Goal: Information Seeking & Learning: Learn about a topic

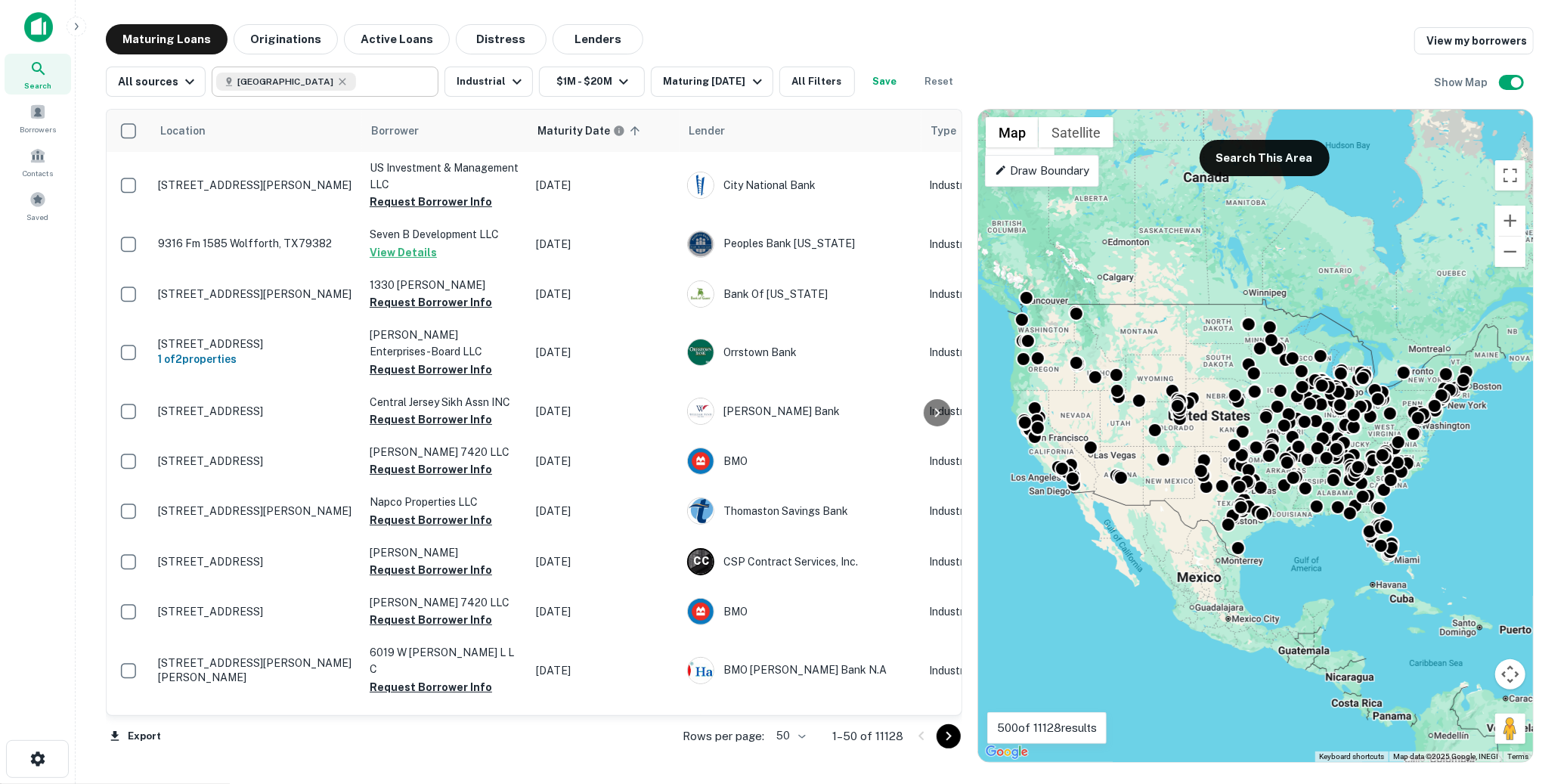
click at [369, 84] on input "text" at bounding box center [394, 81] width 76 height 21
type input "**********"
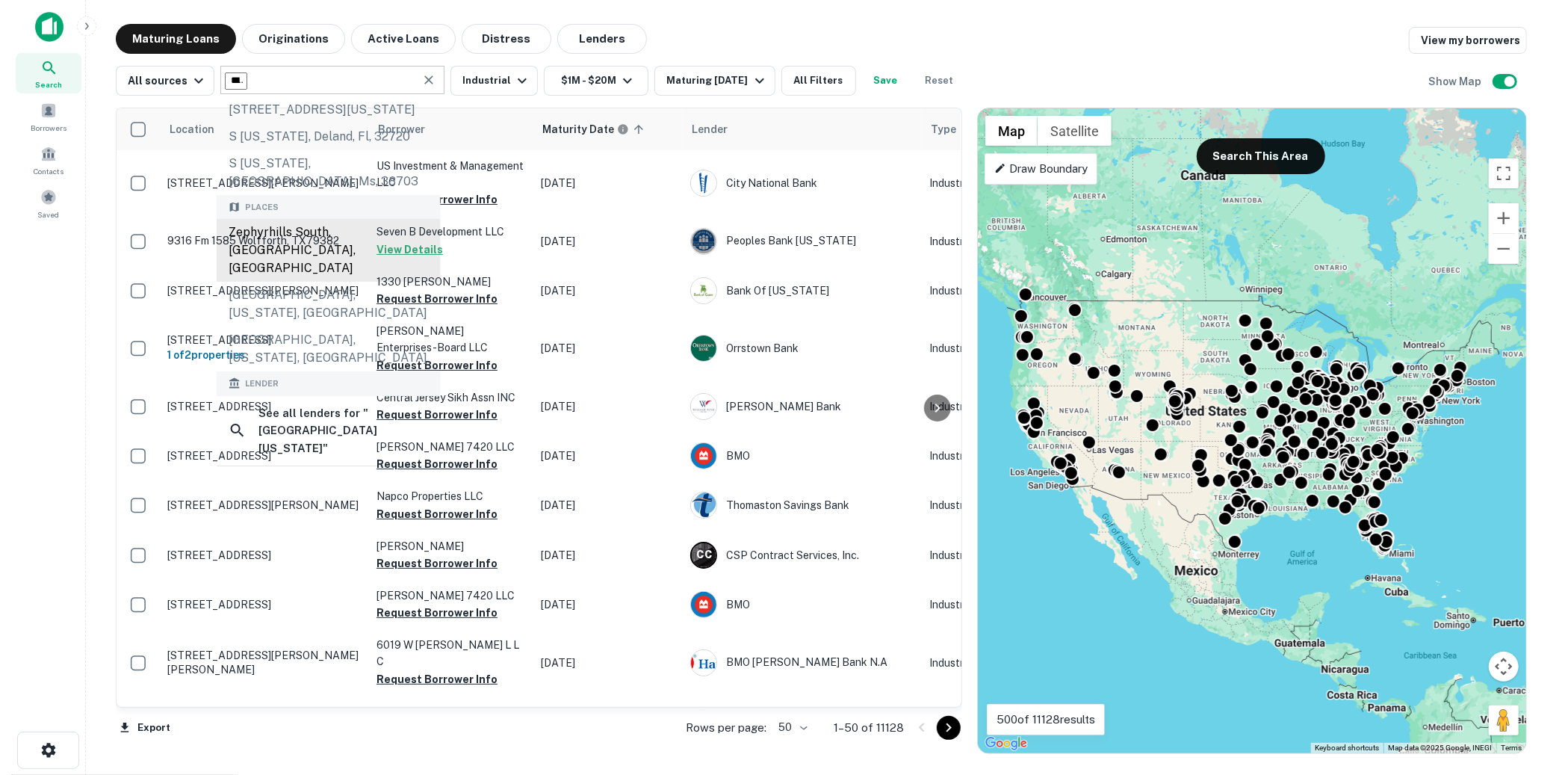
scroll to position [88, 0]
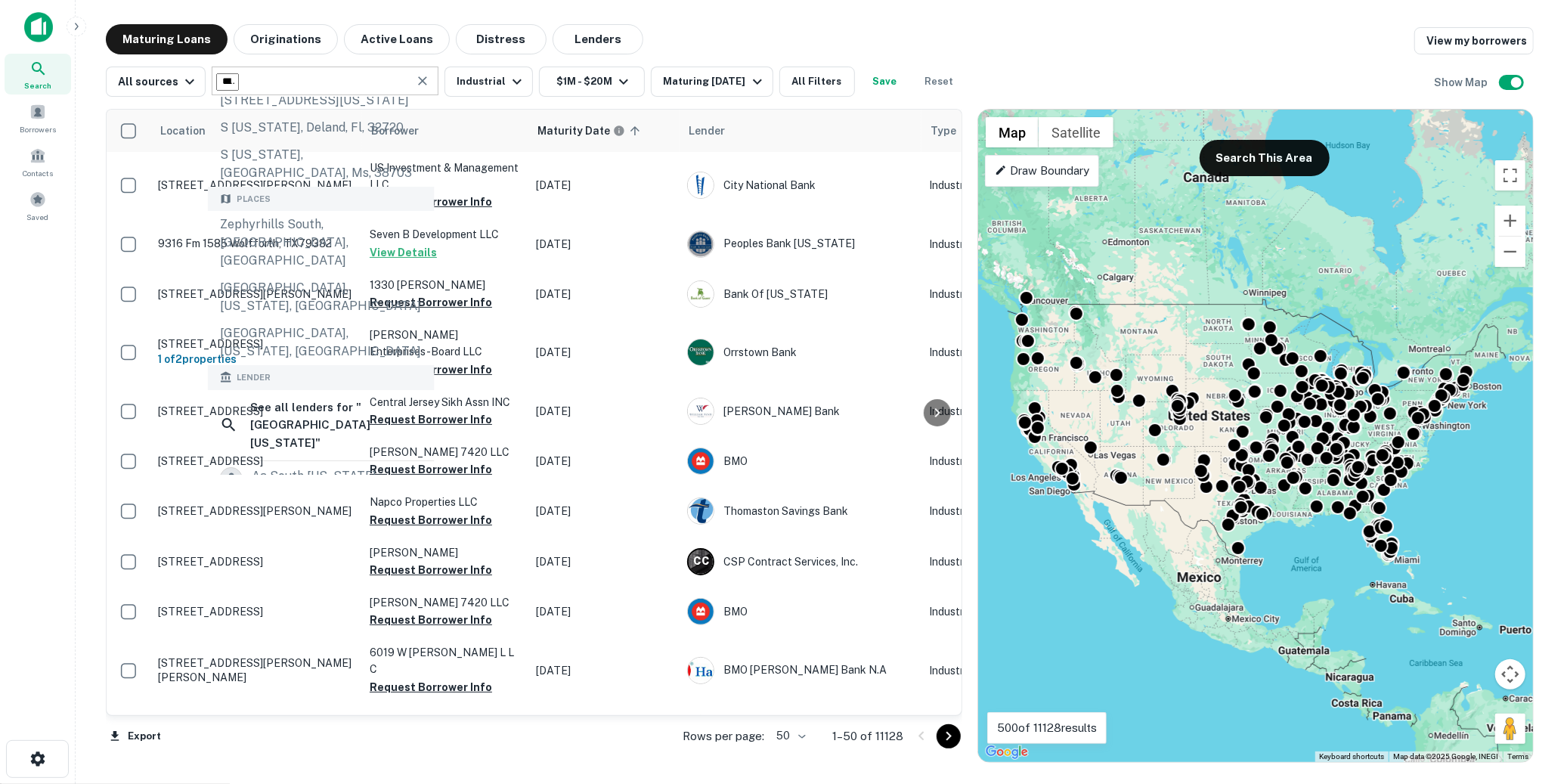
click at [421, 88] on icon "Clear" at bounding box center [422, 81] width 15 height 15
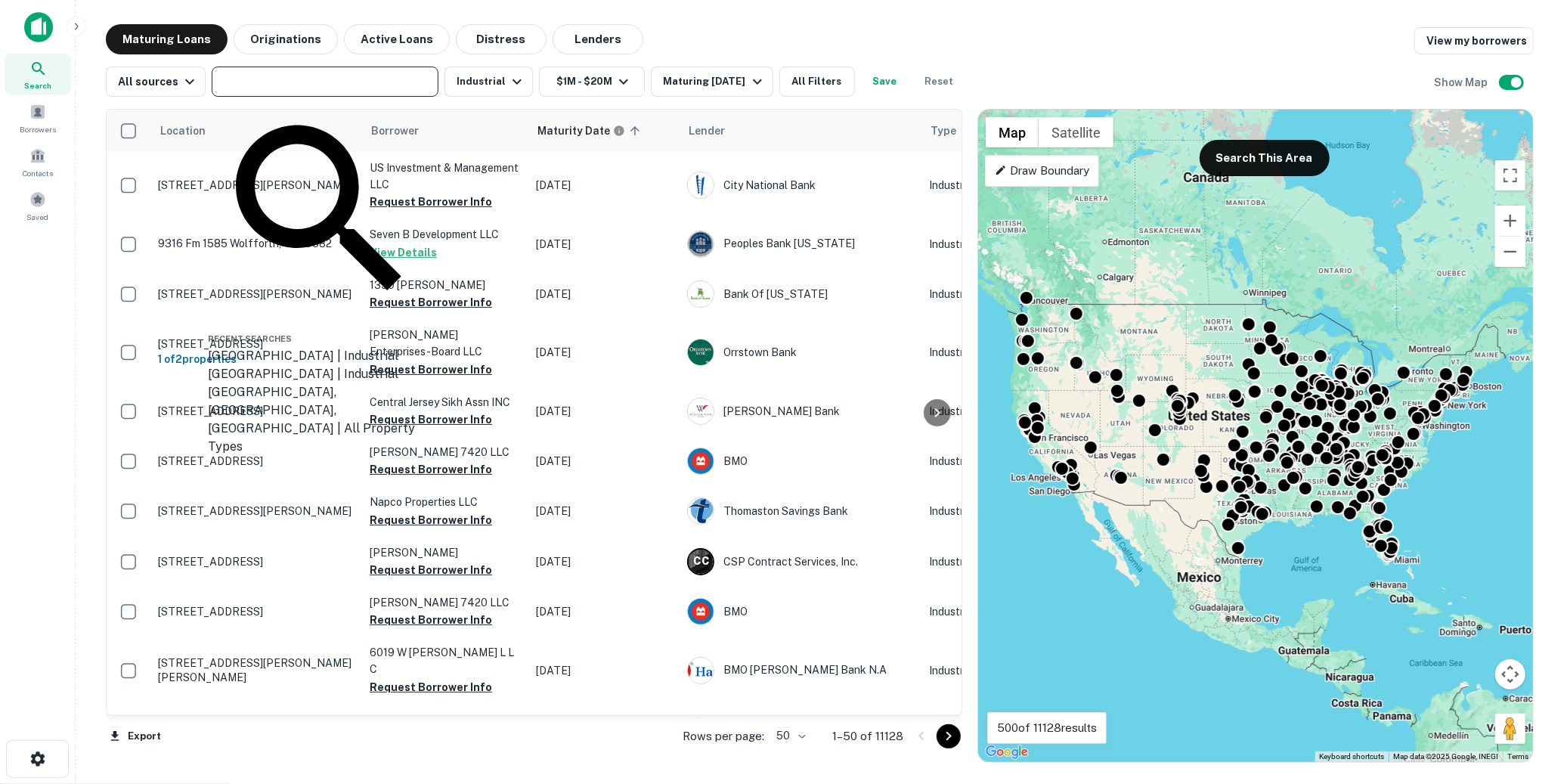
click at [362, 83] on input "text" at bounding box center [324, 81] width 216 height 21
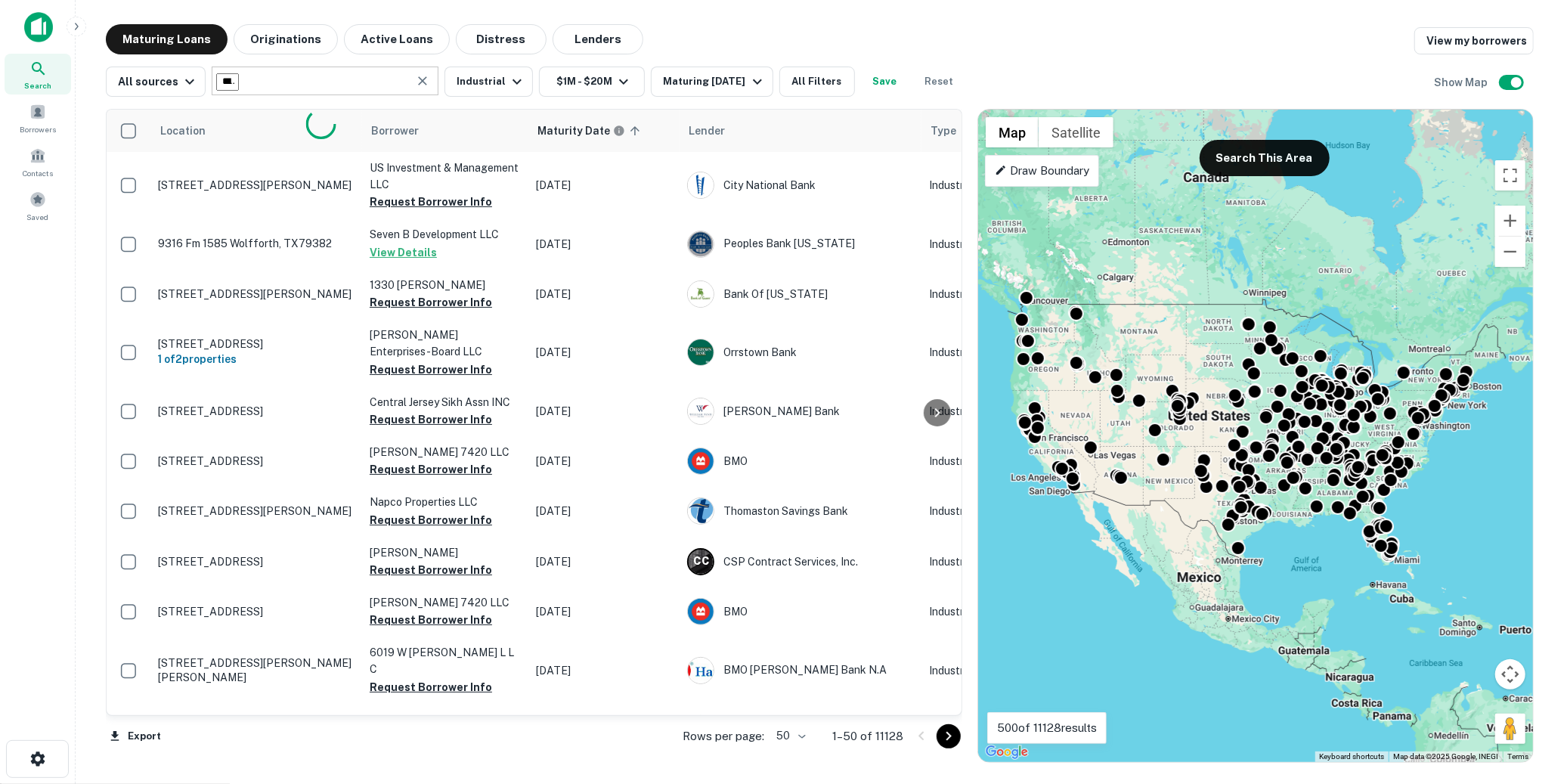
type input "*******"
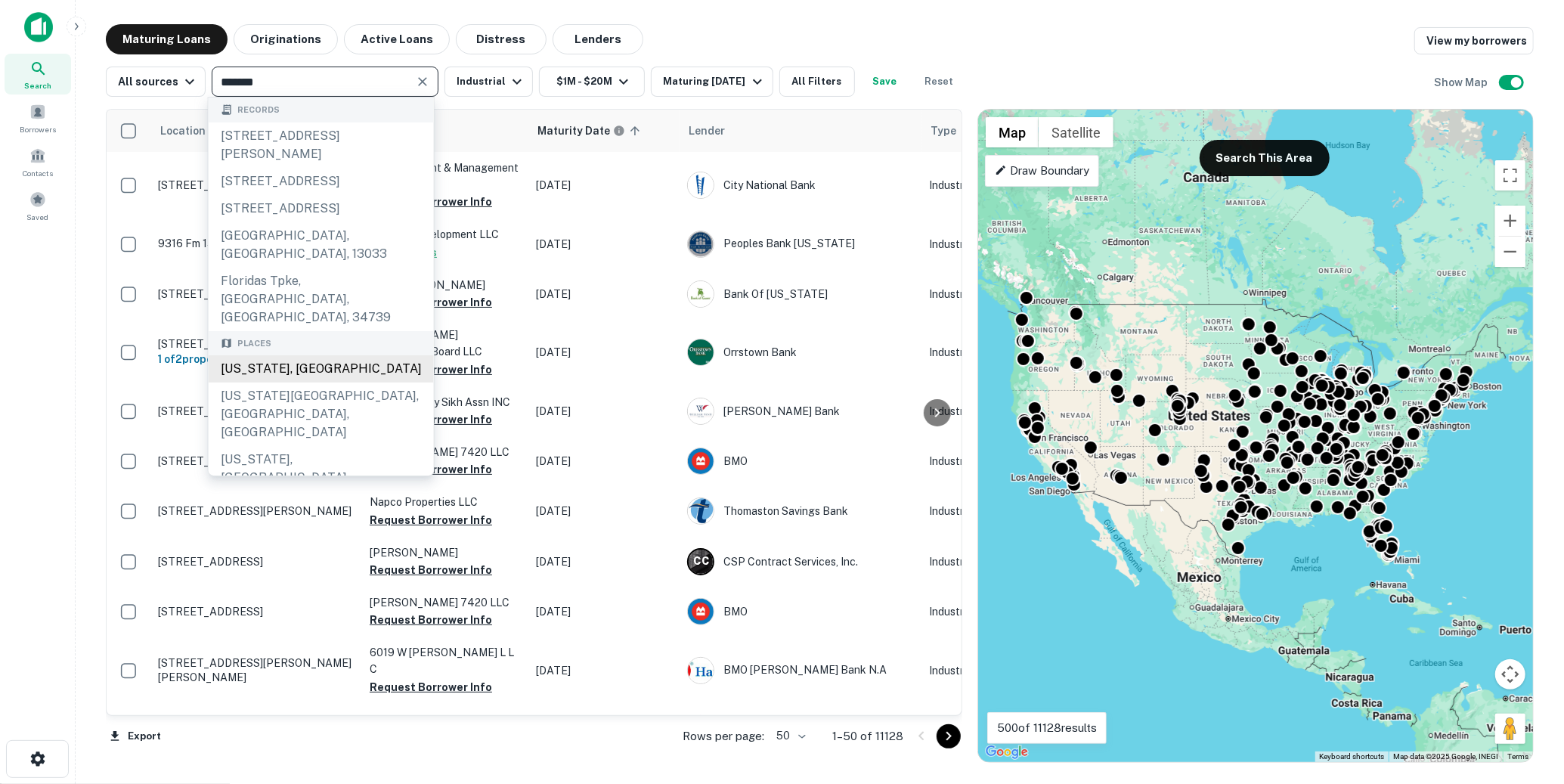
click at [309, 355] on div "Florida, USA" at bounding box center [320, 368] width 225 height 27
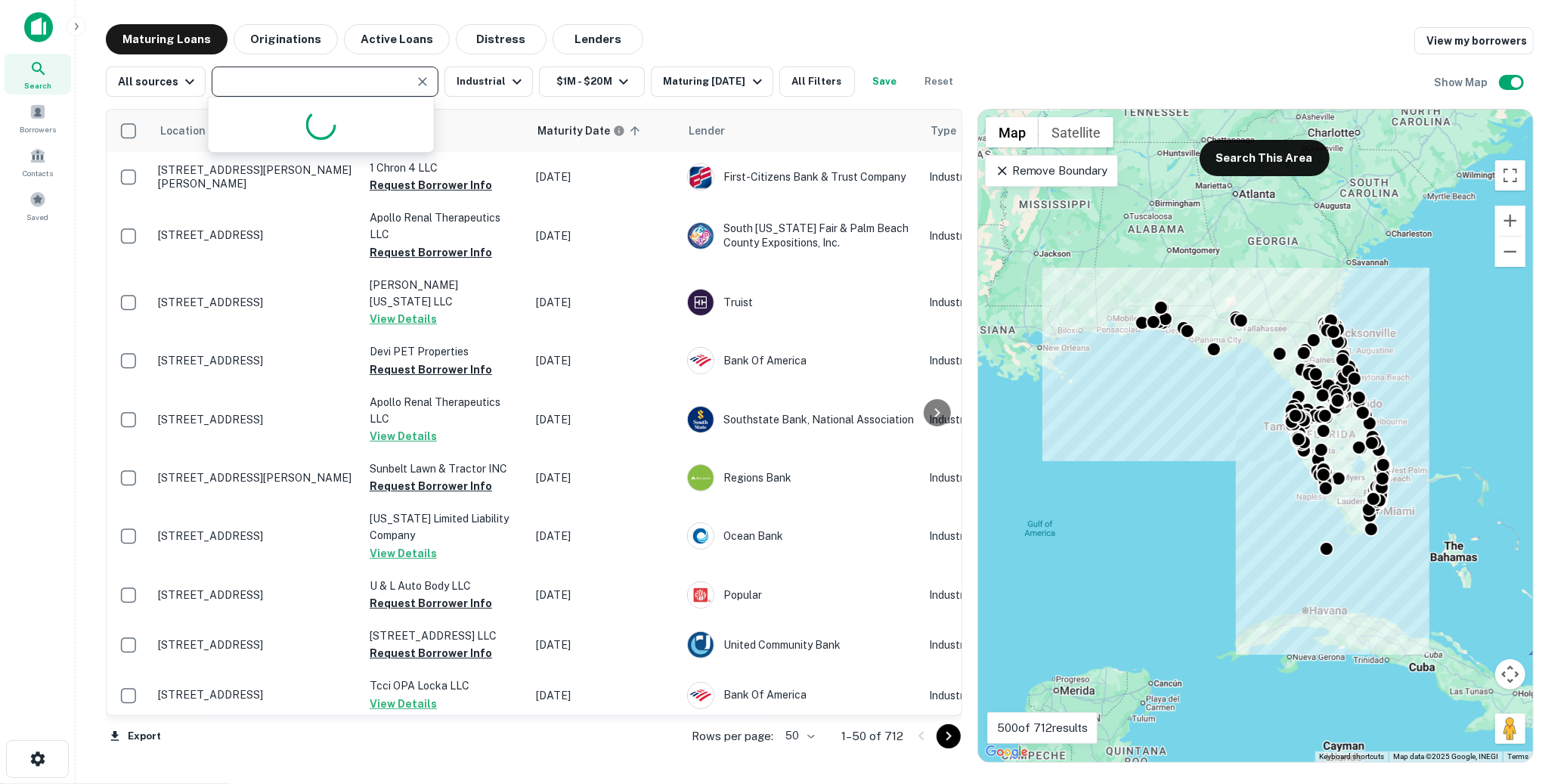
type input "**********"
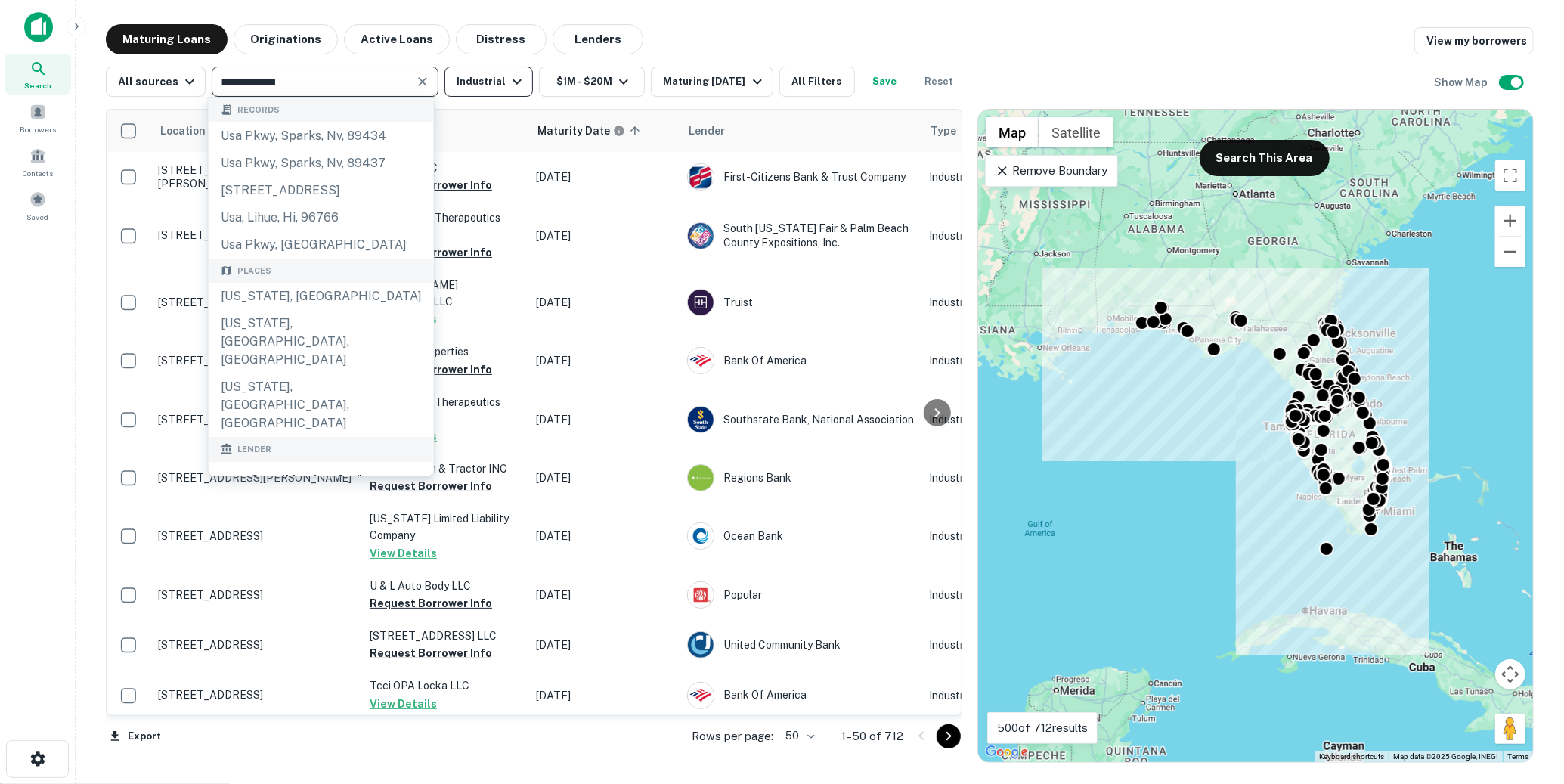
click at [464, 87] on button "Industrial" at bounding box center [488, 82] width 89 height 30
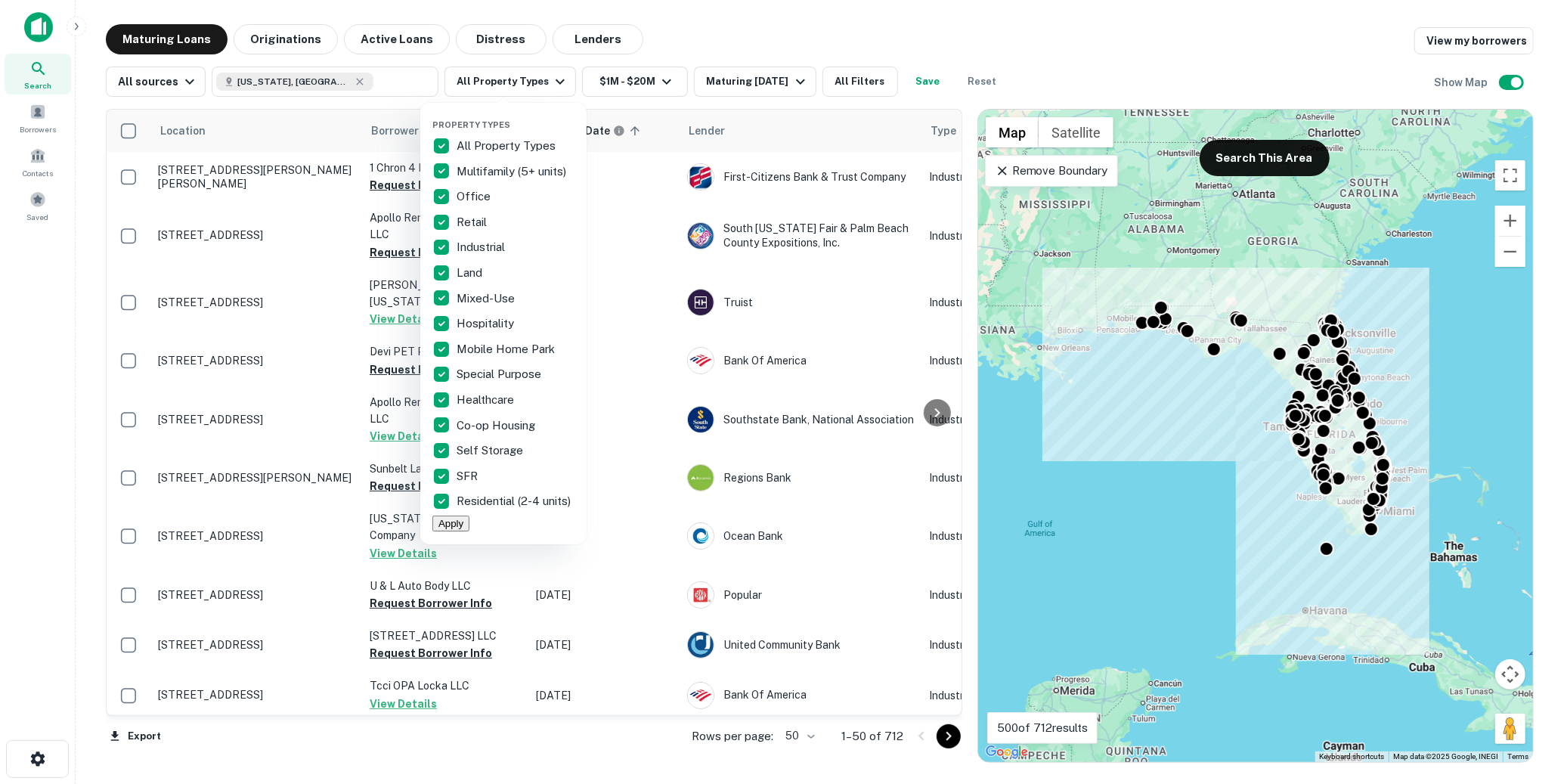
click at [470, 531] on button "Apply" at bounding box center [451, 523] width 37 height 16
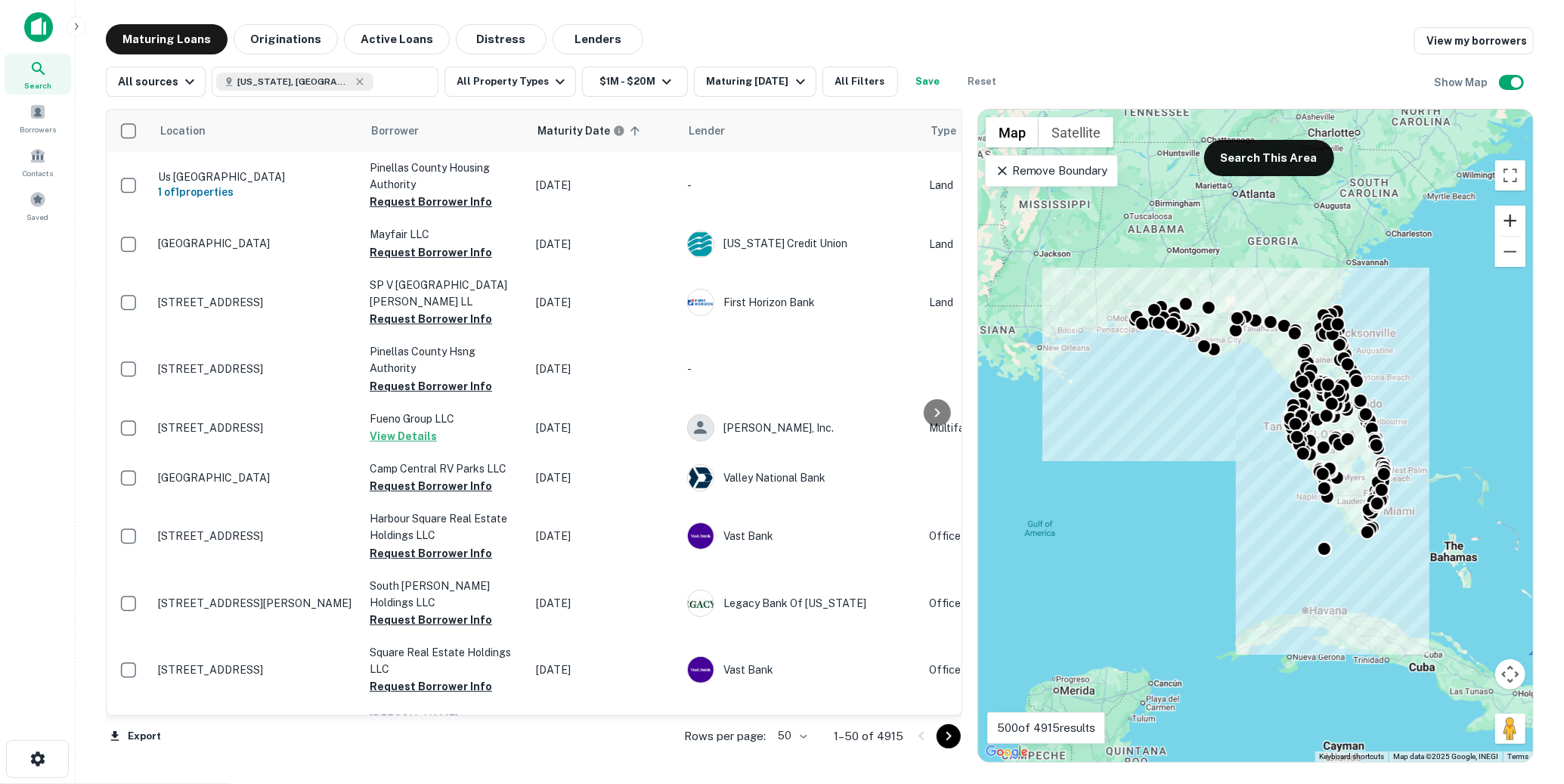
click at [1525, 227] on button "Zoom in" at bounding box center [1510, 221] width 30 height 30
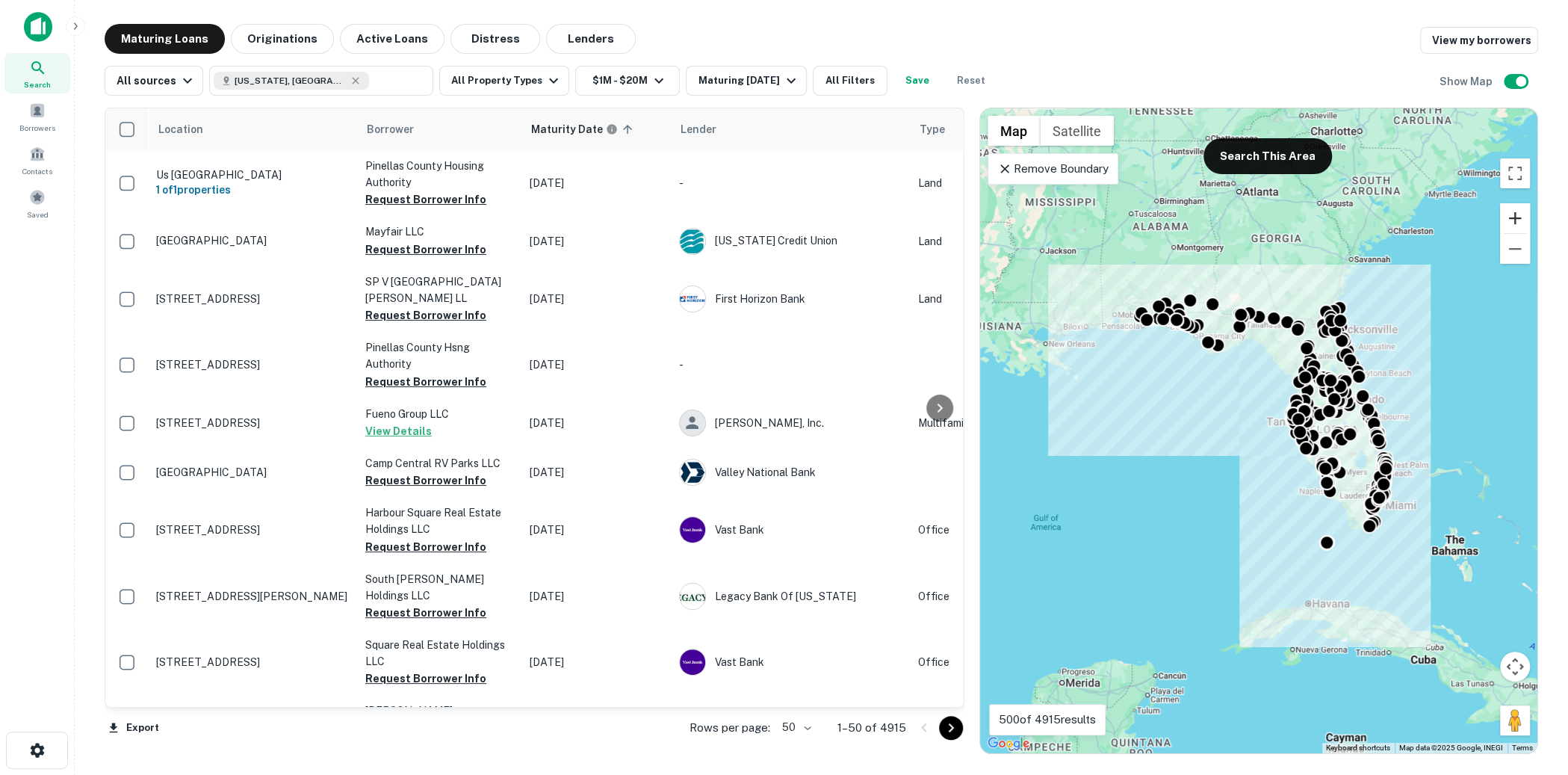
click at [1516, 224] on button "Zoom in" at bounding box center [1515, 218] width 30 height 30
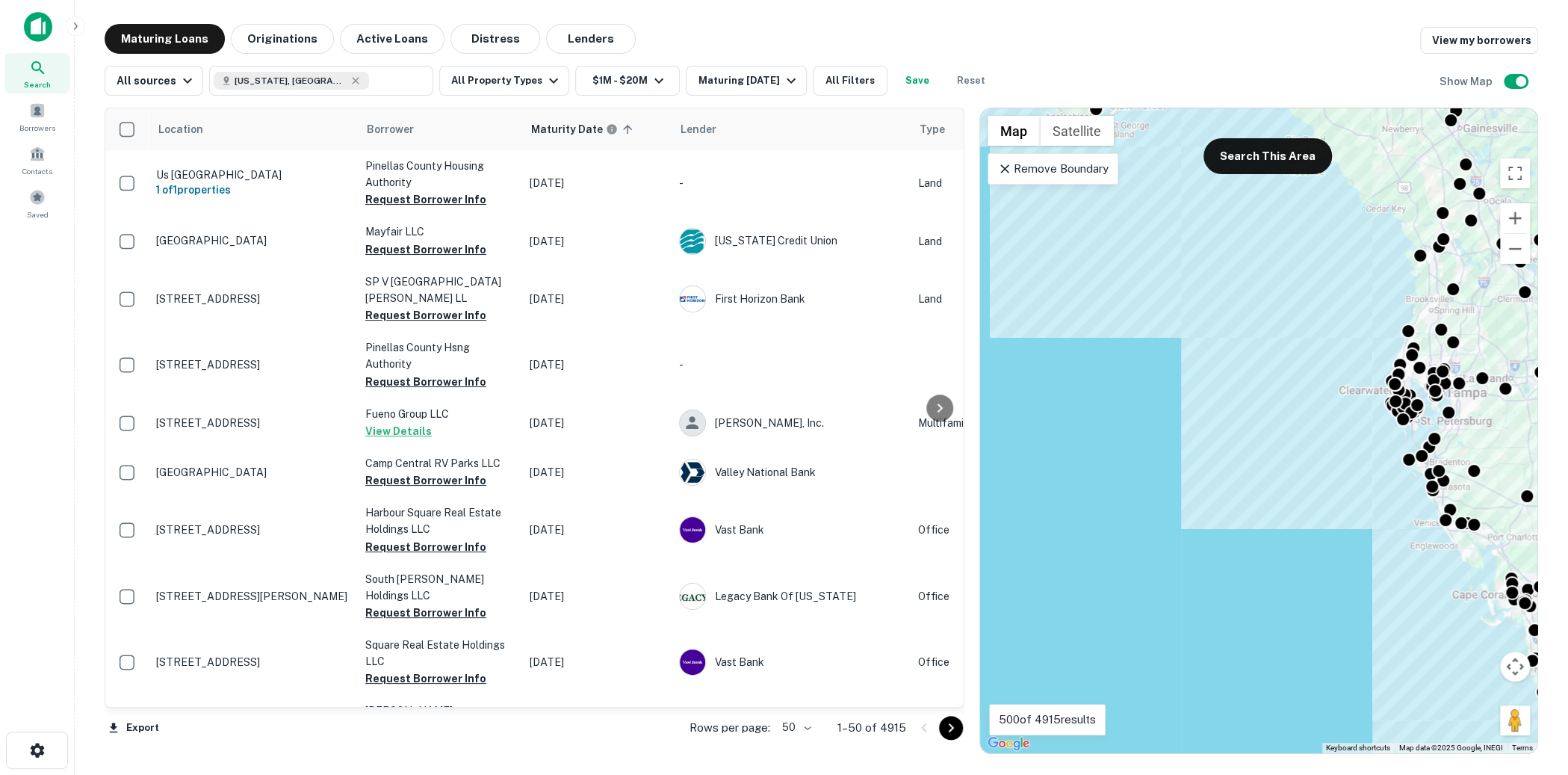
drag, startPoint x: 1357, startPoint y: 488, endPoint x: 1084, endPoint y: 437, distance: 277.7
click at [1083, 436] on div "To activate drag with keyboard, press Alt + Enter. Once in keyboard drag state,…" at bounding box center [1258, 431] width 557 height 645
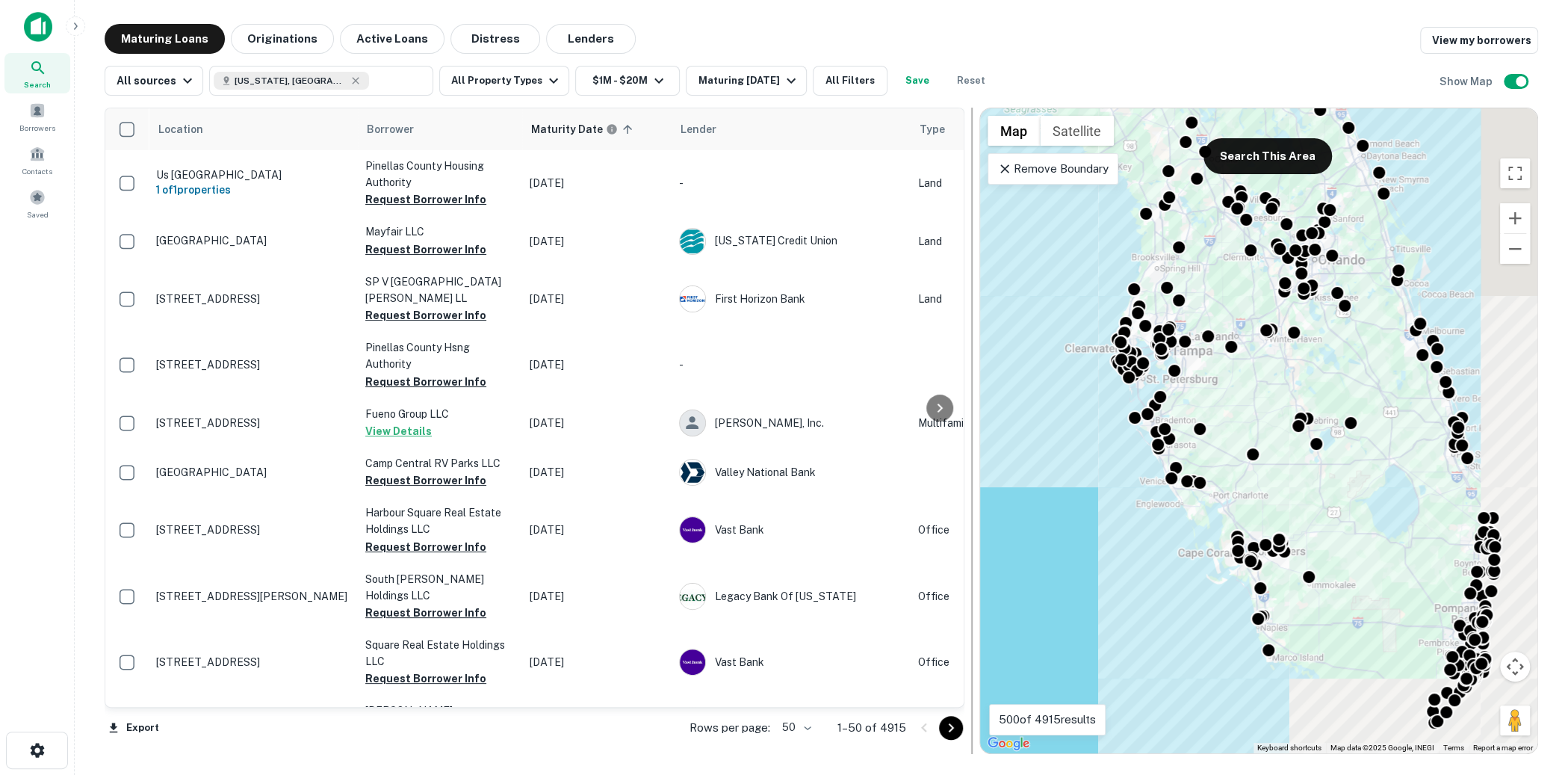
drag, startPoint x: 1246, startPoint y: 479, endPoint x: 964, endPoint y: 438, distance: 285.0
click at [964, 438] on div "Location Borrower Maturity Date sorted ascending Lender Type Mortgage Amount La…" at bounding box center [821, 425] width 1434 height 658
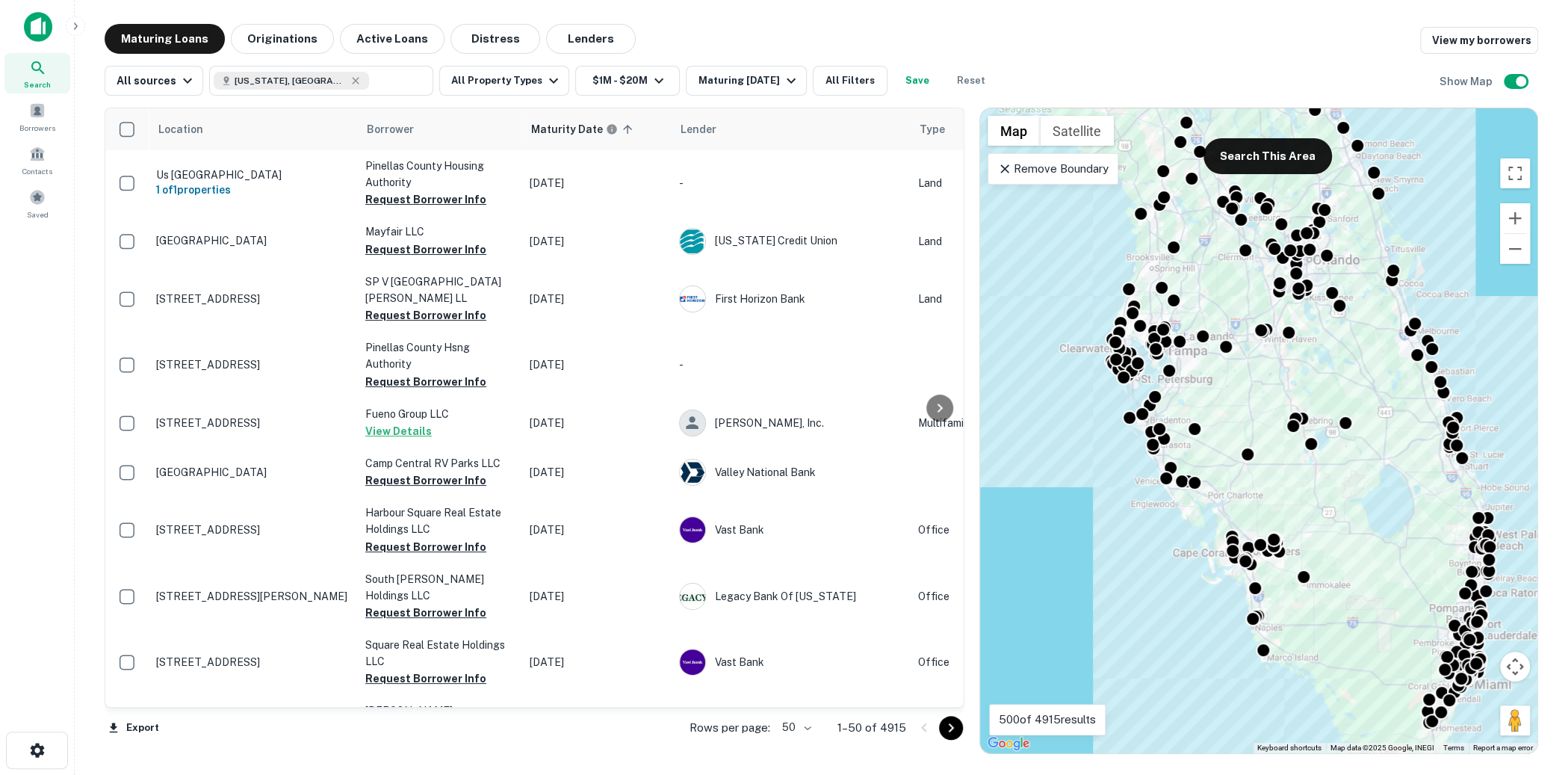
click at [994, 162] on div "Remove Boundary" at bounding box center [1052, 169] width 131 height 32
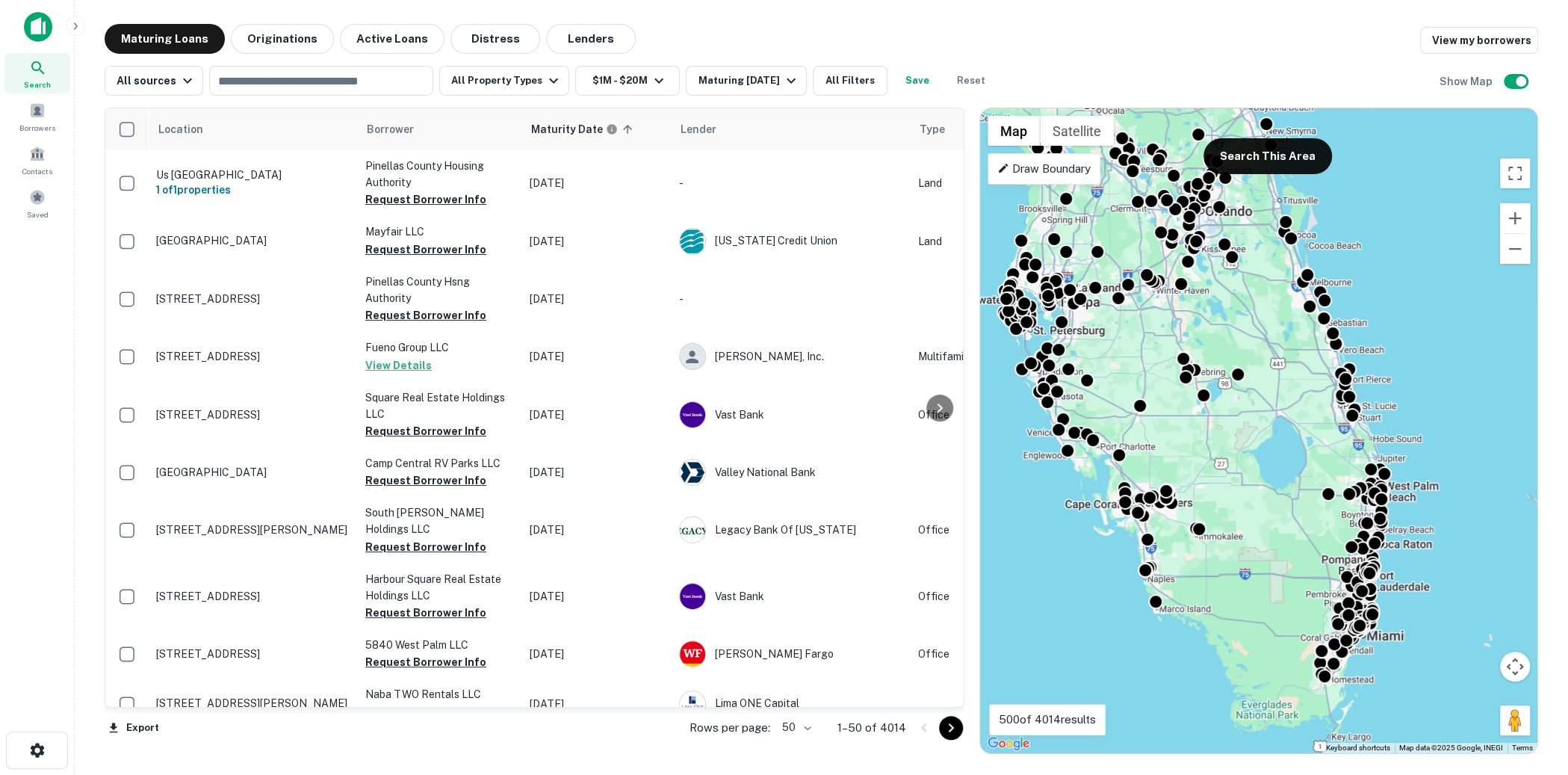
drag, startPoint x: 1377, startPoint y: 478, endPoint x: 1268, endPoint y: 430, distance: 119.1
click at [1268, 430] on div "To activate drag with keyboard, press Alt + Enter. Once in keyboard drag state,…" at bounding box center [1258, 431] width 557 height 645
click at [1066, 172] on p "Draw Boundary" at bounding box center [1044, 169] width 93 height 18
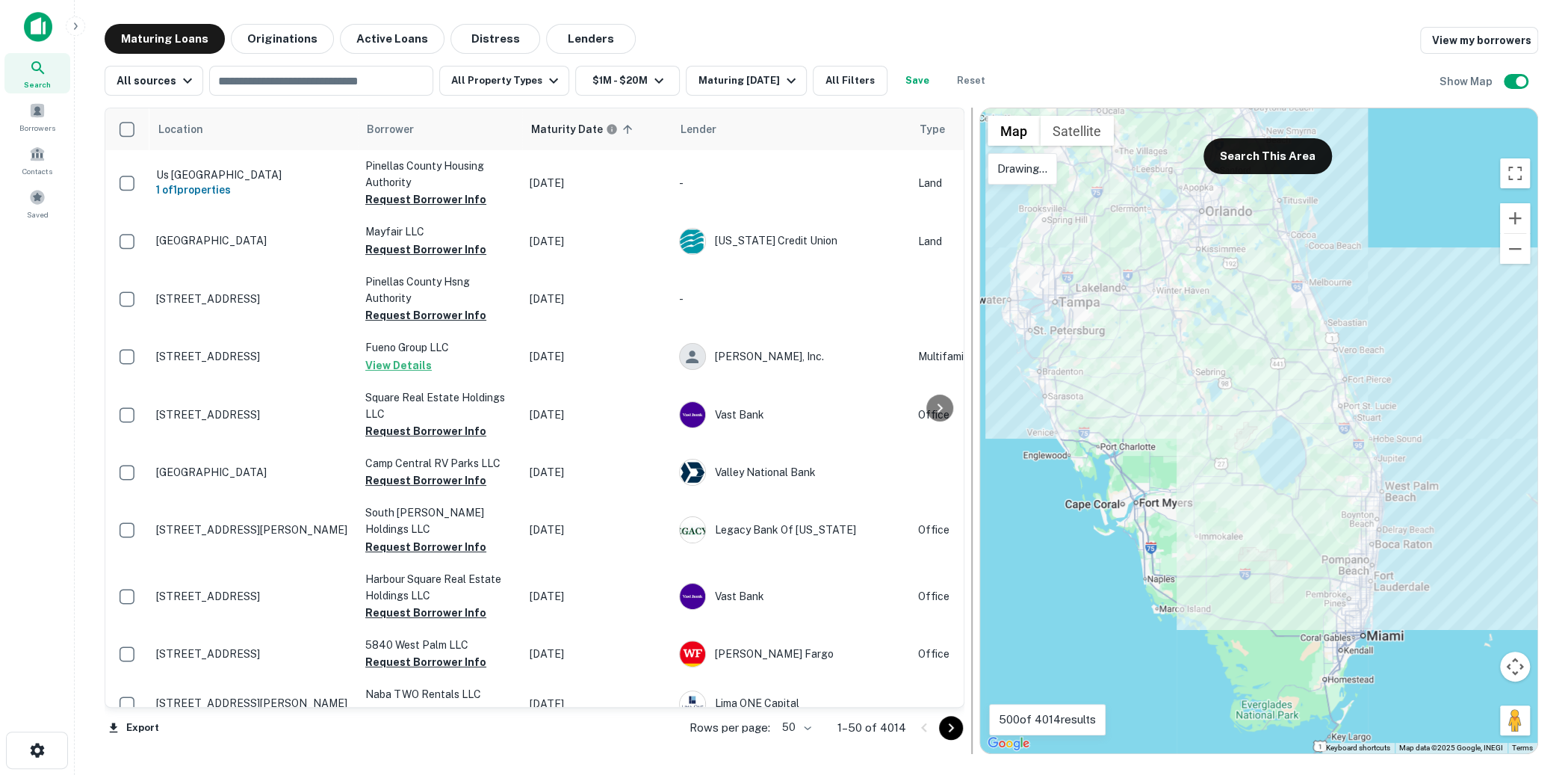
click at [1210, 208] on div at bounding box center [1258, 431] width 557 height 645
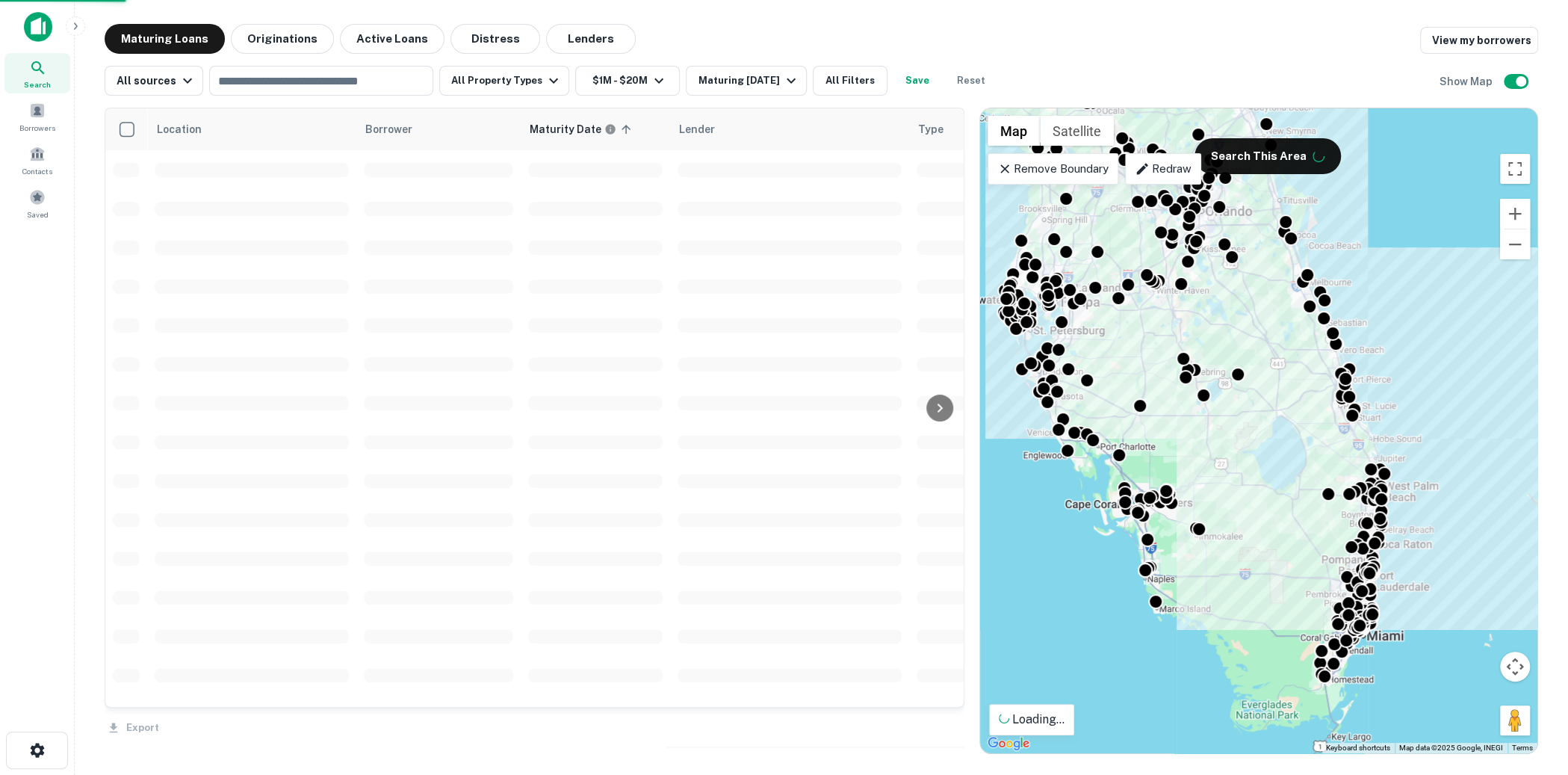
click at [1008, 168] on icon at bounding box center [1005, 169] width 15 height 15
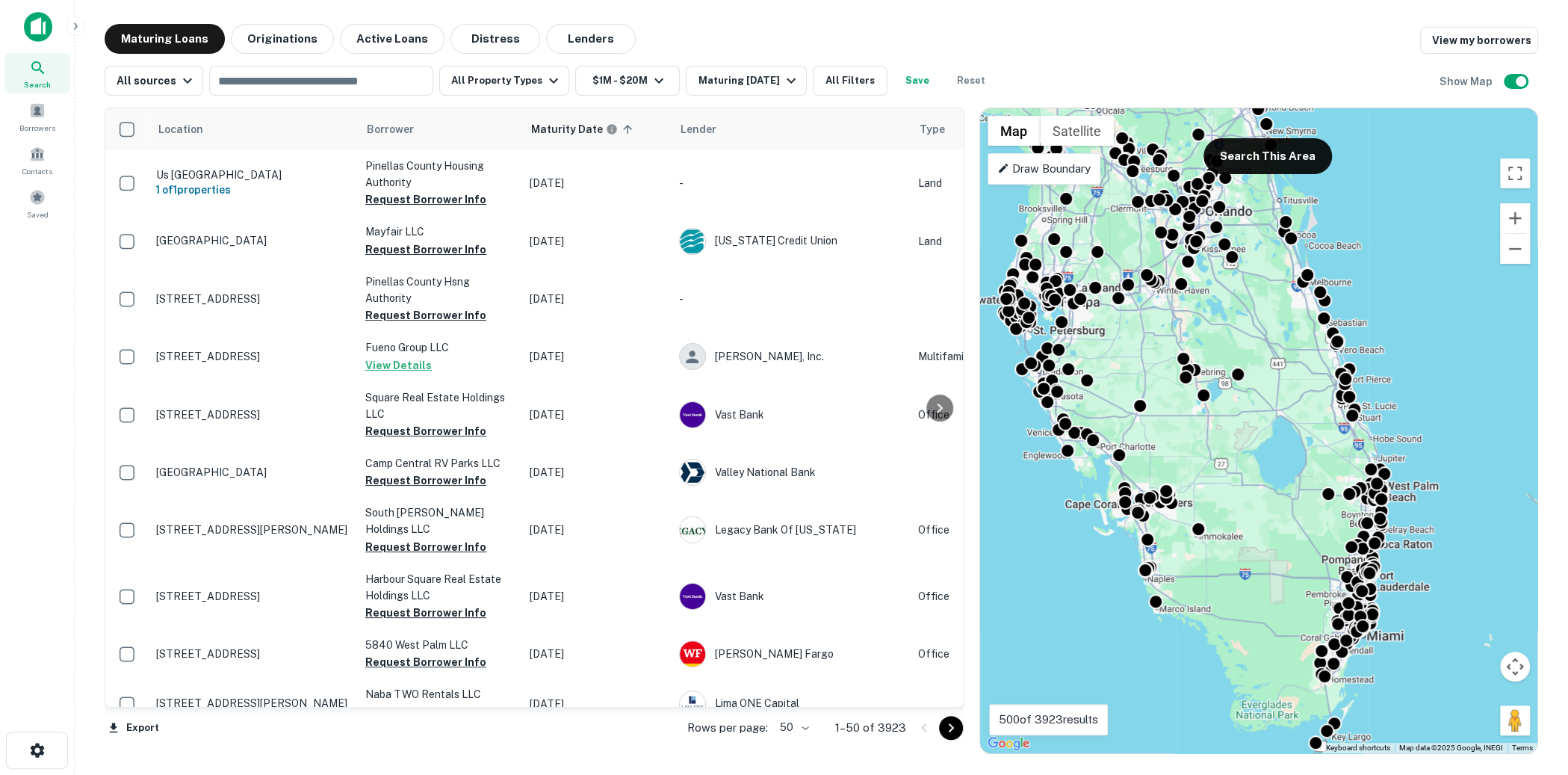
click at [1021, 167] on p "Draw Boundary" at bounding box center [1044, 169] width 93 height 18
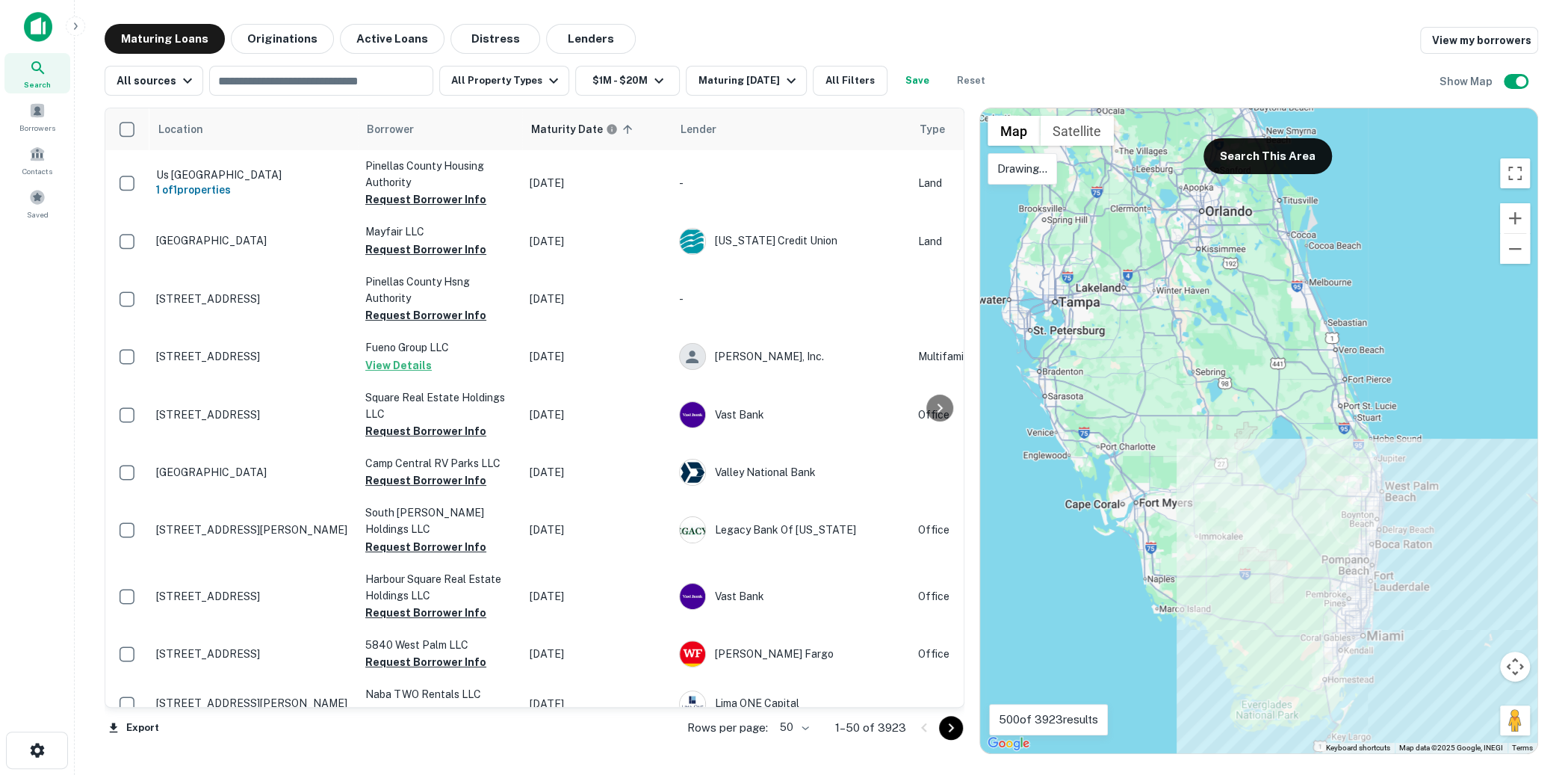
drag, startPoint x: 1381, startPoint y: 451, endPoint x: 1311, endPoint y: 538, distance: 111.7
click at [1311, 538] on div at bounding box center [1258, 431] width 557 height 645
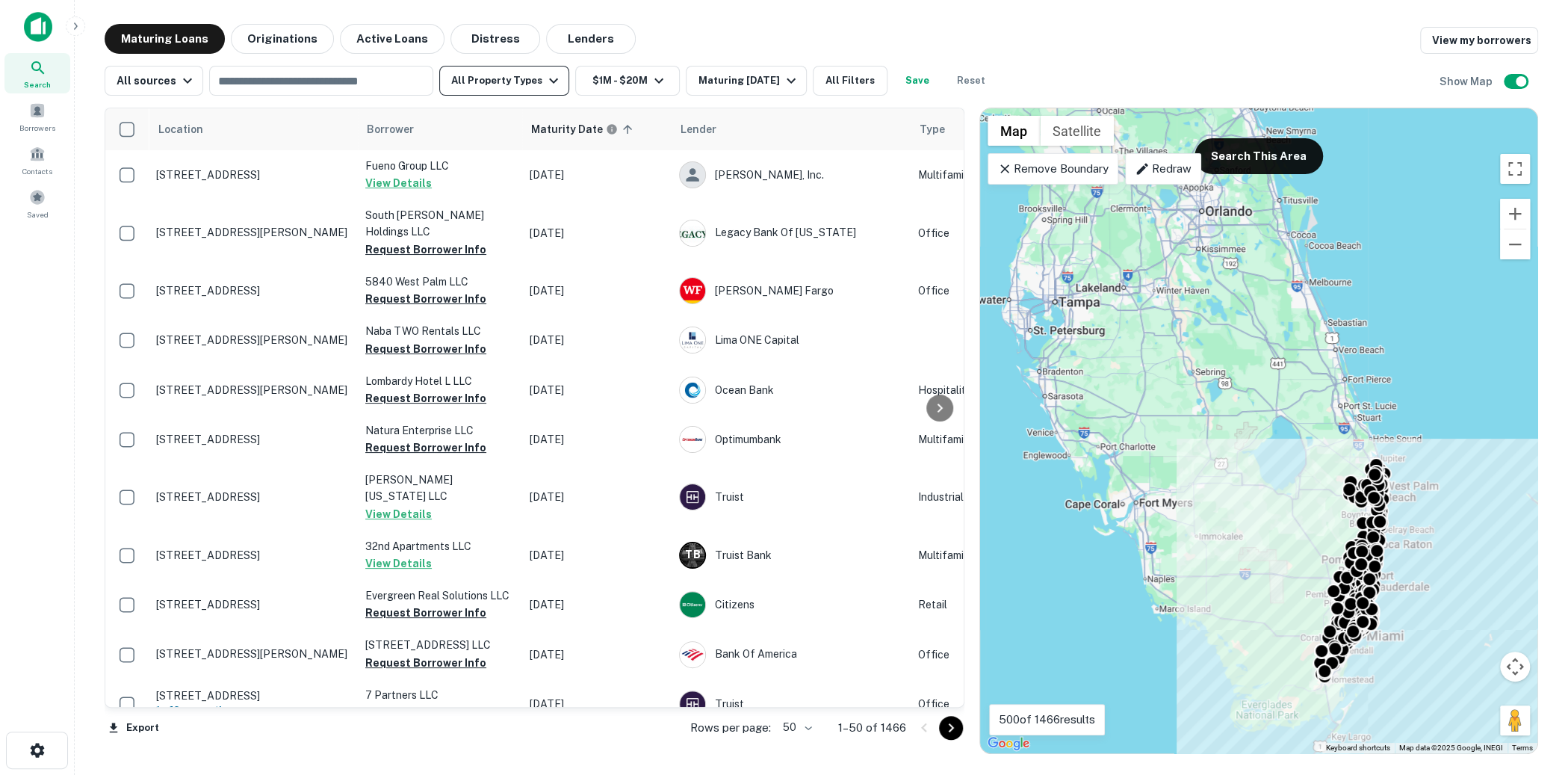
click at [551, 86] on icon "button" at bounding box center [554, 81] width 18 height 18
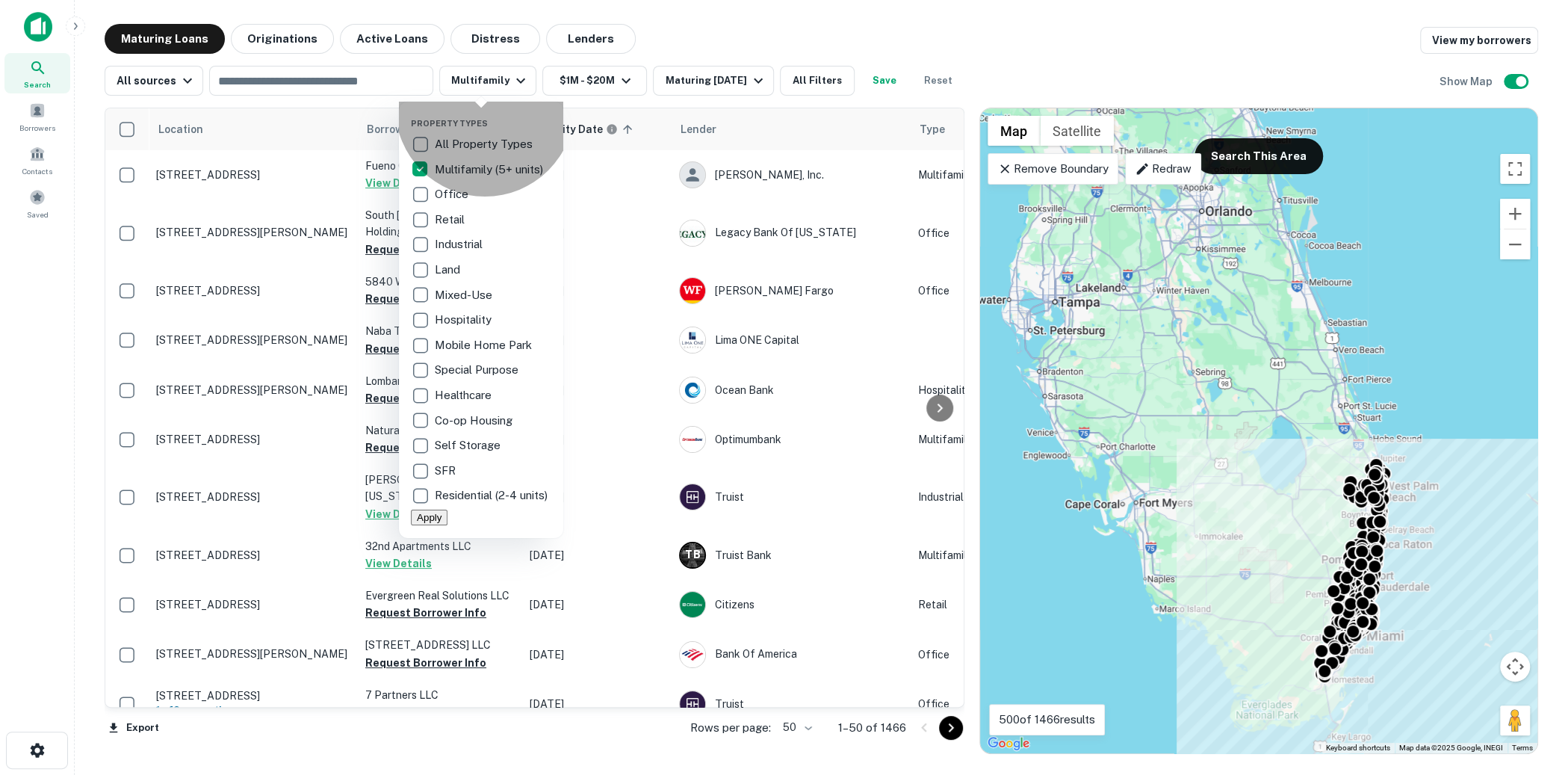
click at [447, 525] on button "Apply" at bounding box center [429, 517] width 37 height 16
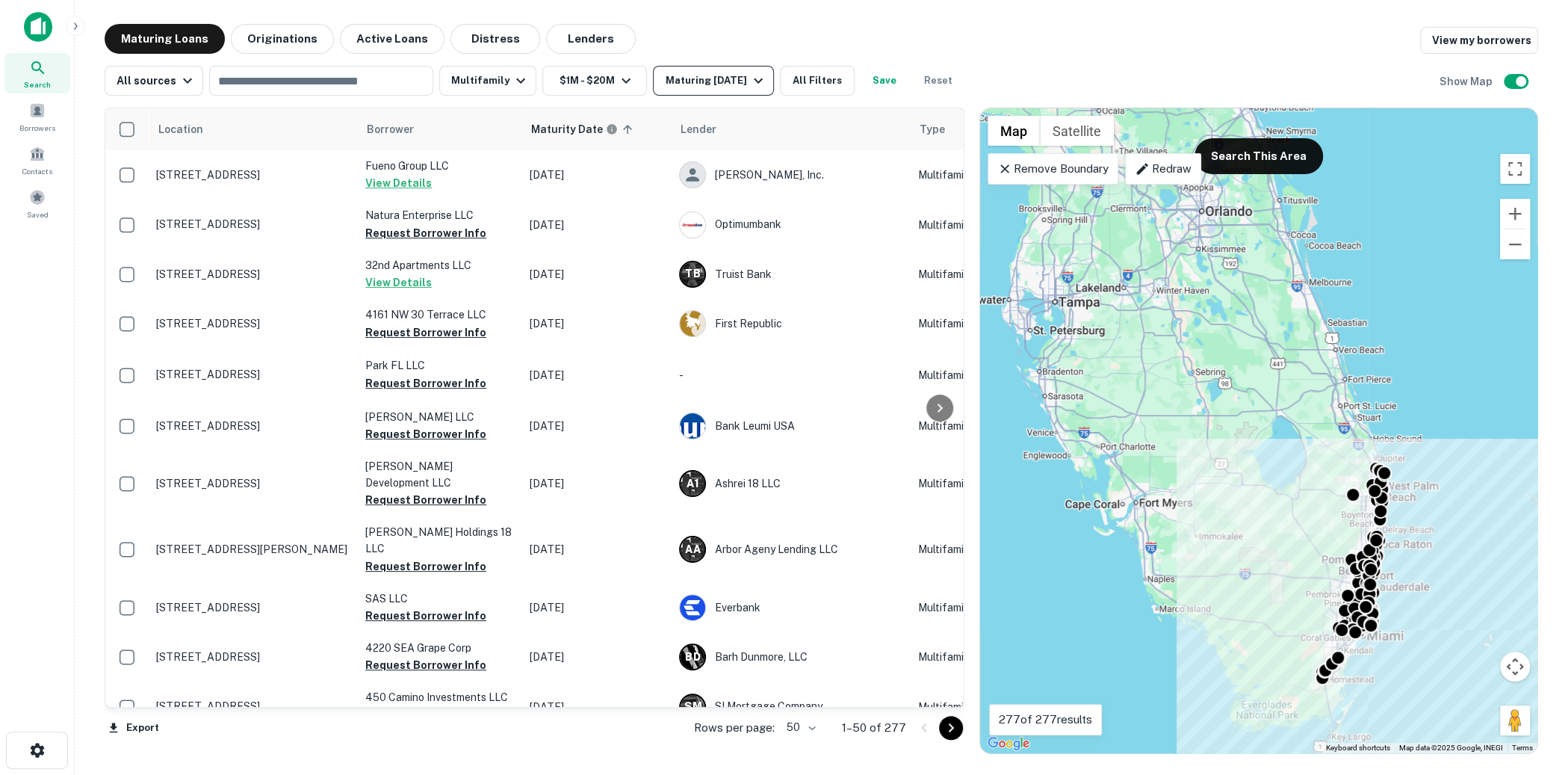
click at [749, 77] on icon "button" at bounding box center [758, 81] width 18 height 18
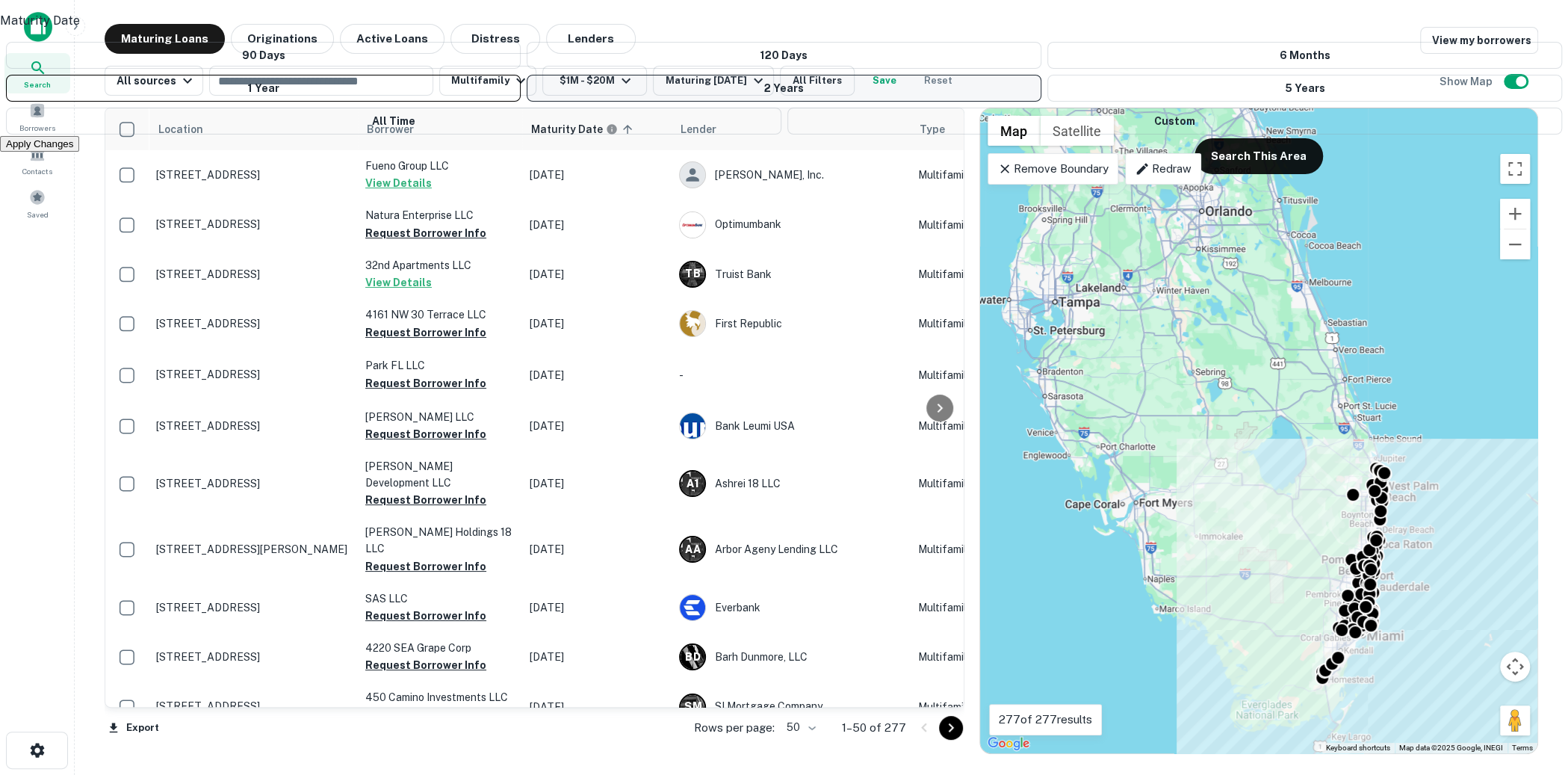
click at [617, 102] on button "2 Years" at bounding box center [784, 88] width 515 height 27
click at [79, 152] on button "Apply Changes" at bounding box center [39, 143] width 79 height 16
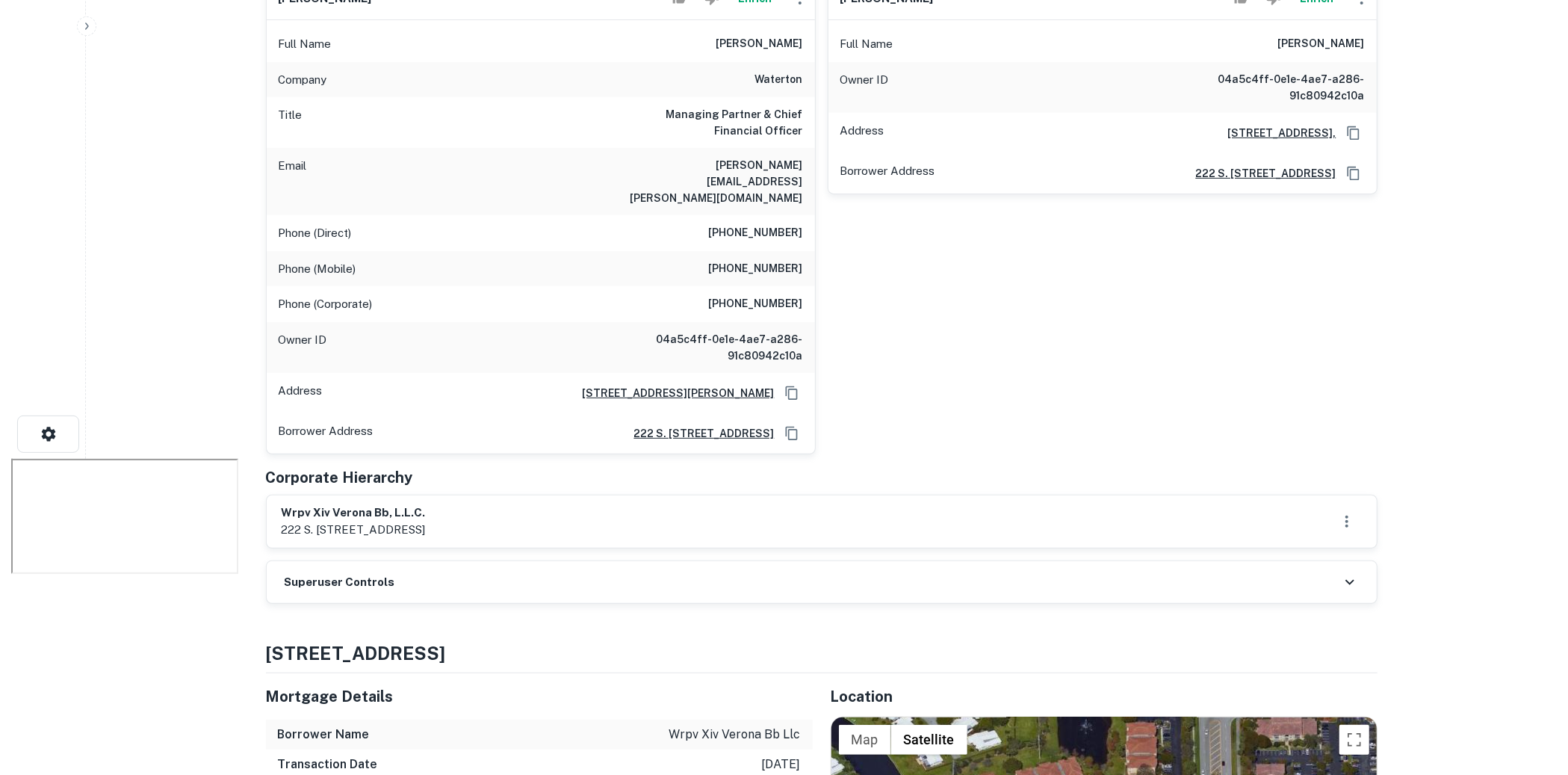
scroll to position [953, 0]
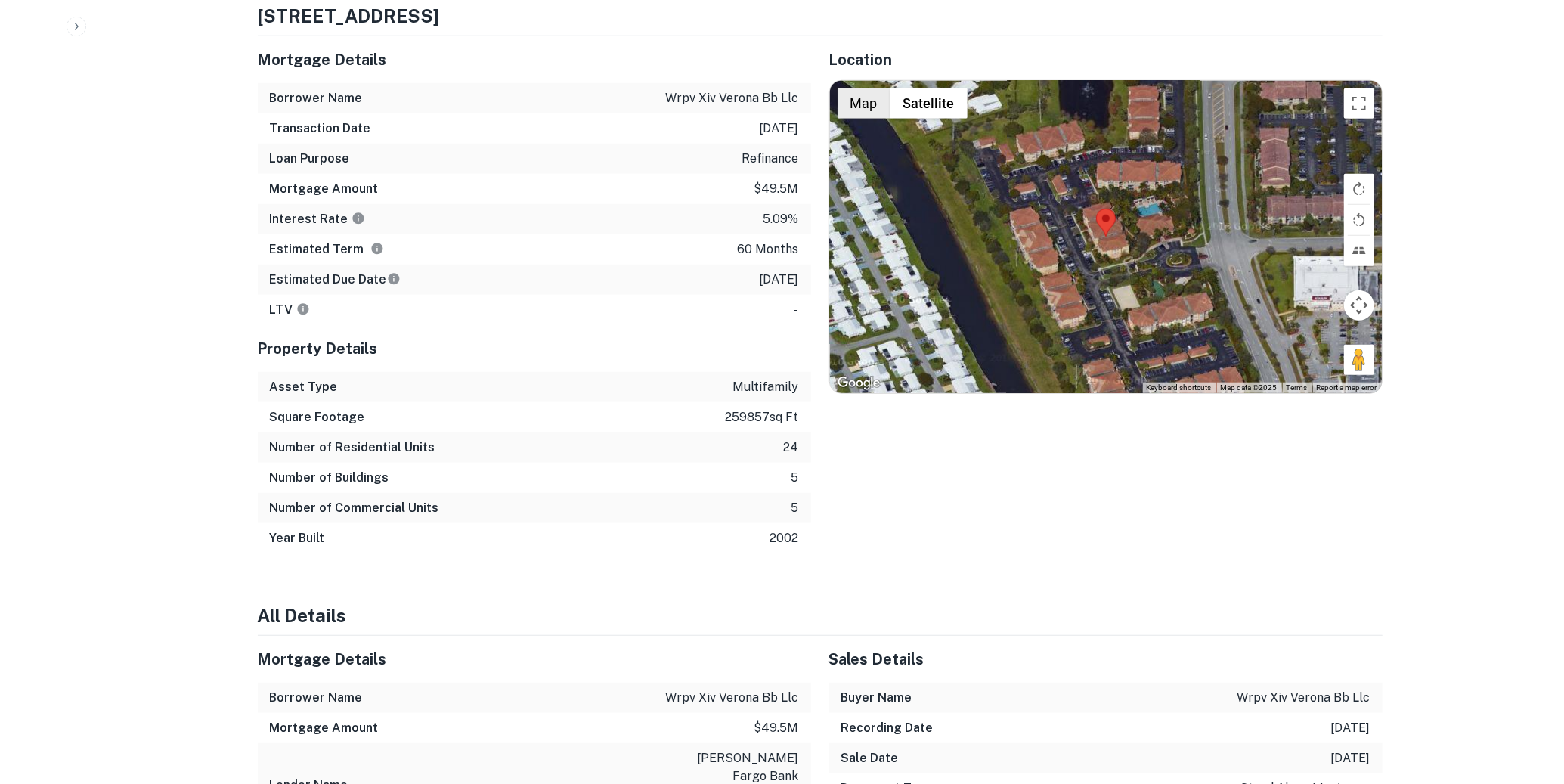
click at [879, 89] on button "Map" at bounding box center [863, 104] width 53 height 30
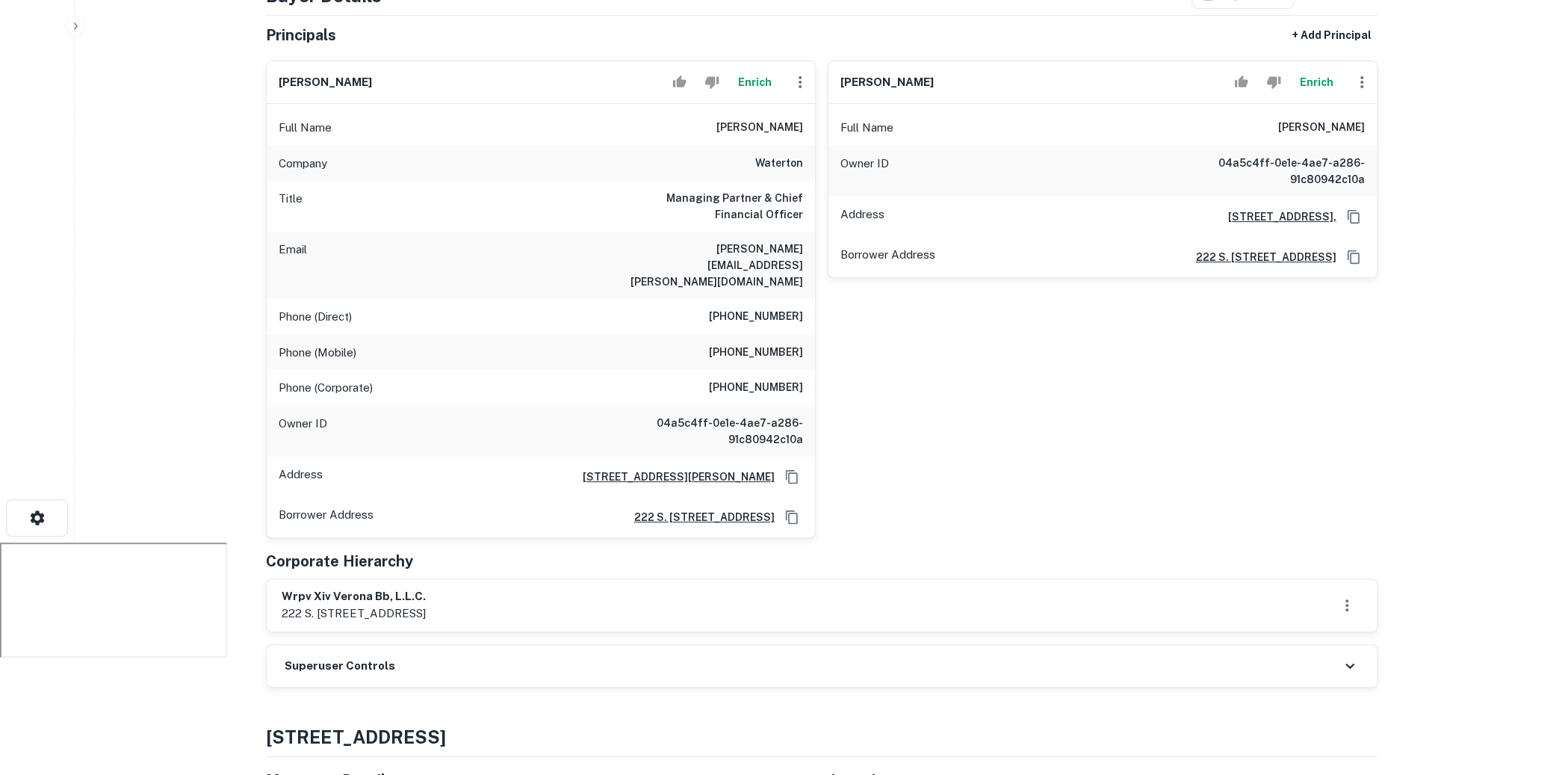
scroll to position [0, 0]
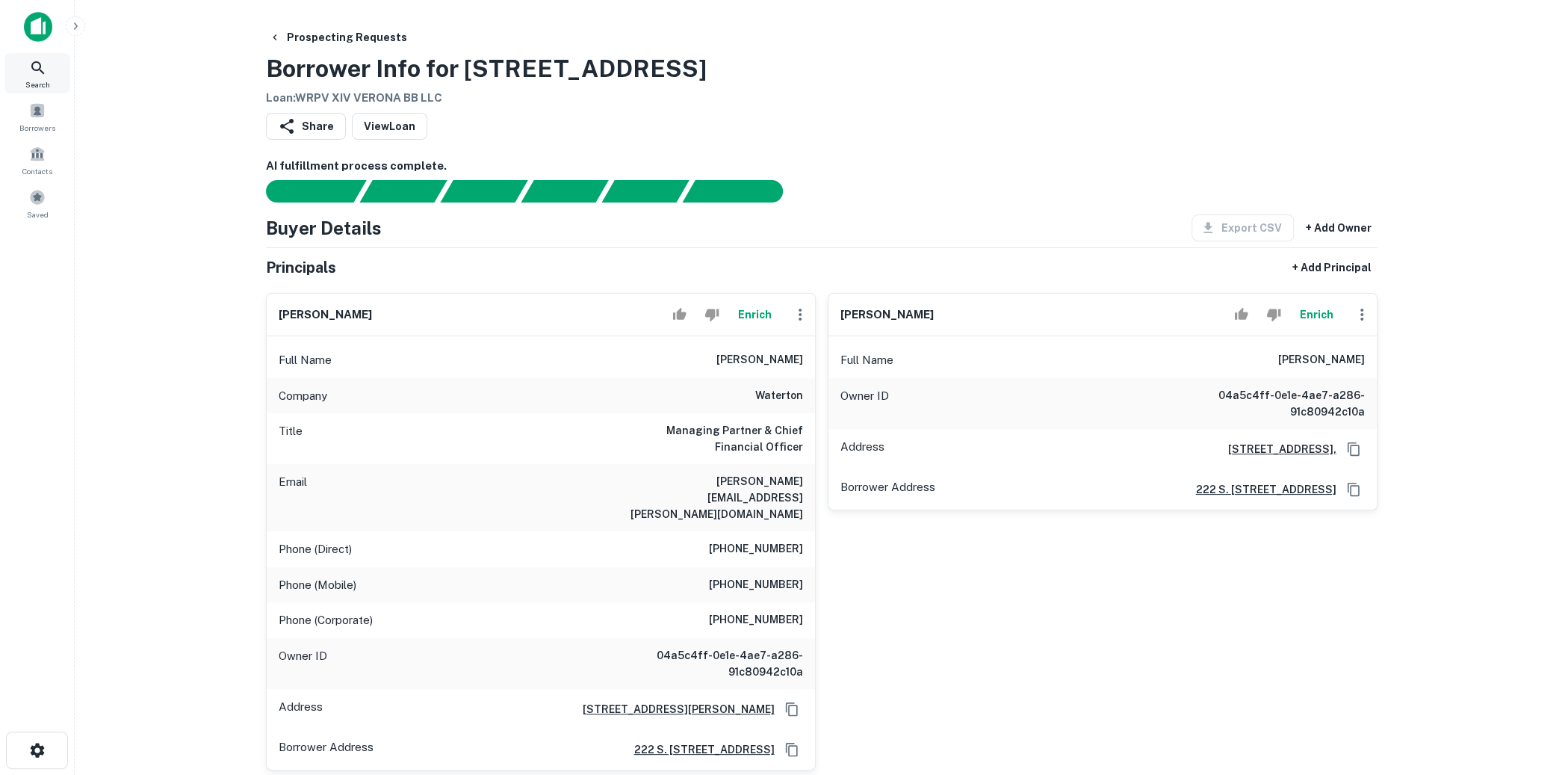
click at [35, 76] on div "Search" at bounding box center [37, 73] width 66 height 40
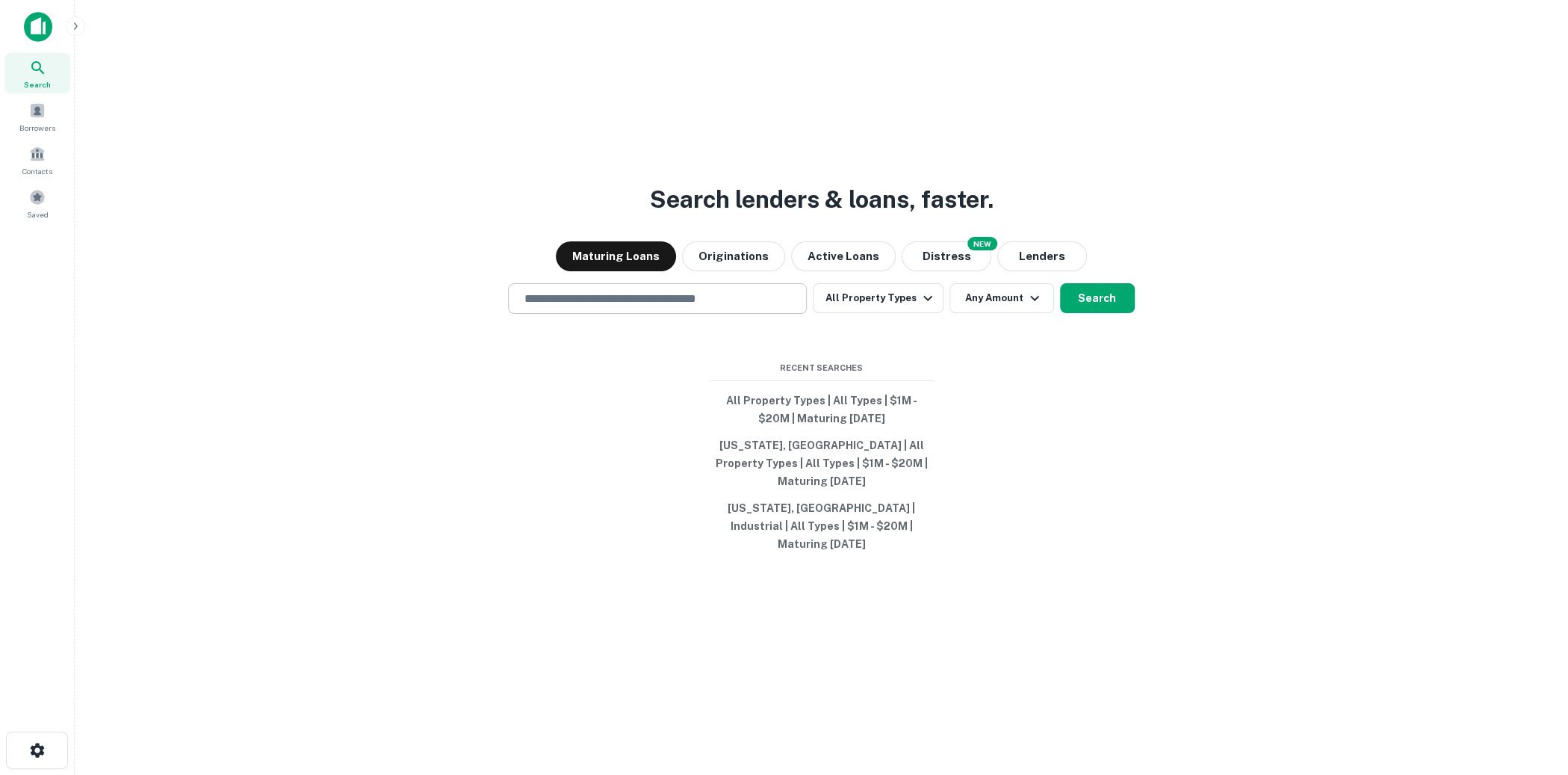
click at [696, 308] on input "text" at bounding box center [657, 298] width 286 height 18
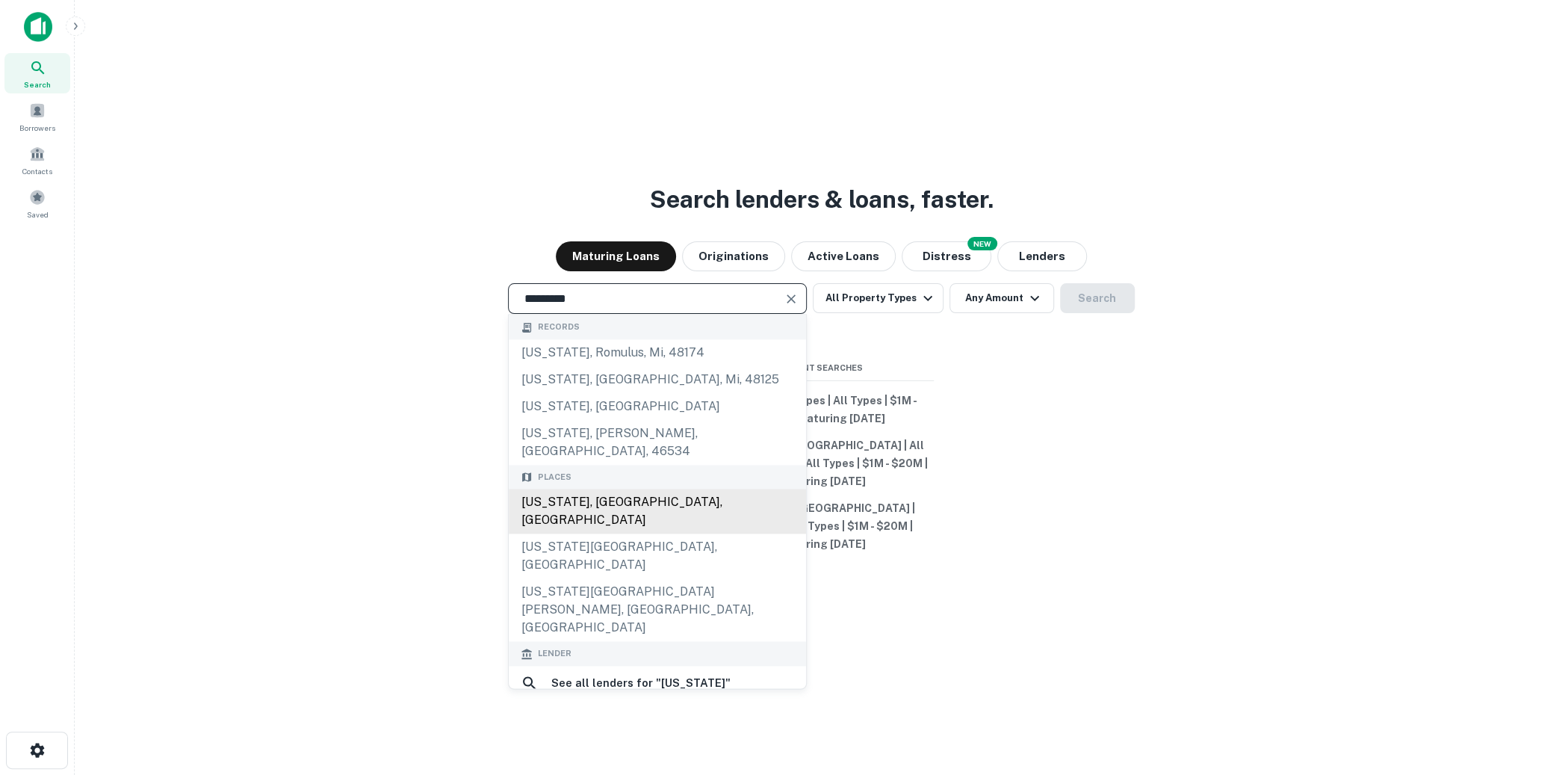
click at [588, 509] on div "New York, NY, USA" at bounding box center [657, 512] width 297 height 45
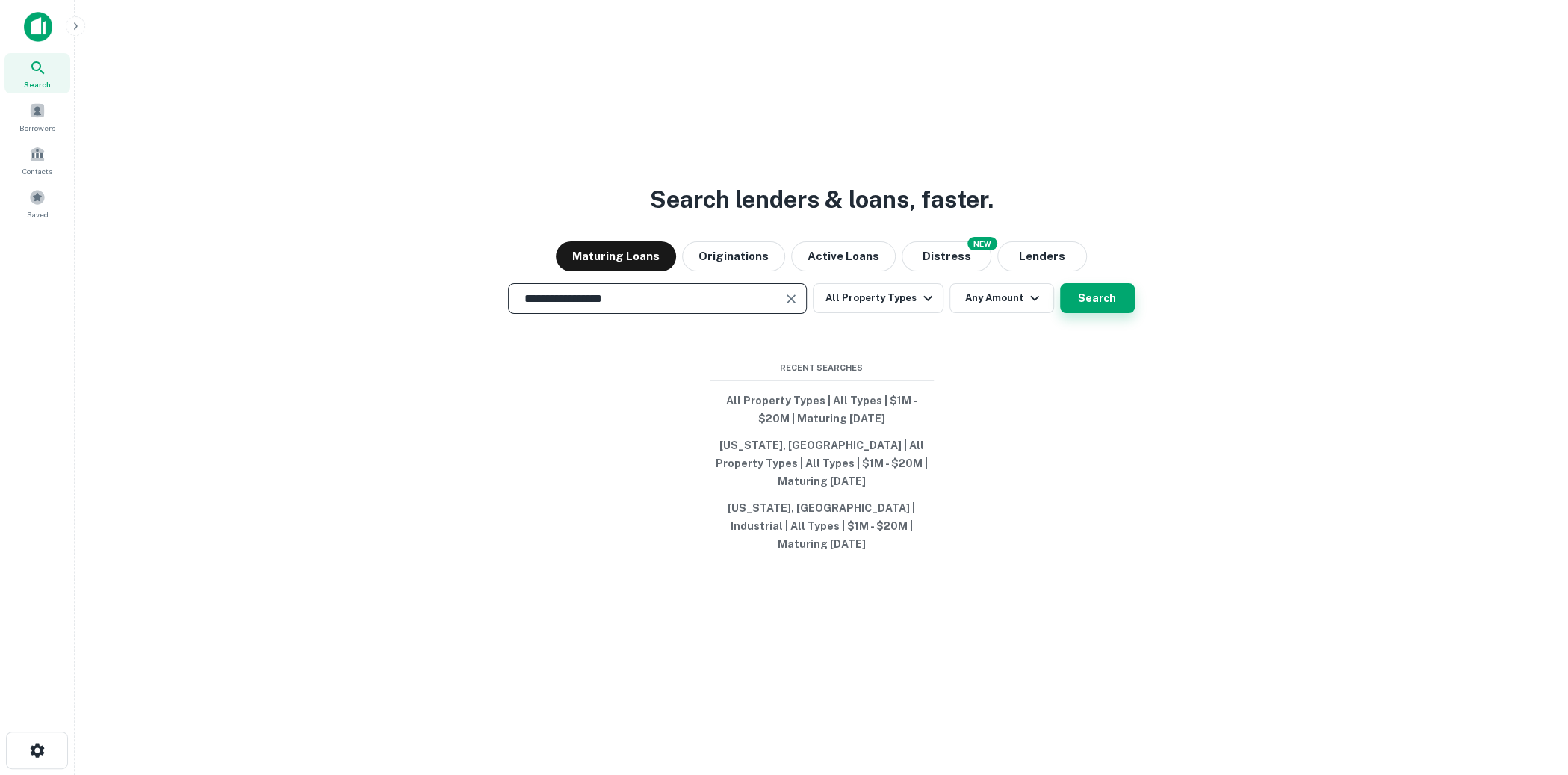
type input "**********"
click at [1105, 313] on button "Search" at bounding box center [1097, 298] width 75 height 30
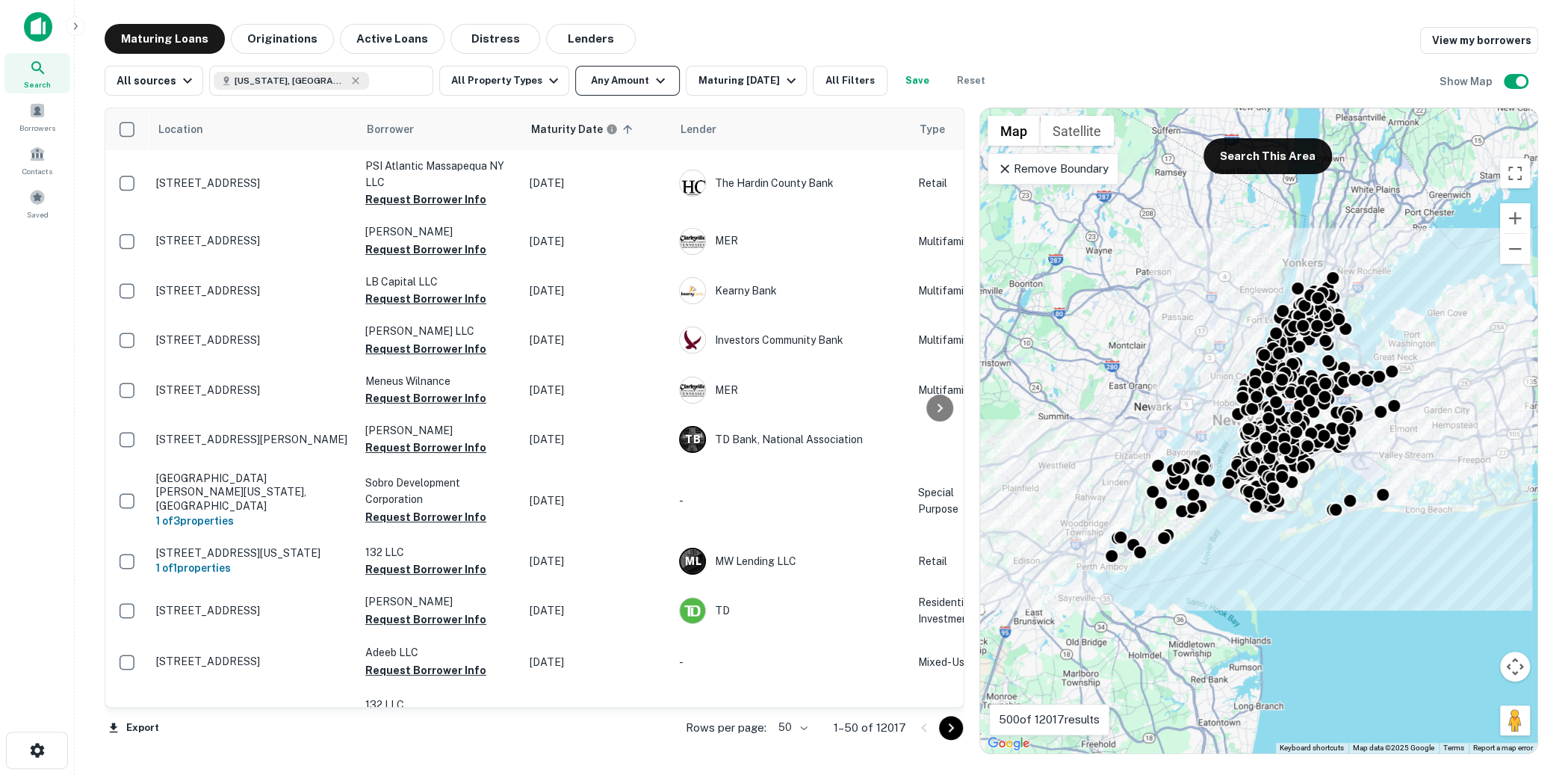
click at [615, 76] on button "Any Amount" at bounding box center [627, 81] width 105 height 30
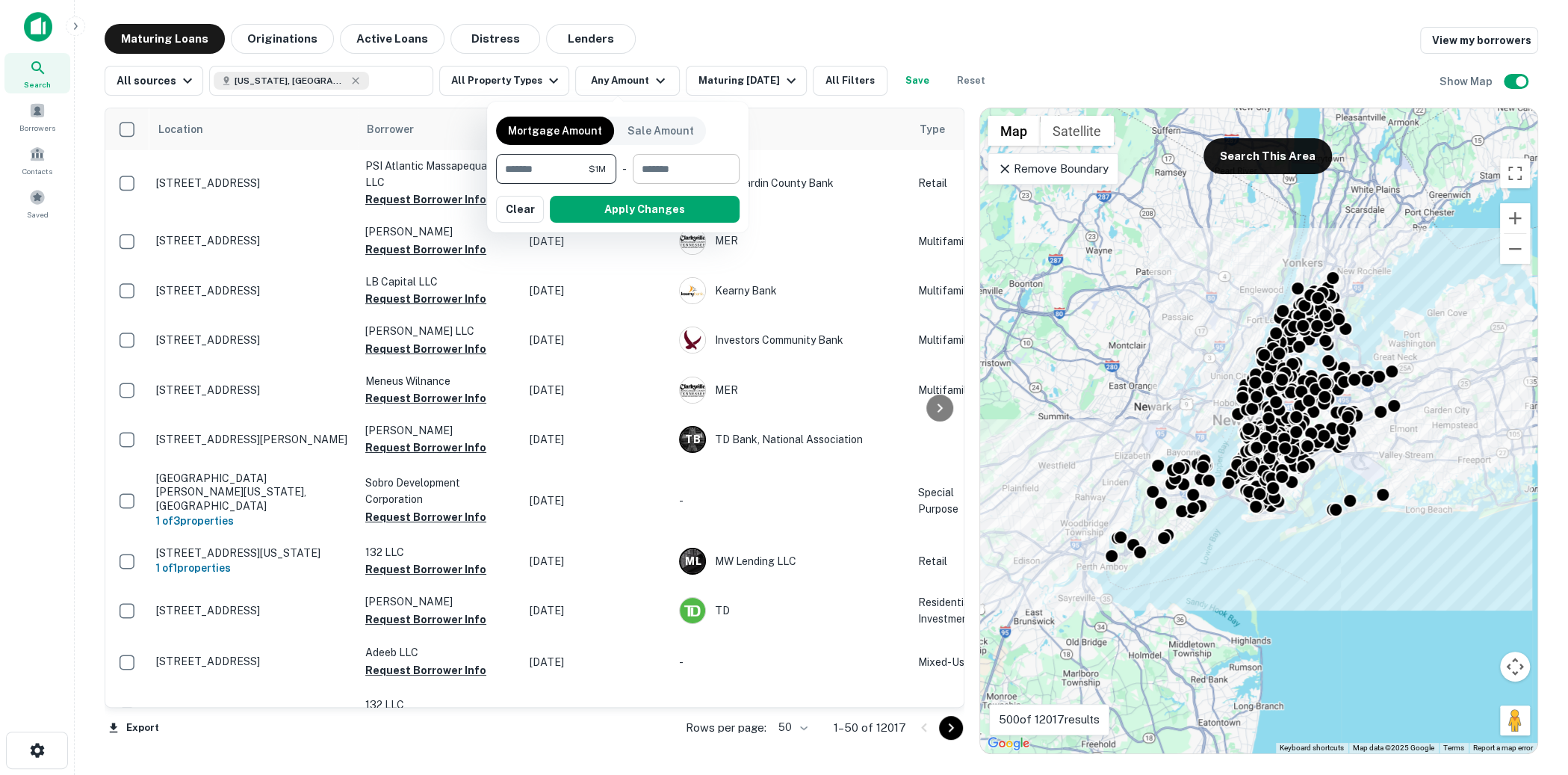
type input "*******"
click at [651, 168] on input "number" at bounding box center [681, 169] width 97 height 30
type input "********"
click at [667, 203] on button "Apply Changes" at bounding box center [645, 209] width 190 height 27
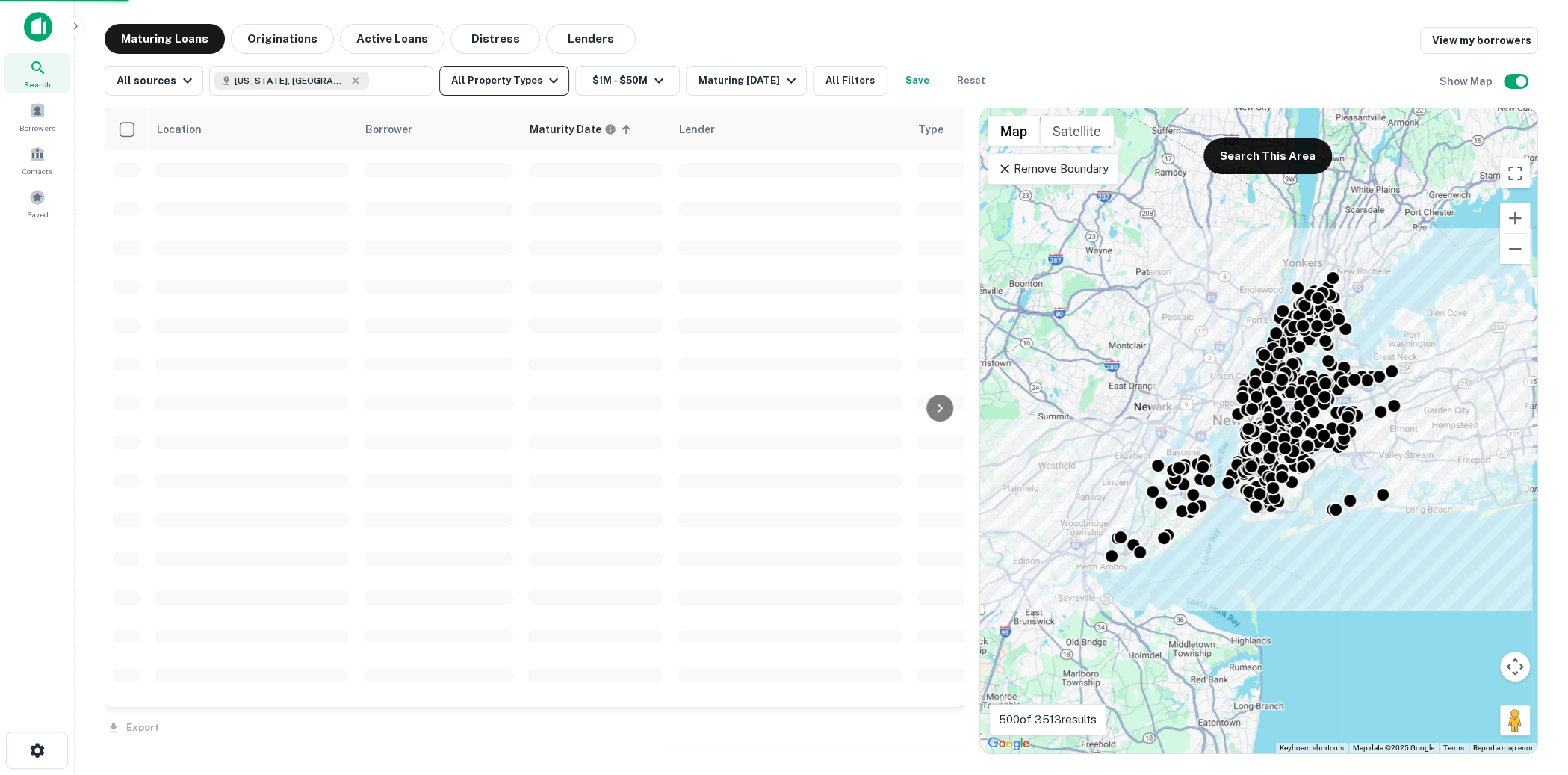
click at [547, 84] on icon "button" at bounding box center [554, 81] width 18 height 18
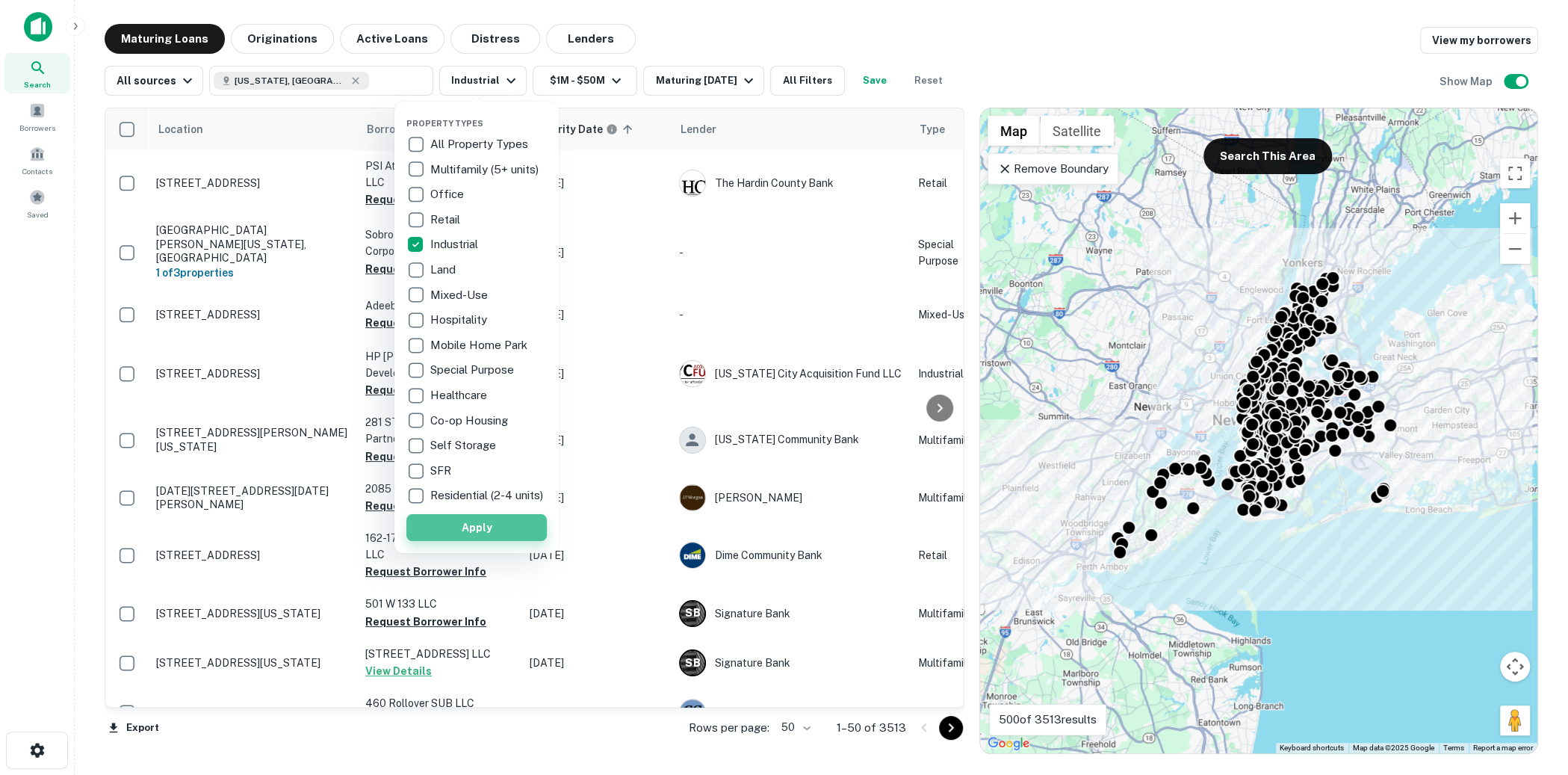
click at [476, 527] on button "Apply" at bounding box center [477, 528] width 141 height 27
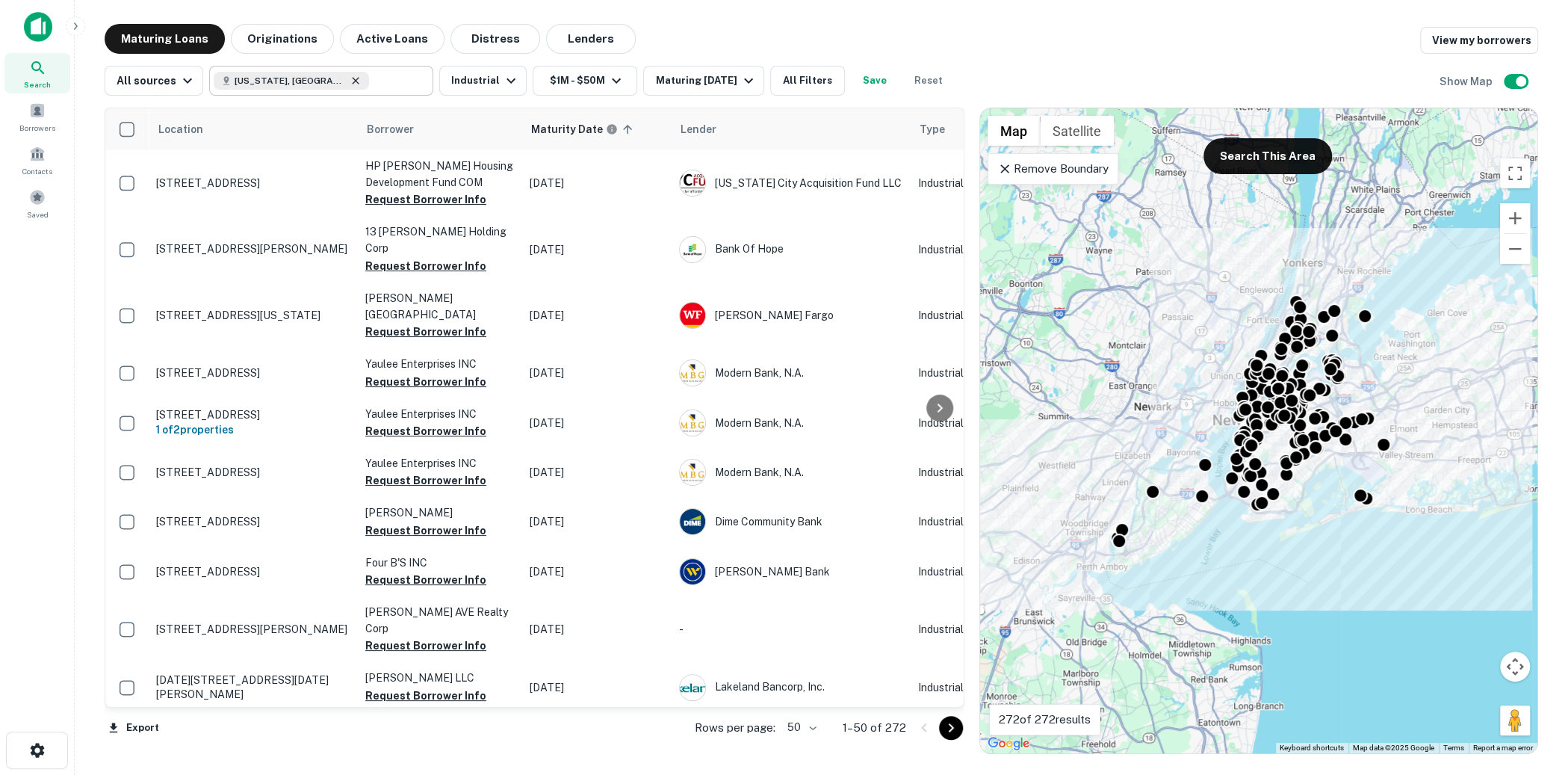
click at [350, 82] on icon at bounding box center [356, 81] width 12 height 12
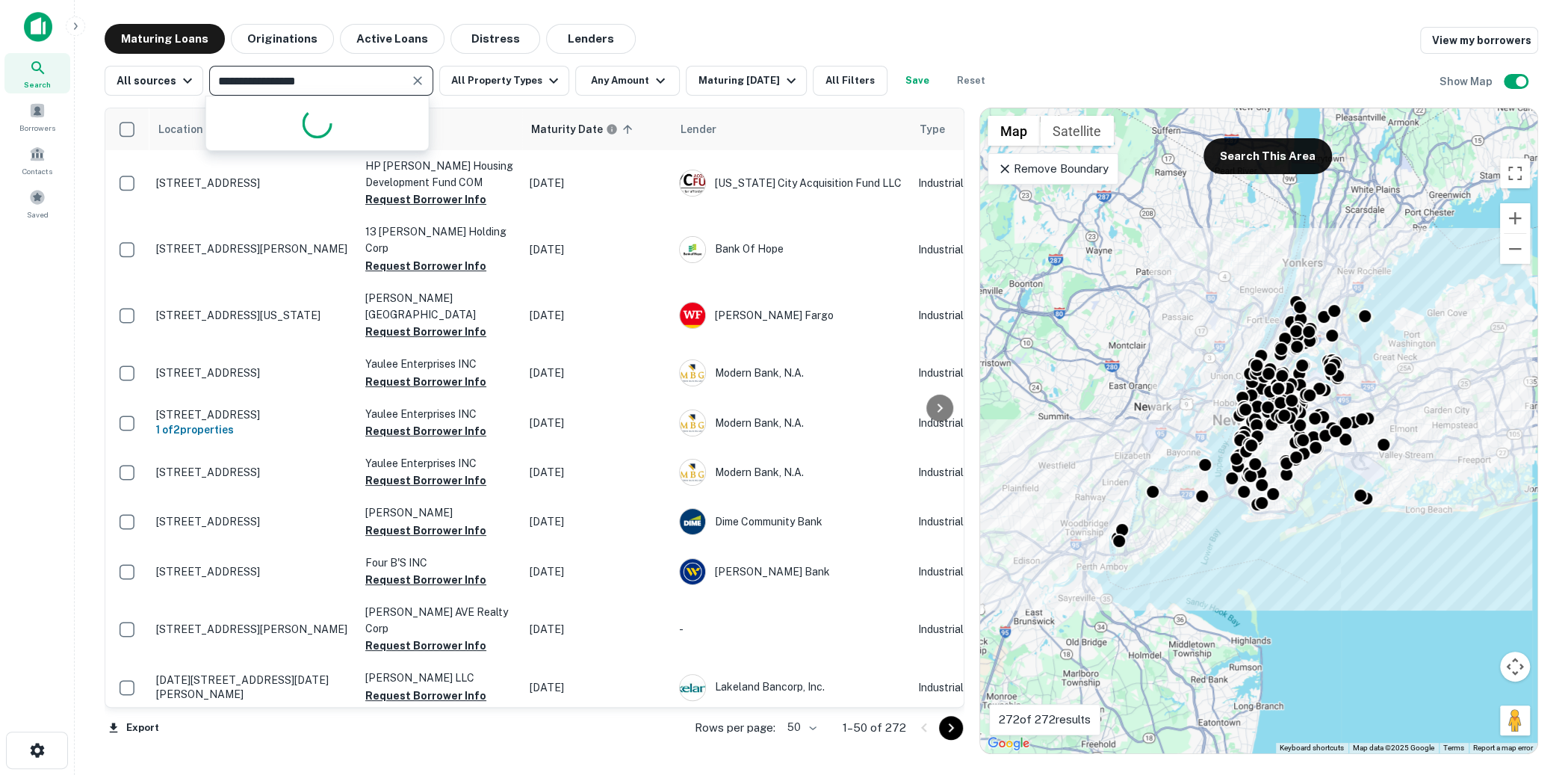
click at [321, 82] on input "**********" at bounding box center [308, 80] width 191 height 21
type input "**********"
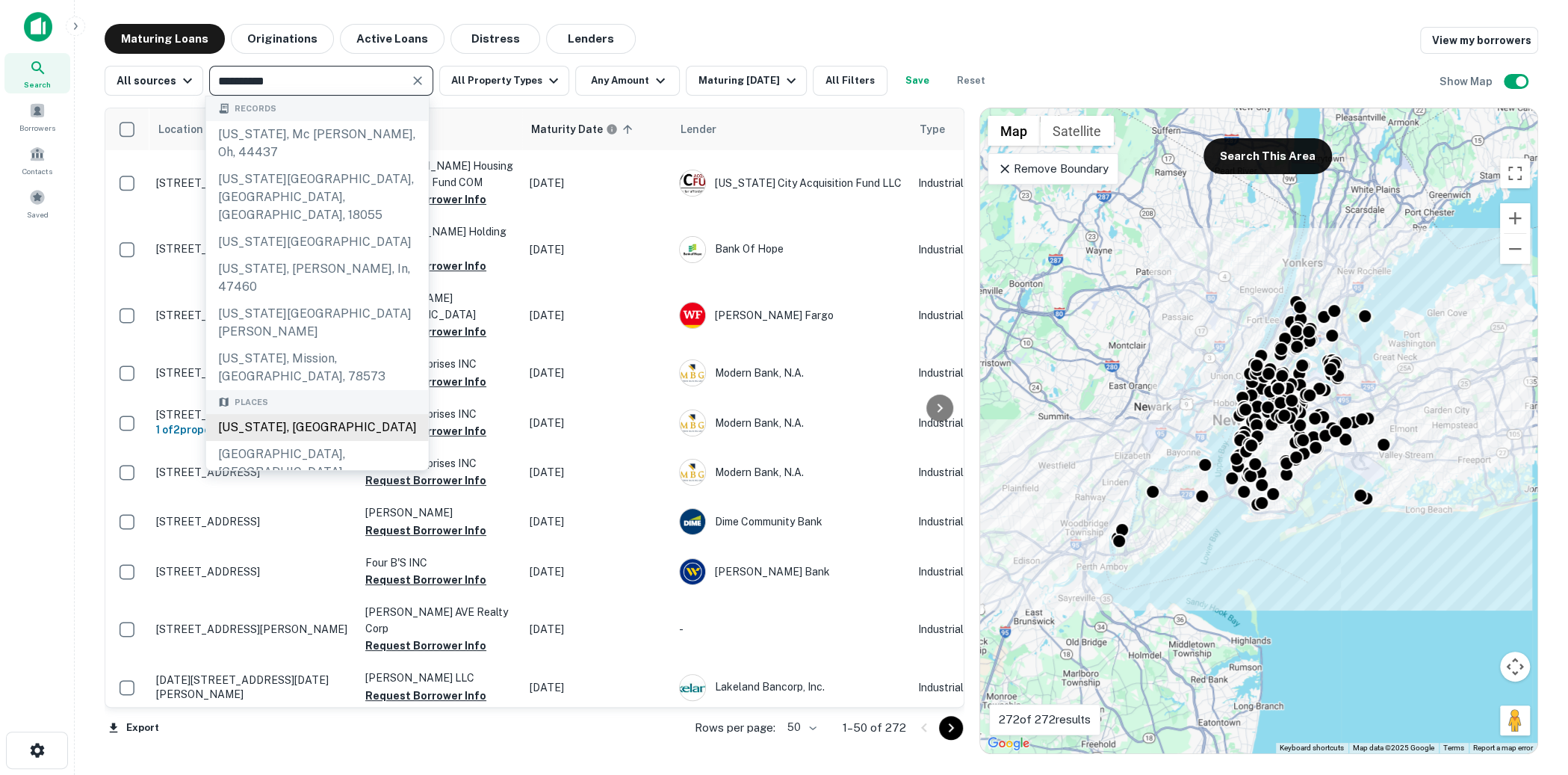
click at [337, 414] on div "New Jersey, USA" at bounding box center [317, 428] width 222 height 27
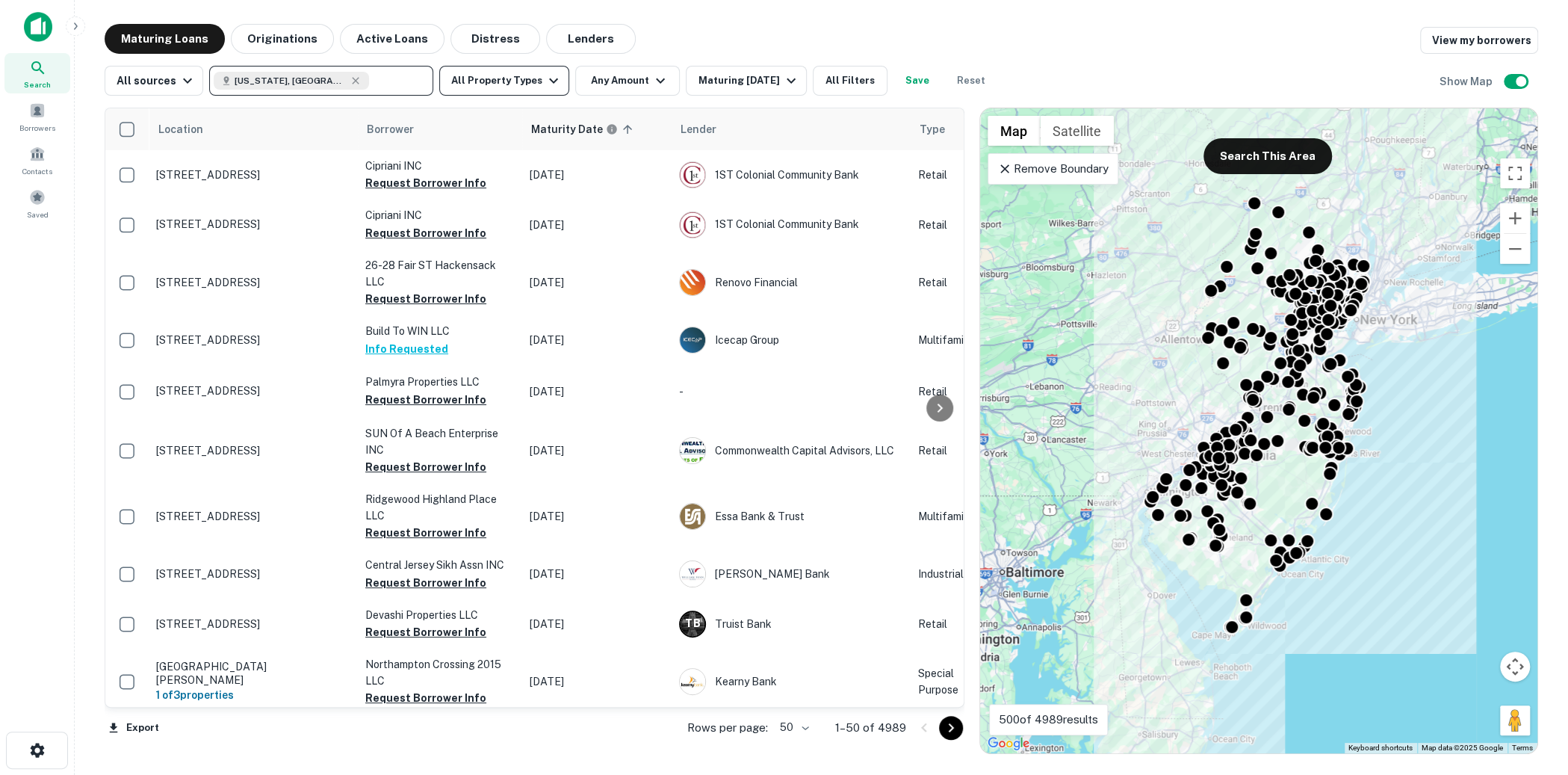
click at [545, 76] on icon "button" at bounding box center [554, 81] width 18 height 18
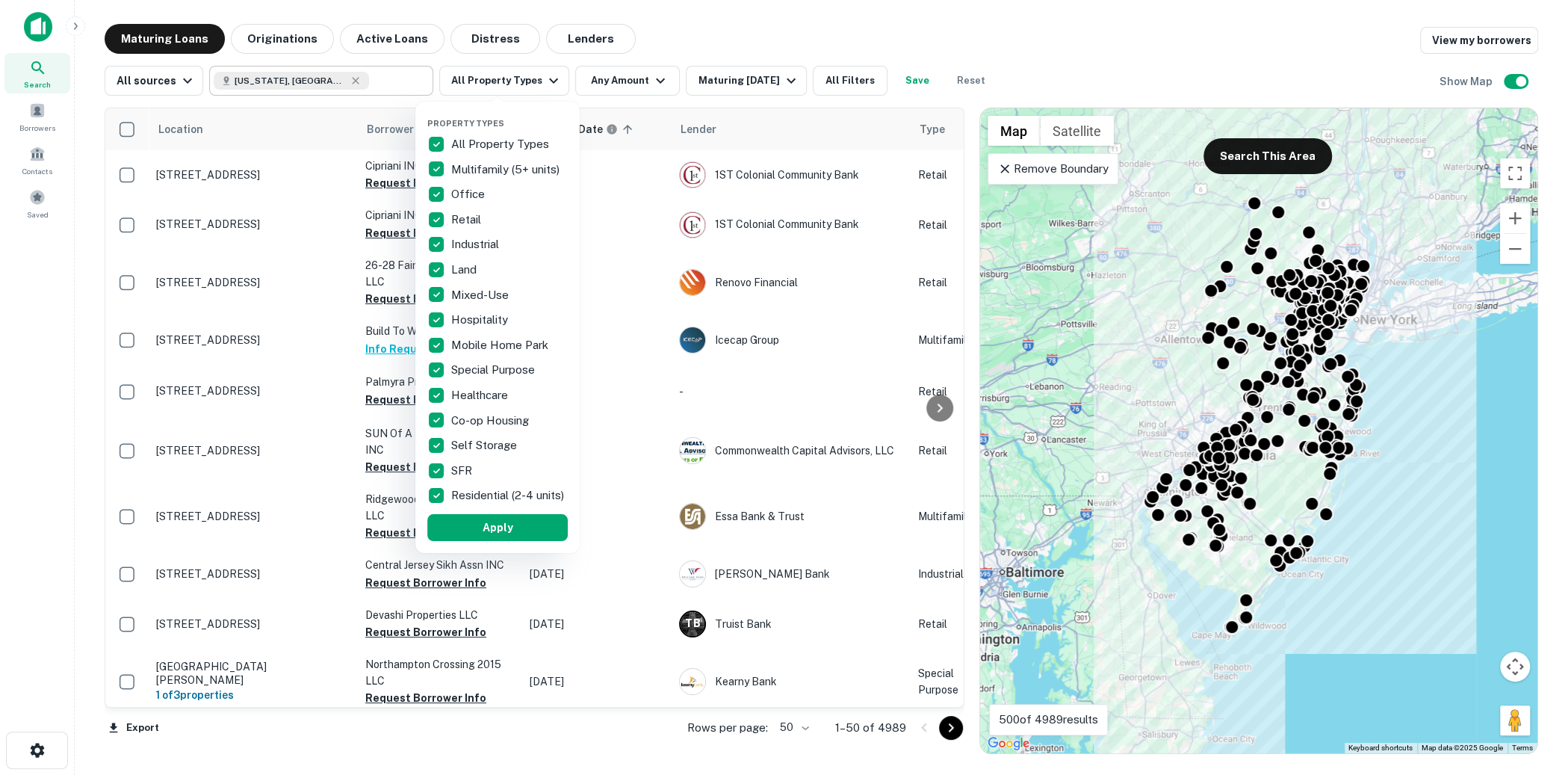
click at [355, 79] on div at bounding box center [784, 388] width 1568 height 775
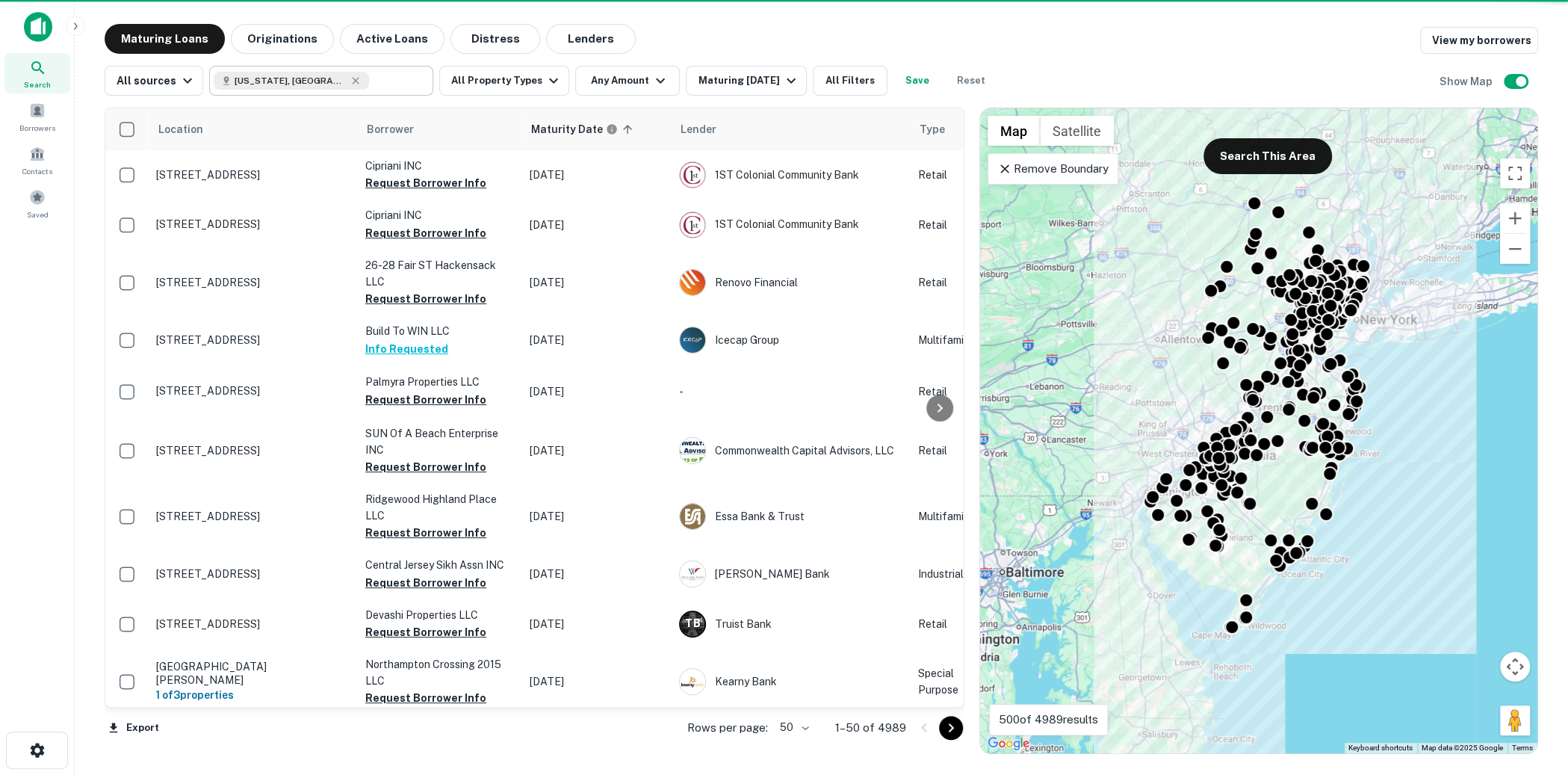
click at [341, 82] on div at bounding box center [784, 388] width 1568 height 775
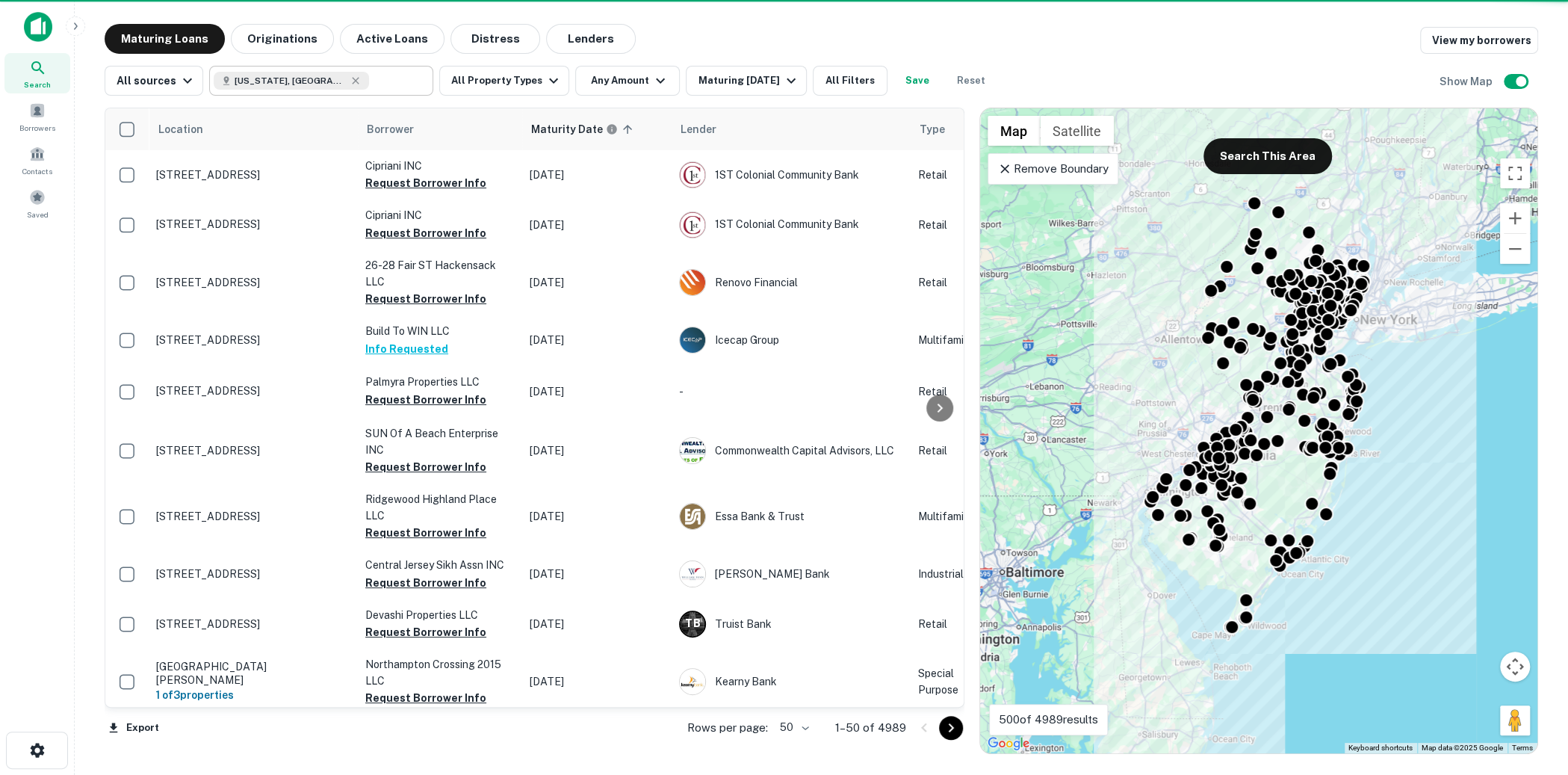
click at [308, 82] on div at bounding box center [784, 388] width 1568 height 775
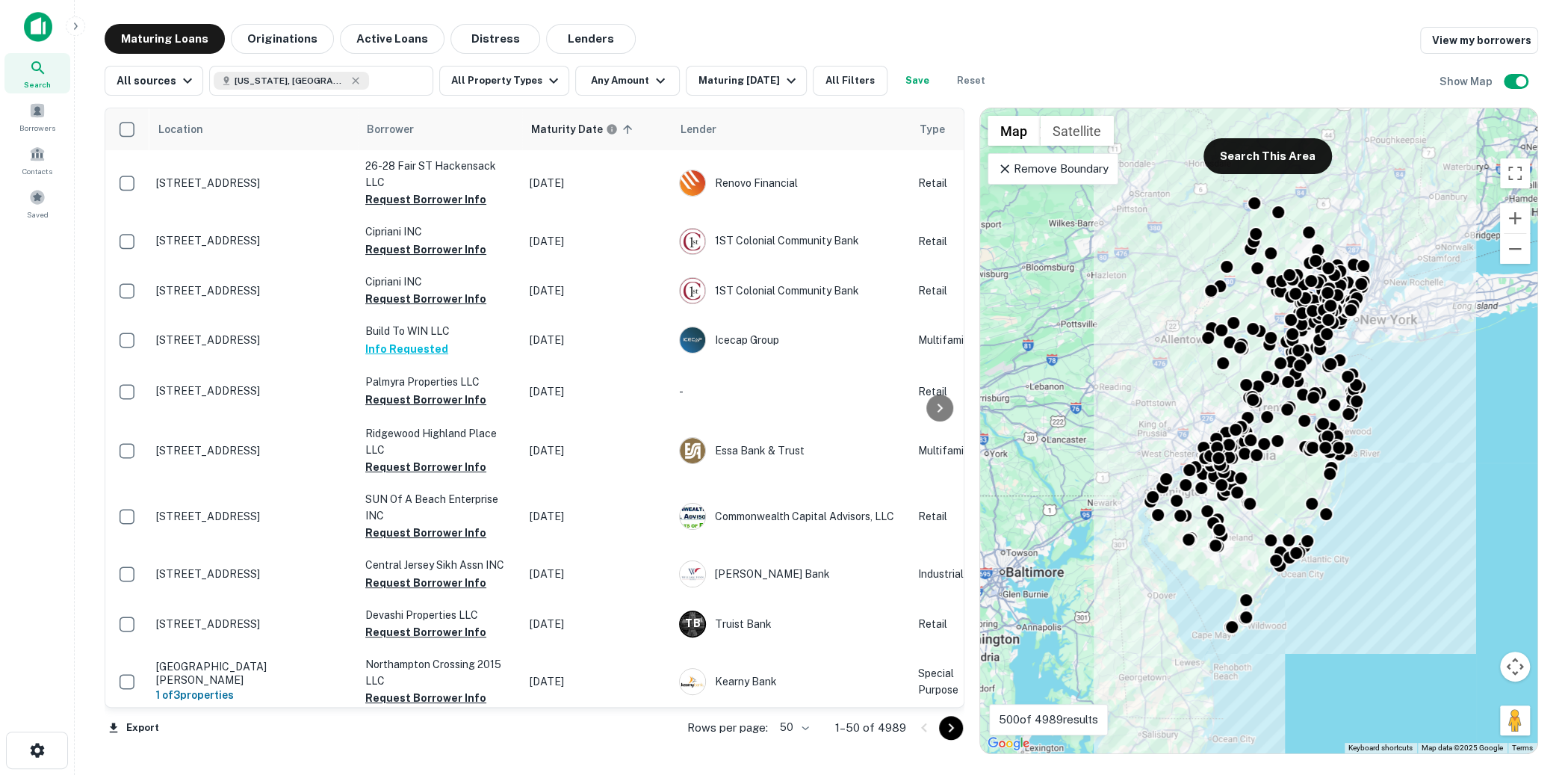
click at [39, 393] on div "Search Borrowers Contacts Saved" at bounding box center [37, 364] width 74 height 728
click at [547, 75] on icon "button" at bounding box center [554, 81] width 18 height 18
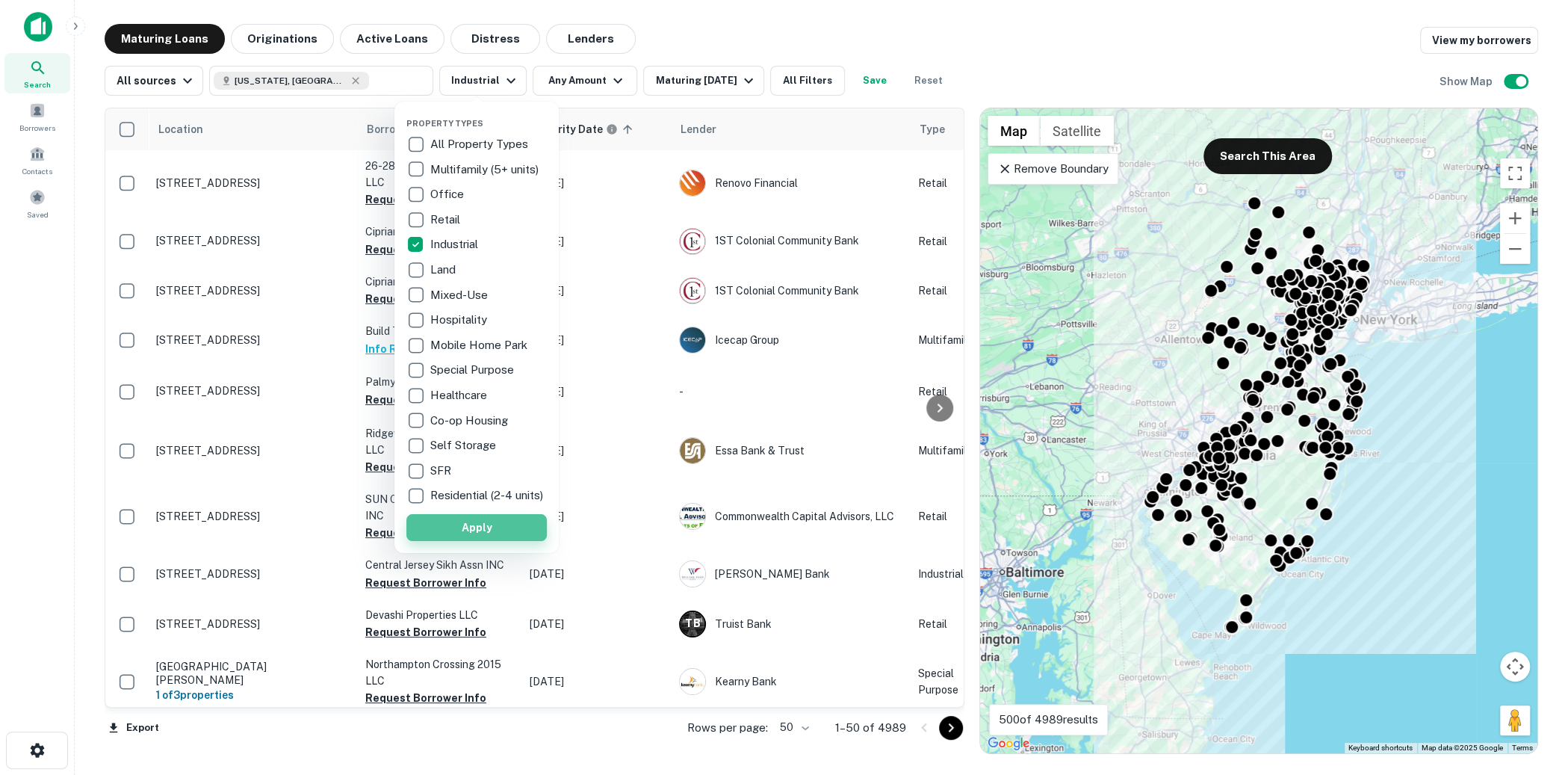
click at [487, 531] on button "Apply" at bounding box center [477, 528] width 141 height 27
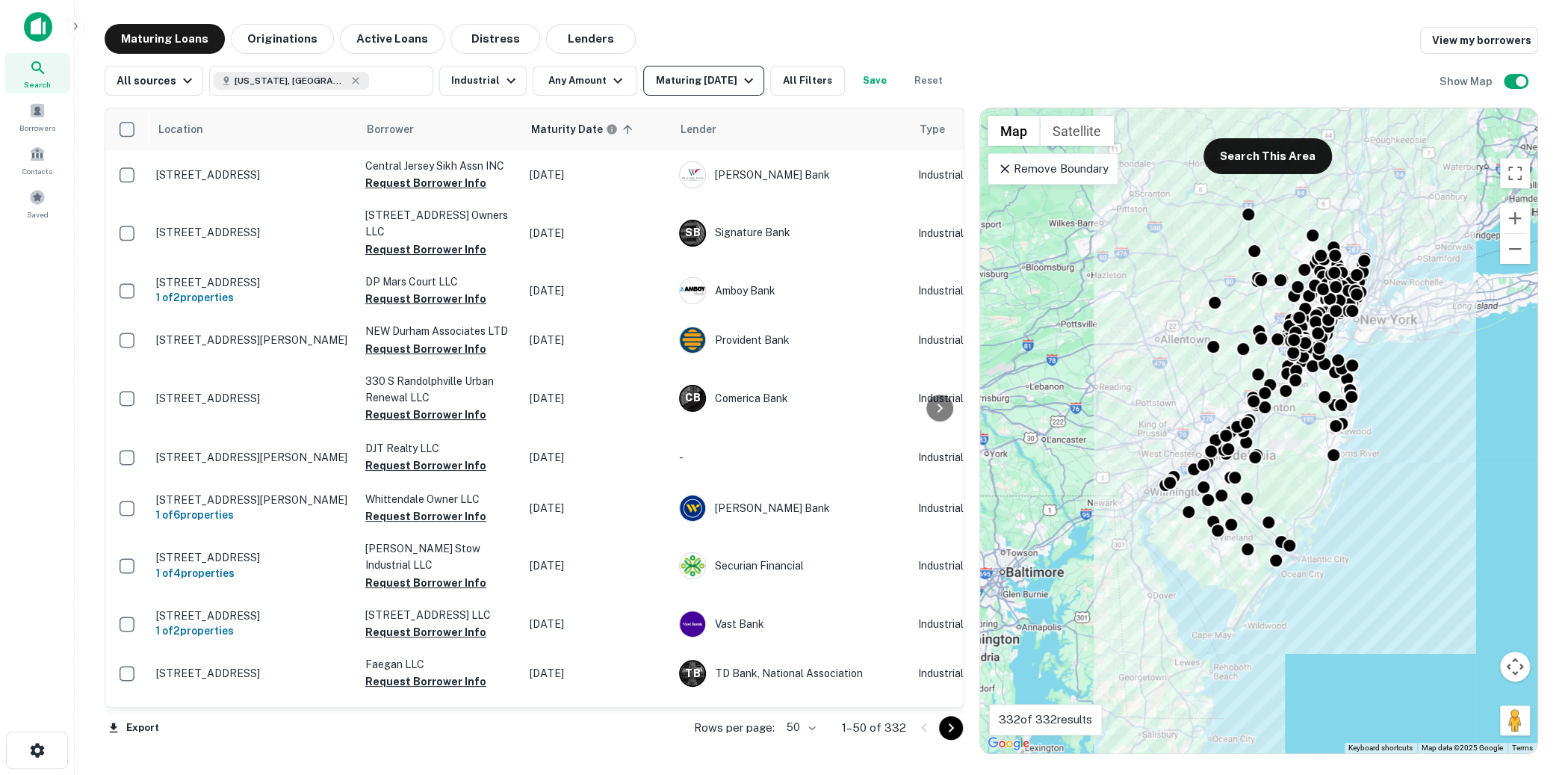
click at [757, 77] on icon "button" at bounding box center [749, 81] width 18 height 18
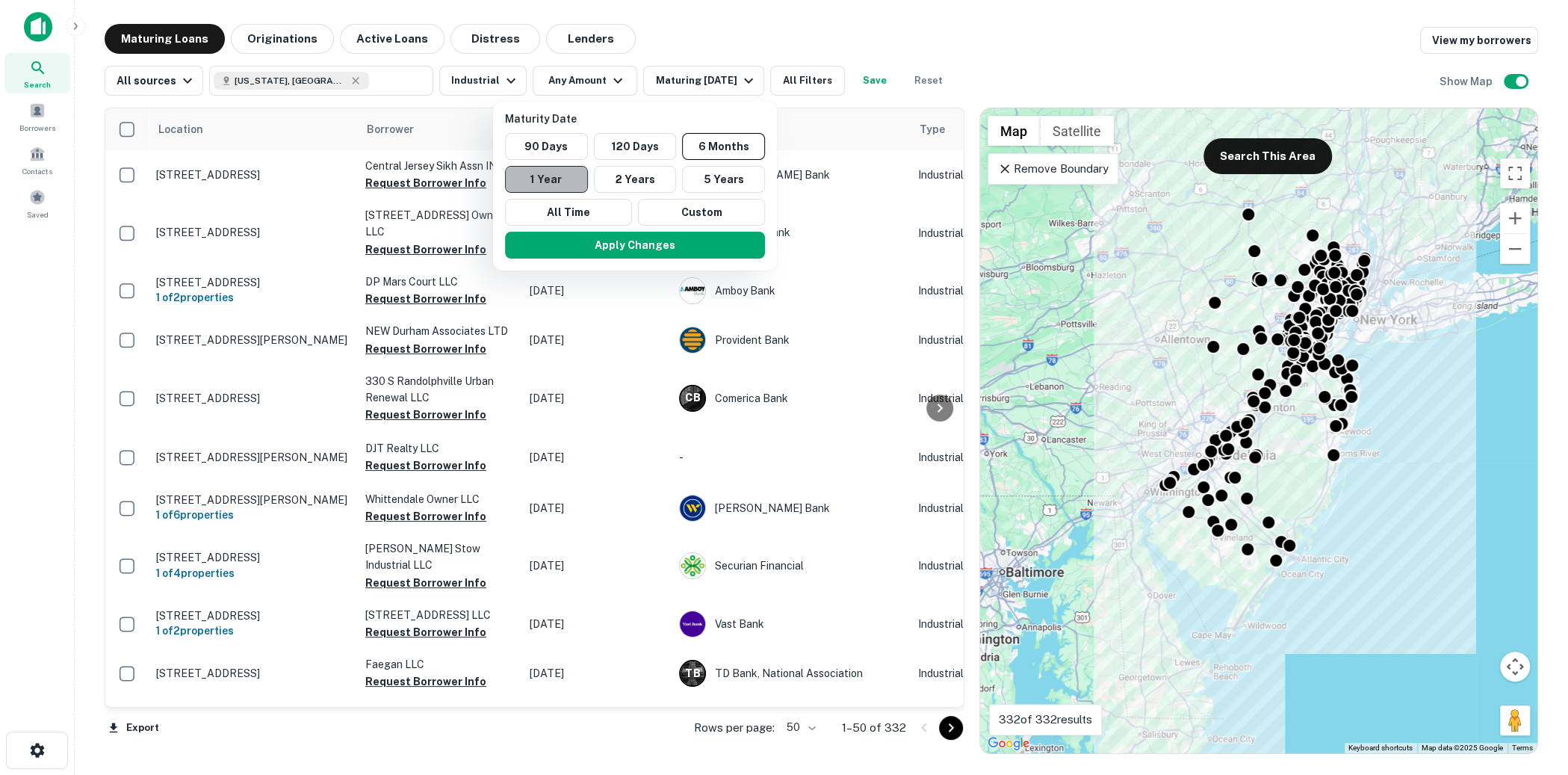
click at [576, 177] on button "1 Year" at bounding box center [547, 179] width 83 height 27
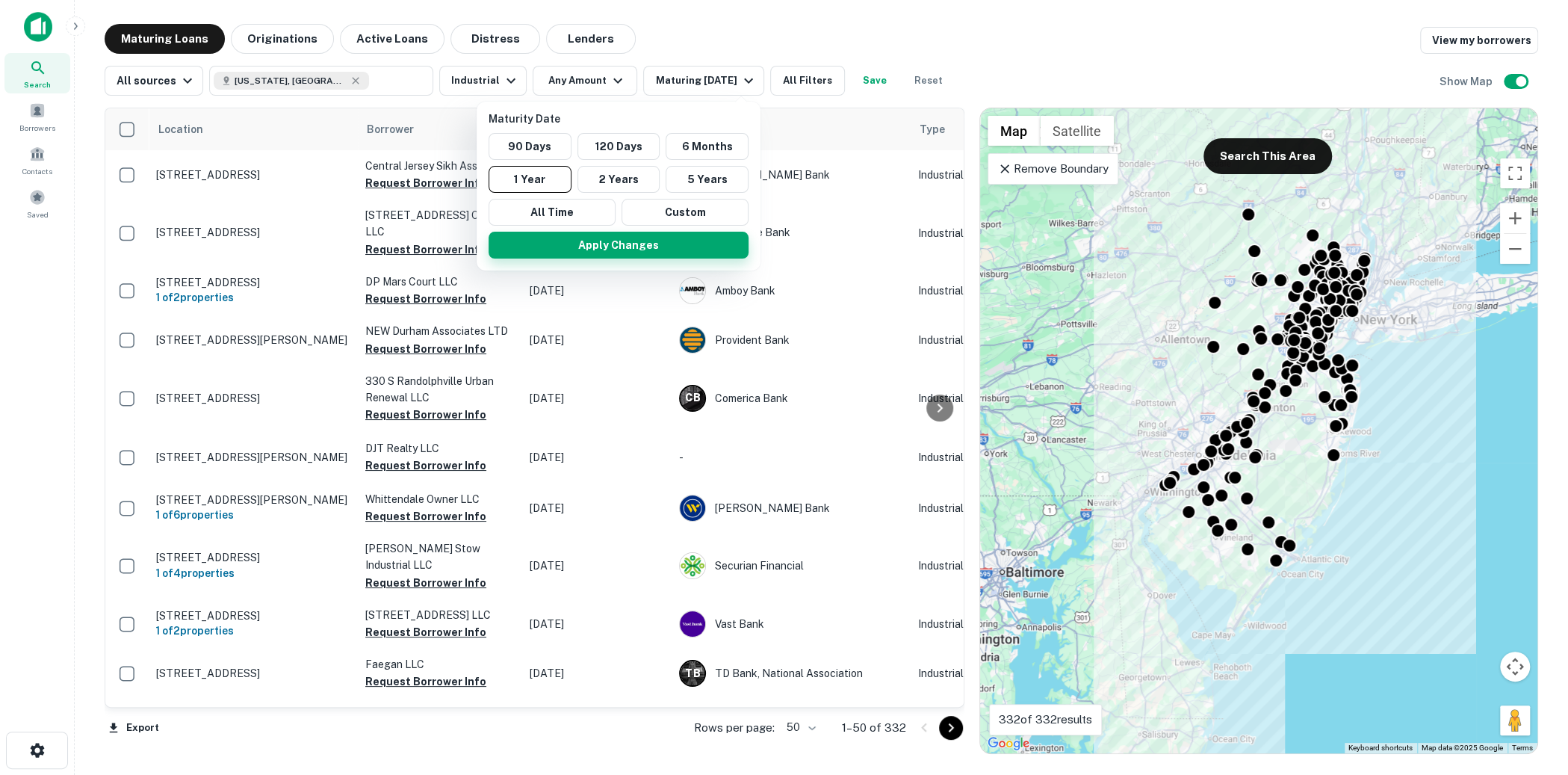
click at [607, 250] on button "Apply Changes" at bounding box center [618, 245] width 260 height 27
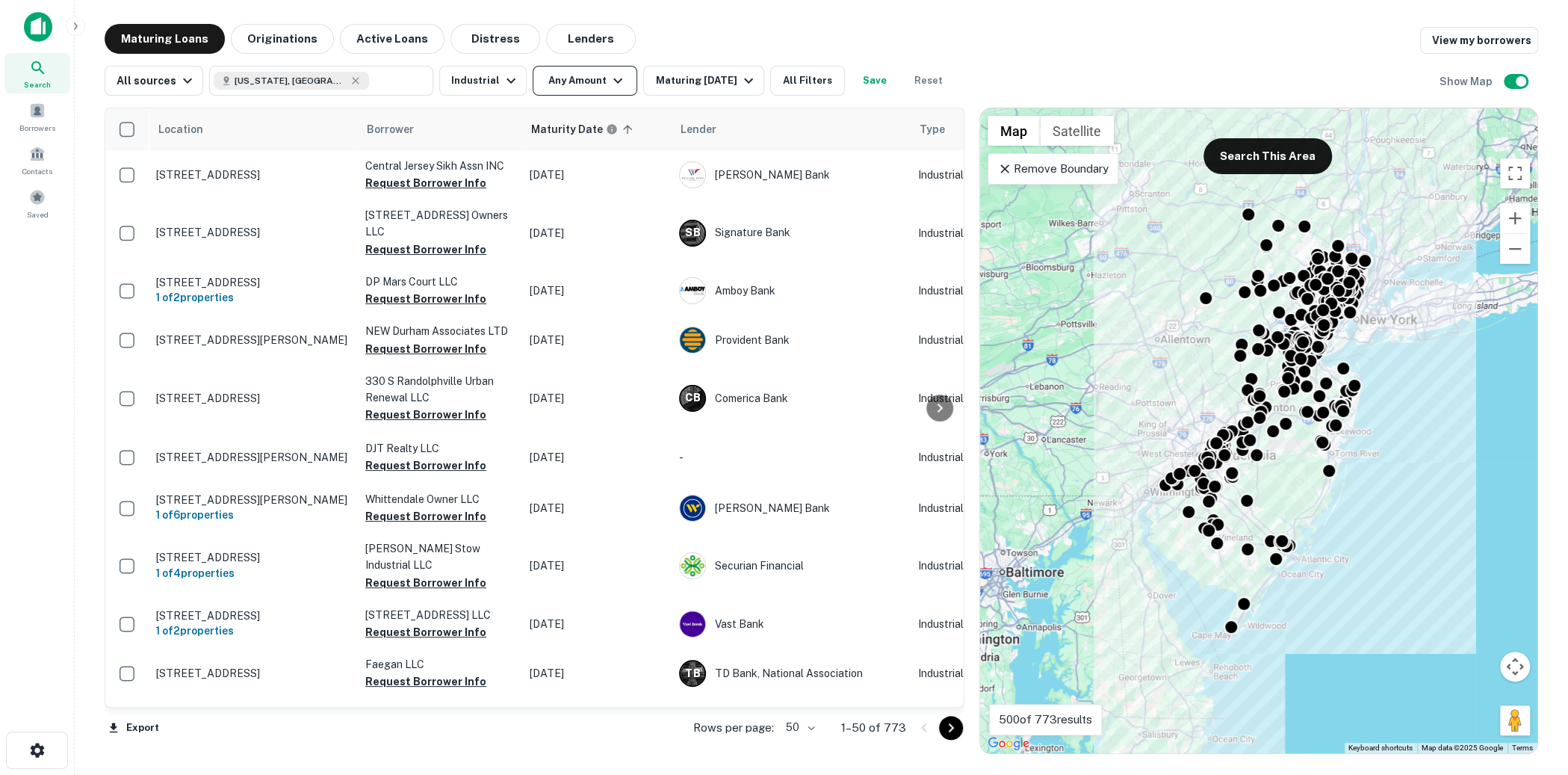
click at [565, 83] on button "Any Amount" at bounding box center [585, 81] width 105 height 30
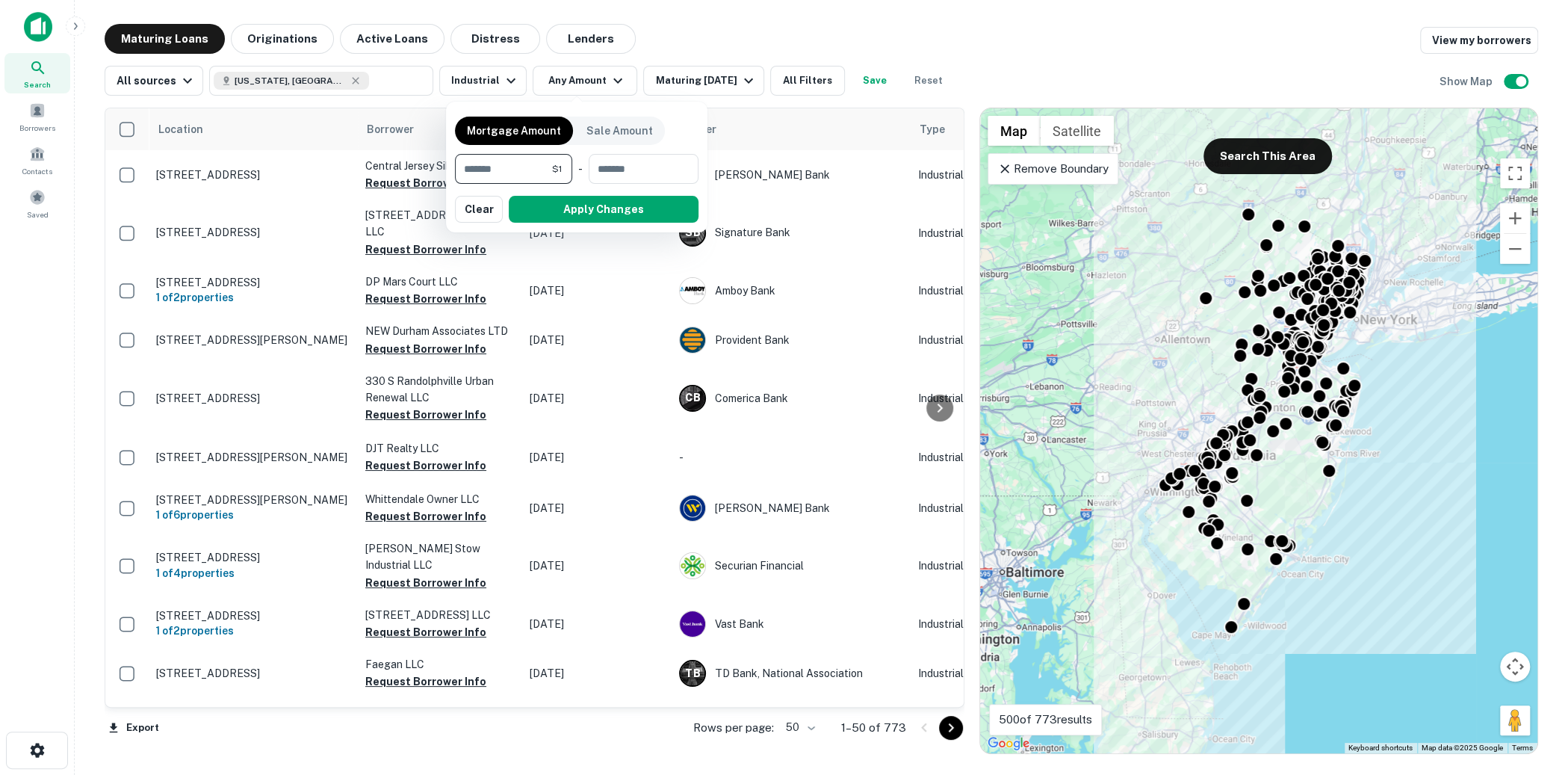
type input "*******"
click at [574, 203] on button "Apply Changes" at bounding box center [604, 209] width 190 height 27
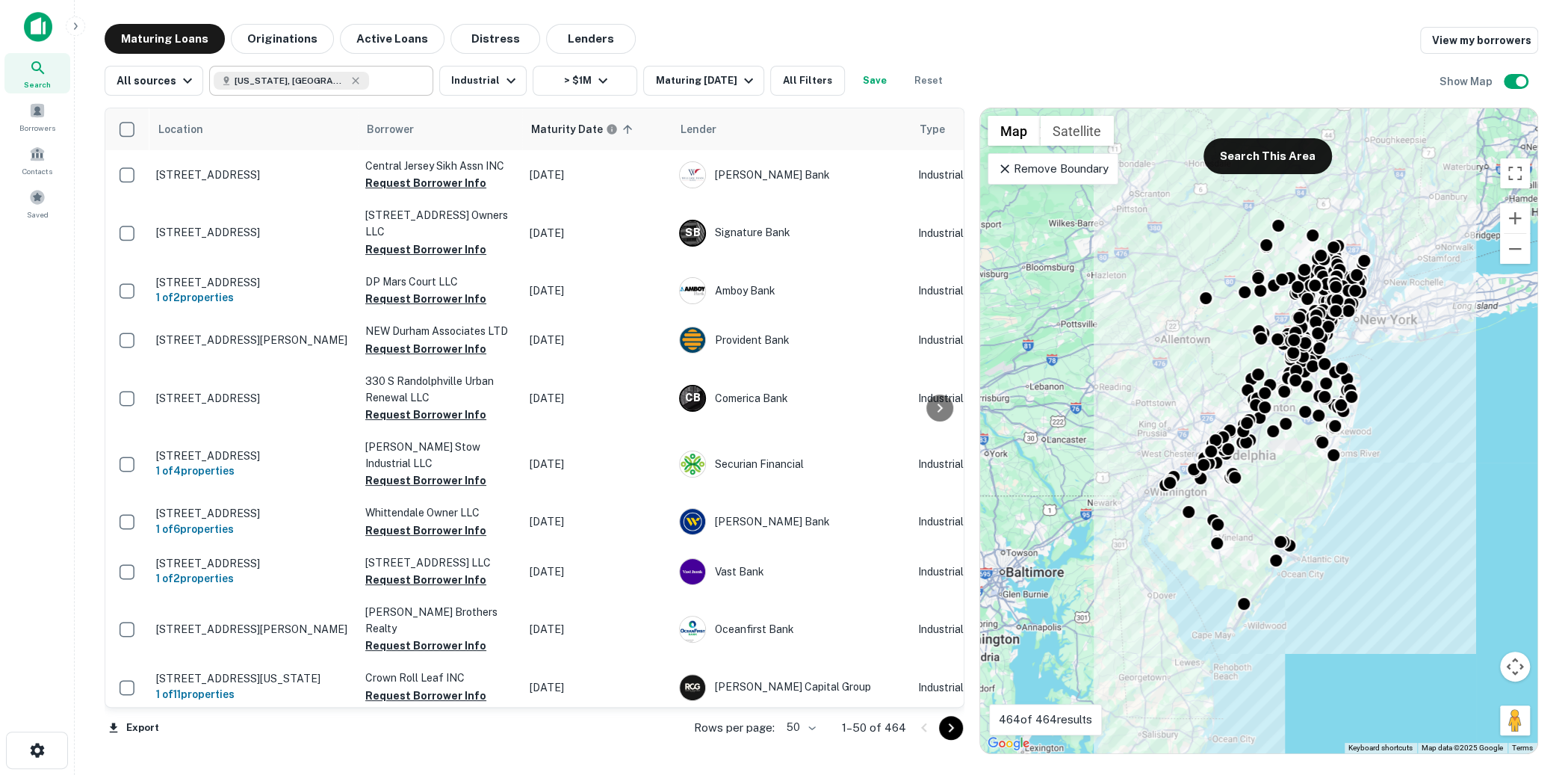
click at [369, 84] on input "text" at bounding box center [397, 80] width 57 height 21
click at [340, 84] on input "**********" at bounding box center [308, 80] width 191 height 21
type input "********"
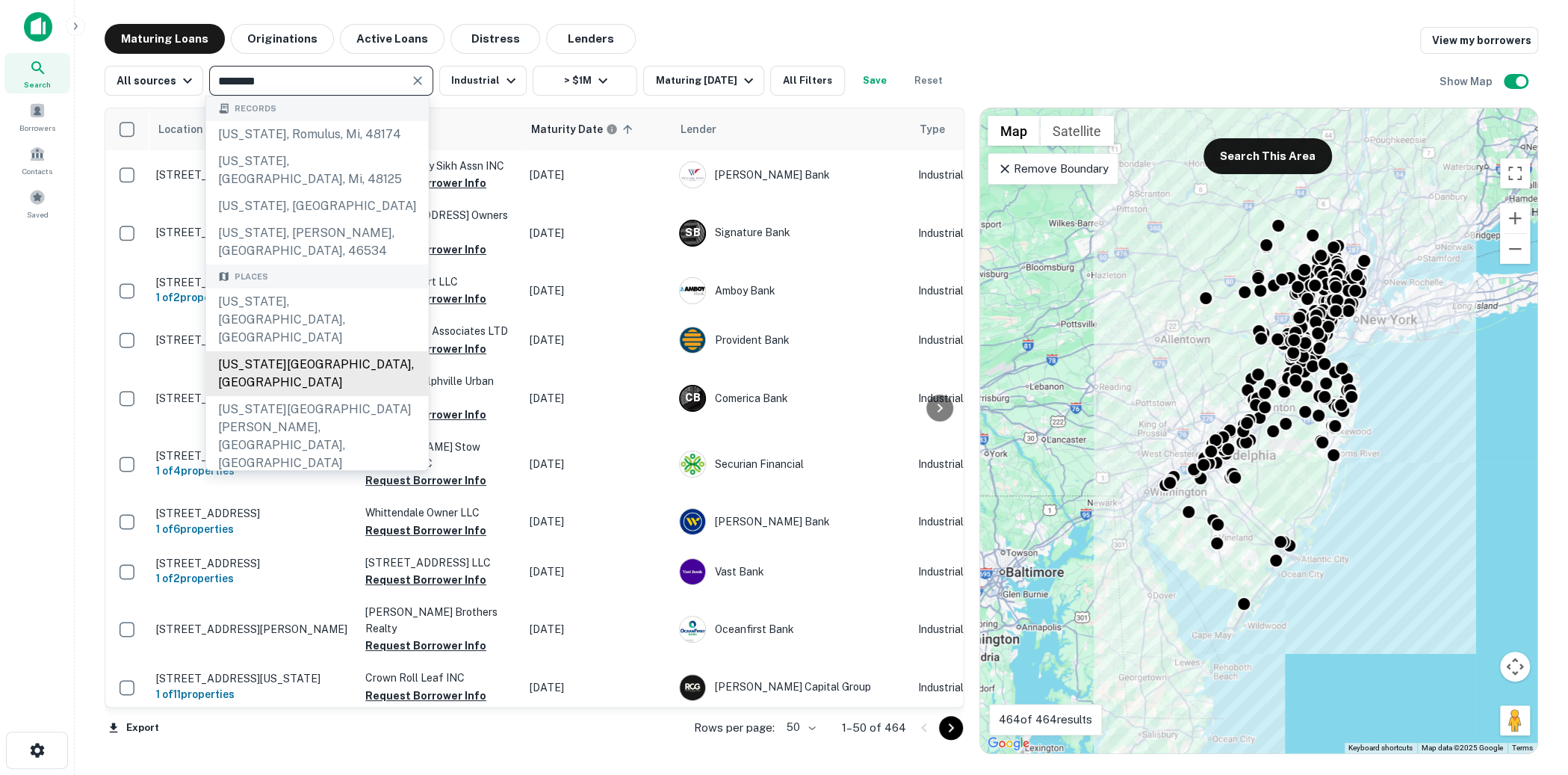
click at [332, 351] on div "New York State, USA" at bounding box center [317, 373] width 222 height 45
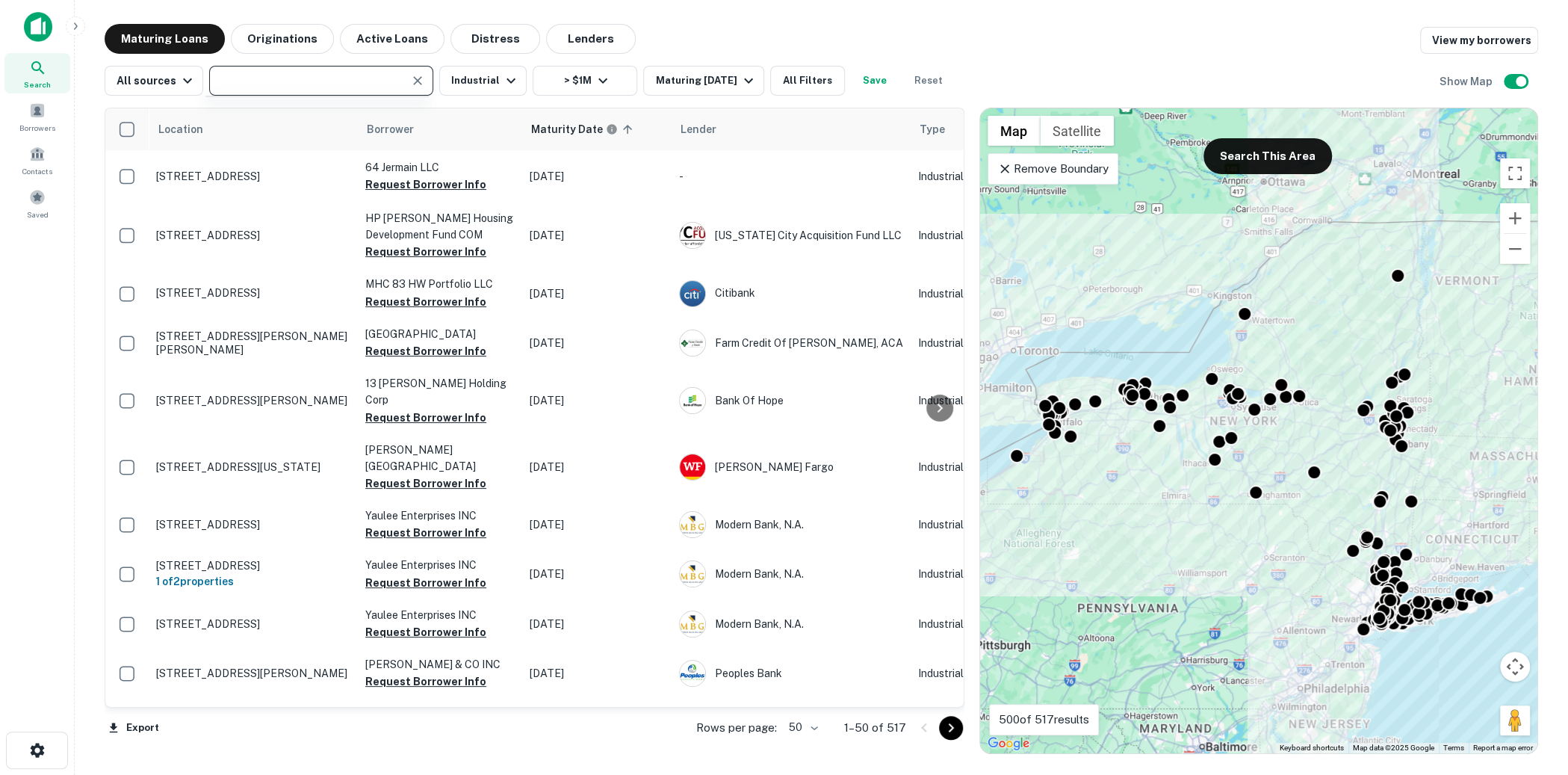
type input "**********"
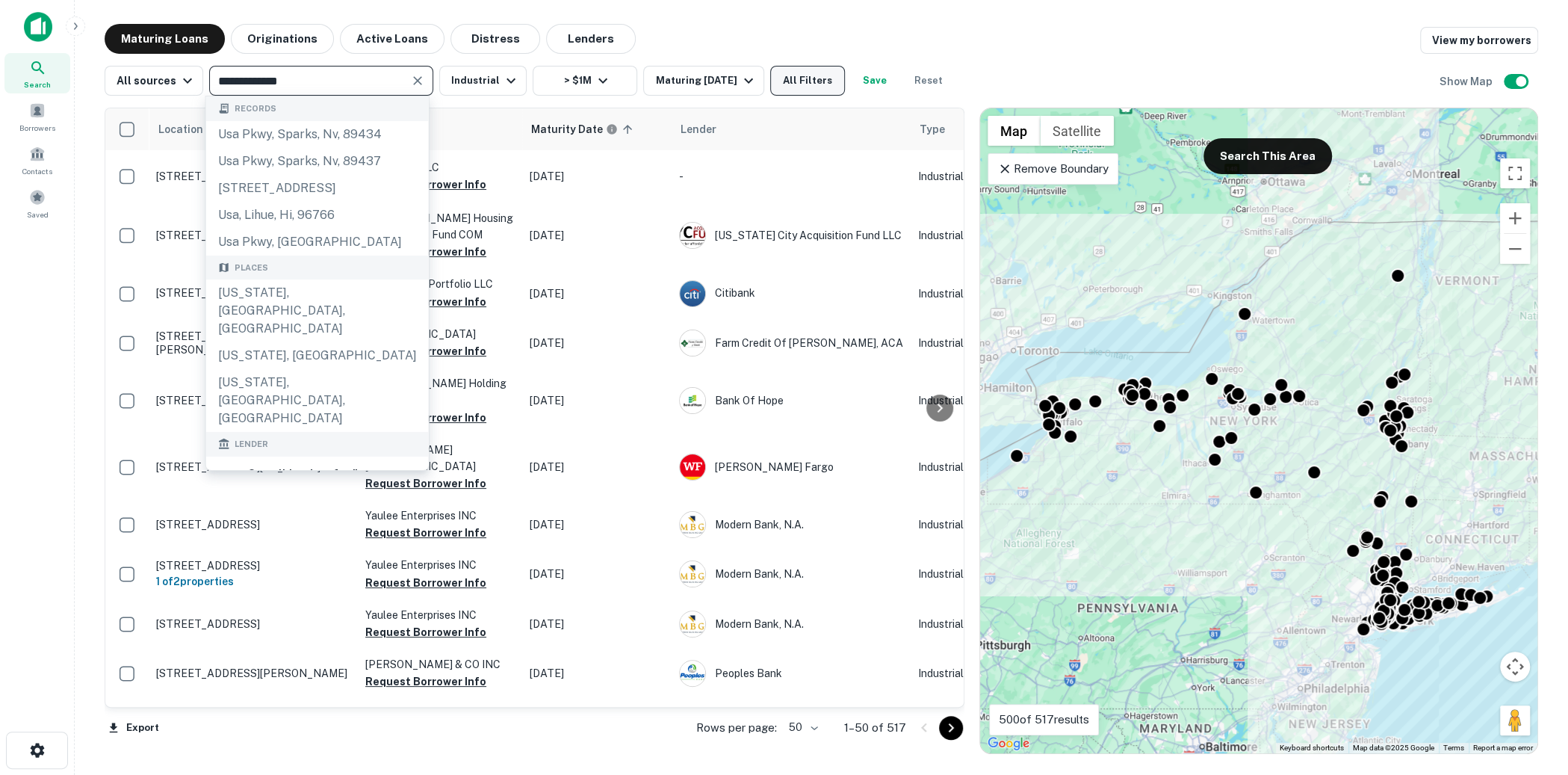
click at [780, 72] on button "All Filters" at bounding box center [807, 81] width 75 height 30
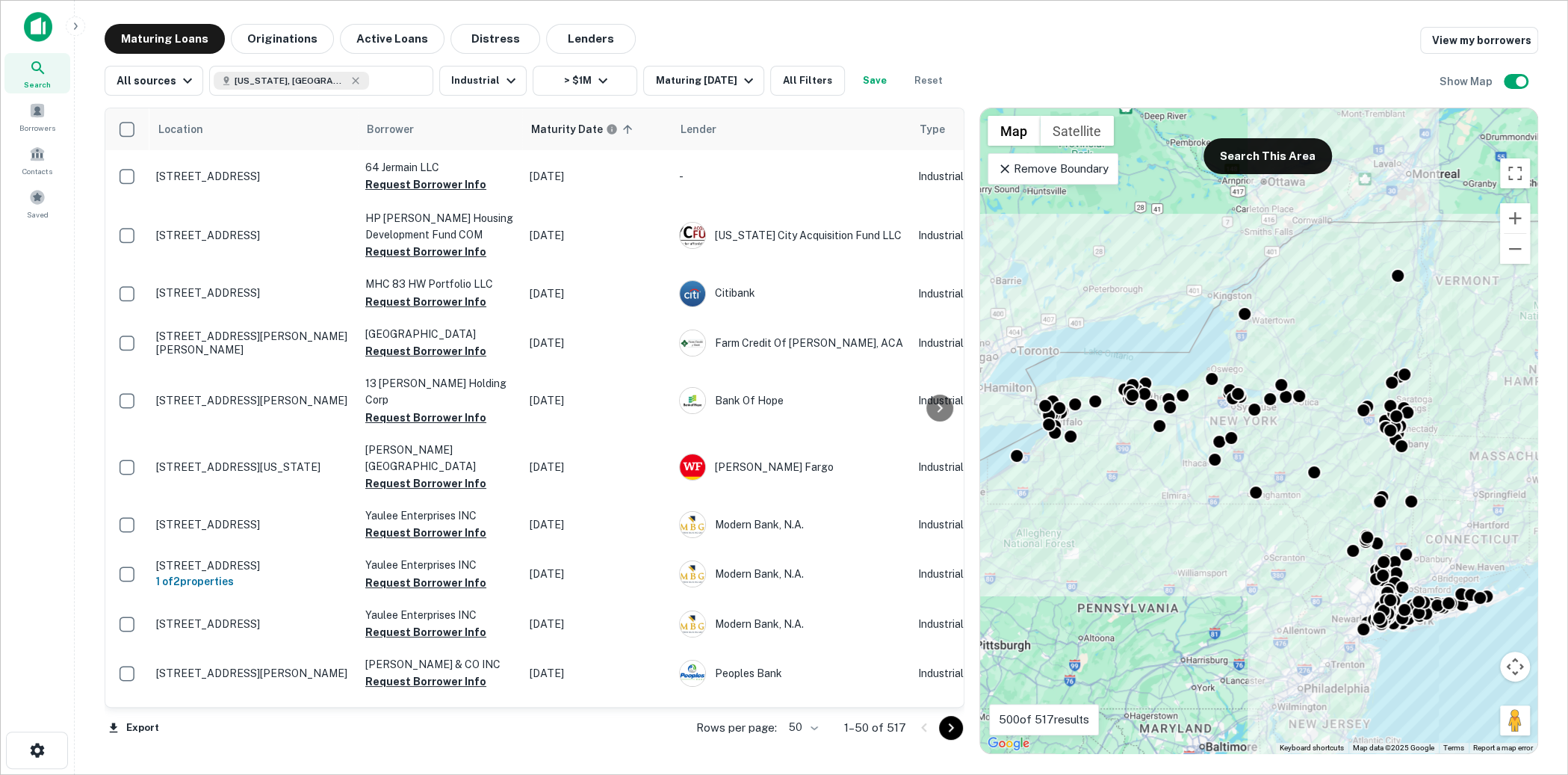
scroll to position [871, 0]
click at [804, 82] on button "All Filters" at bounding box center [807, 81] width 75 height 30
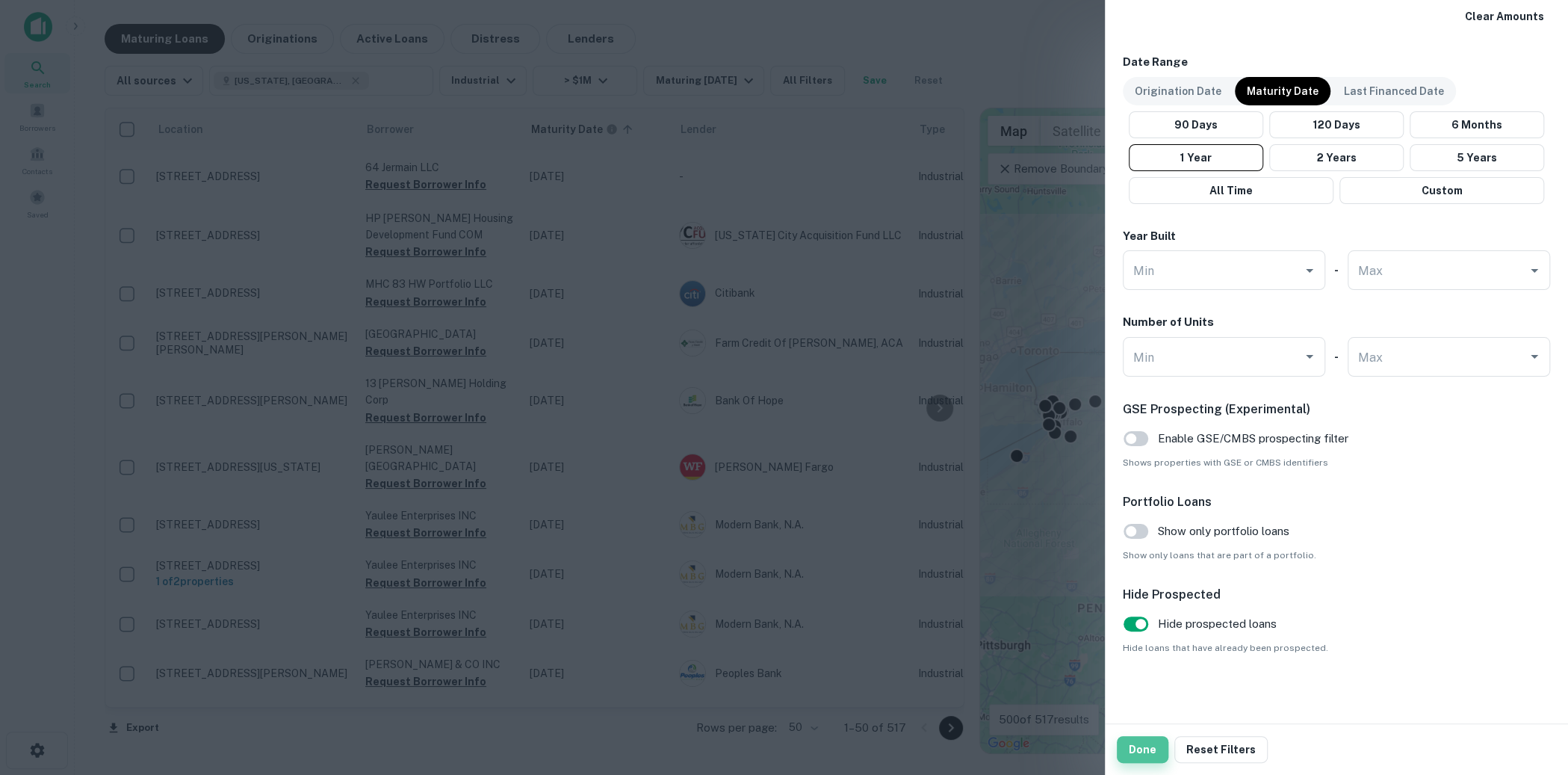
click at [1141, 743] on button "Done" at bounding box center [1142, 749] width 52 height 27
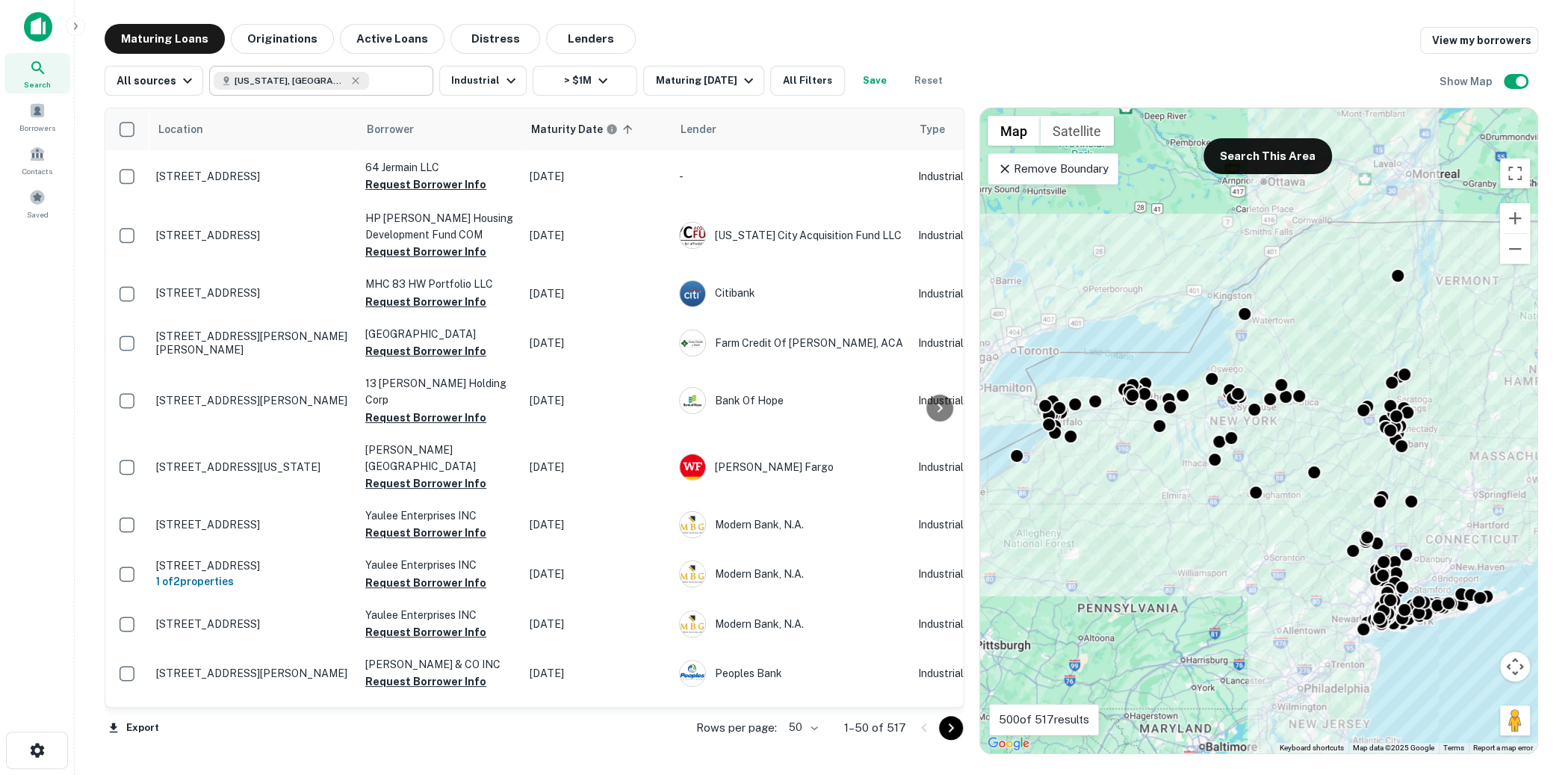
click at [369, 88] on input "text" at bounding box center [397, 80] width 57 height 21
type input "**********"
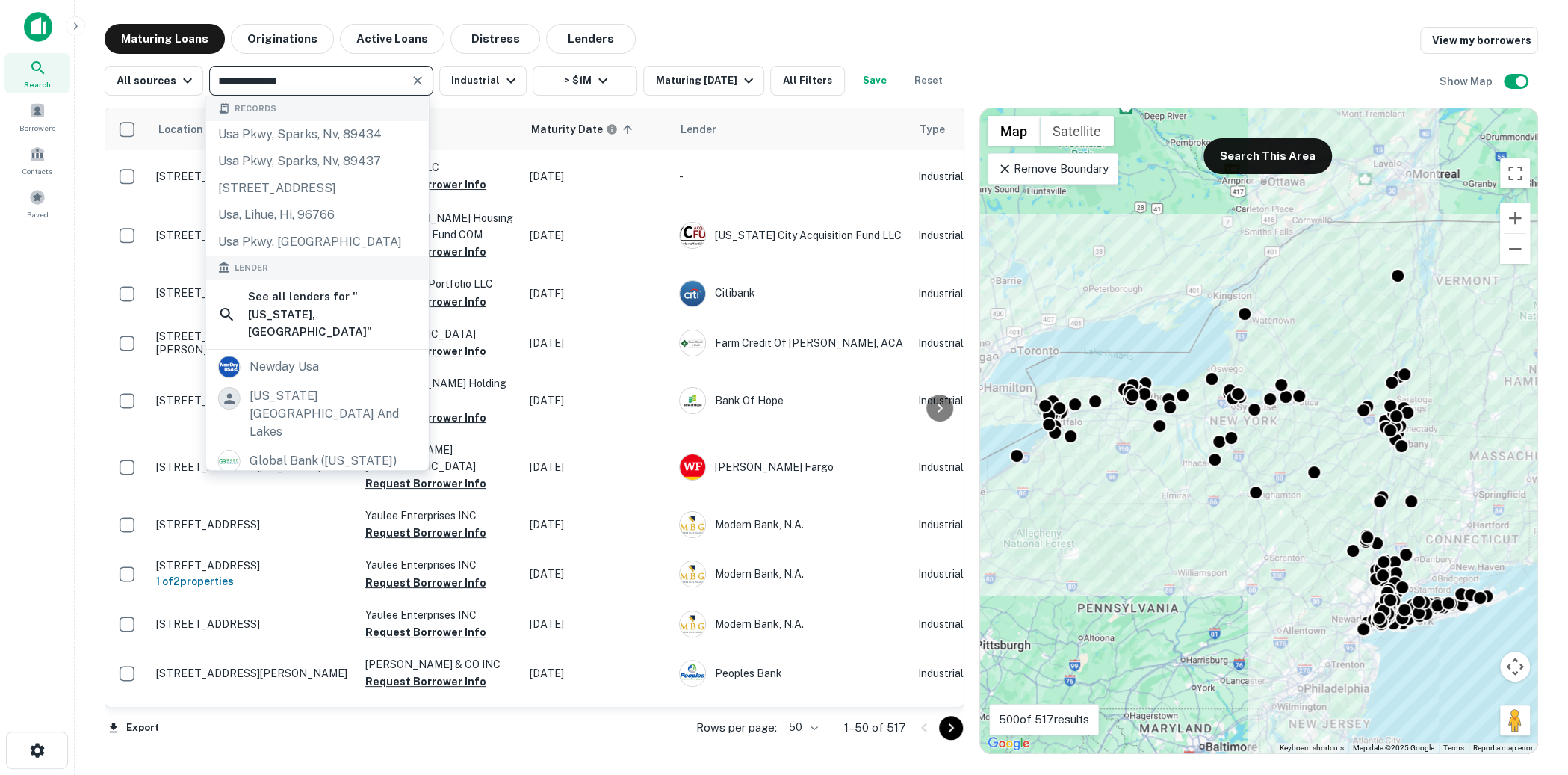
click at [369, 88] on input "**********" at bounding box center [308, 80] width 191 height 21
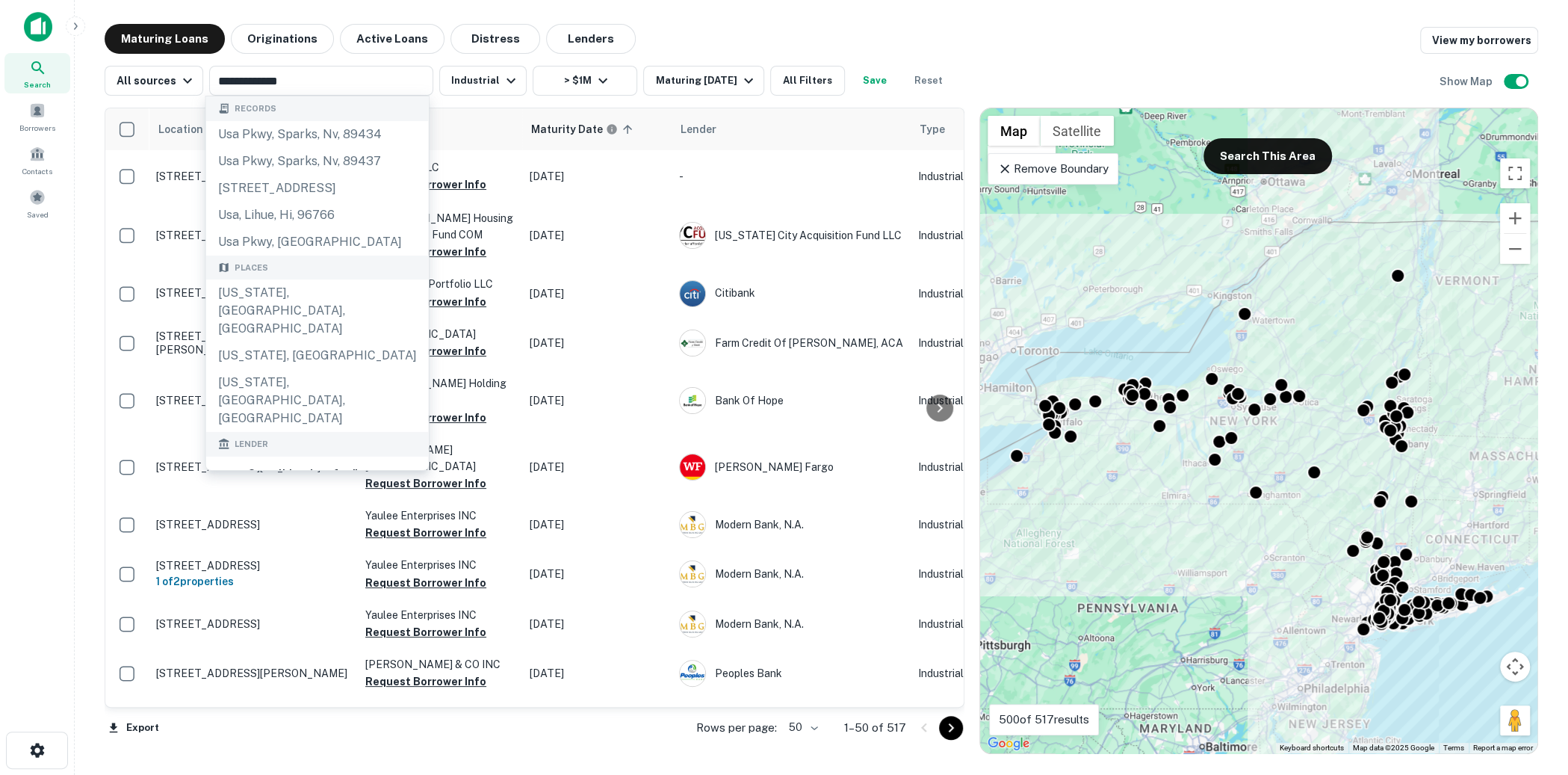
click at [1043, 3] on main "**********" at bounding box center [821, 388] width 1493 height 775
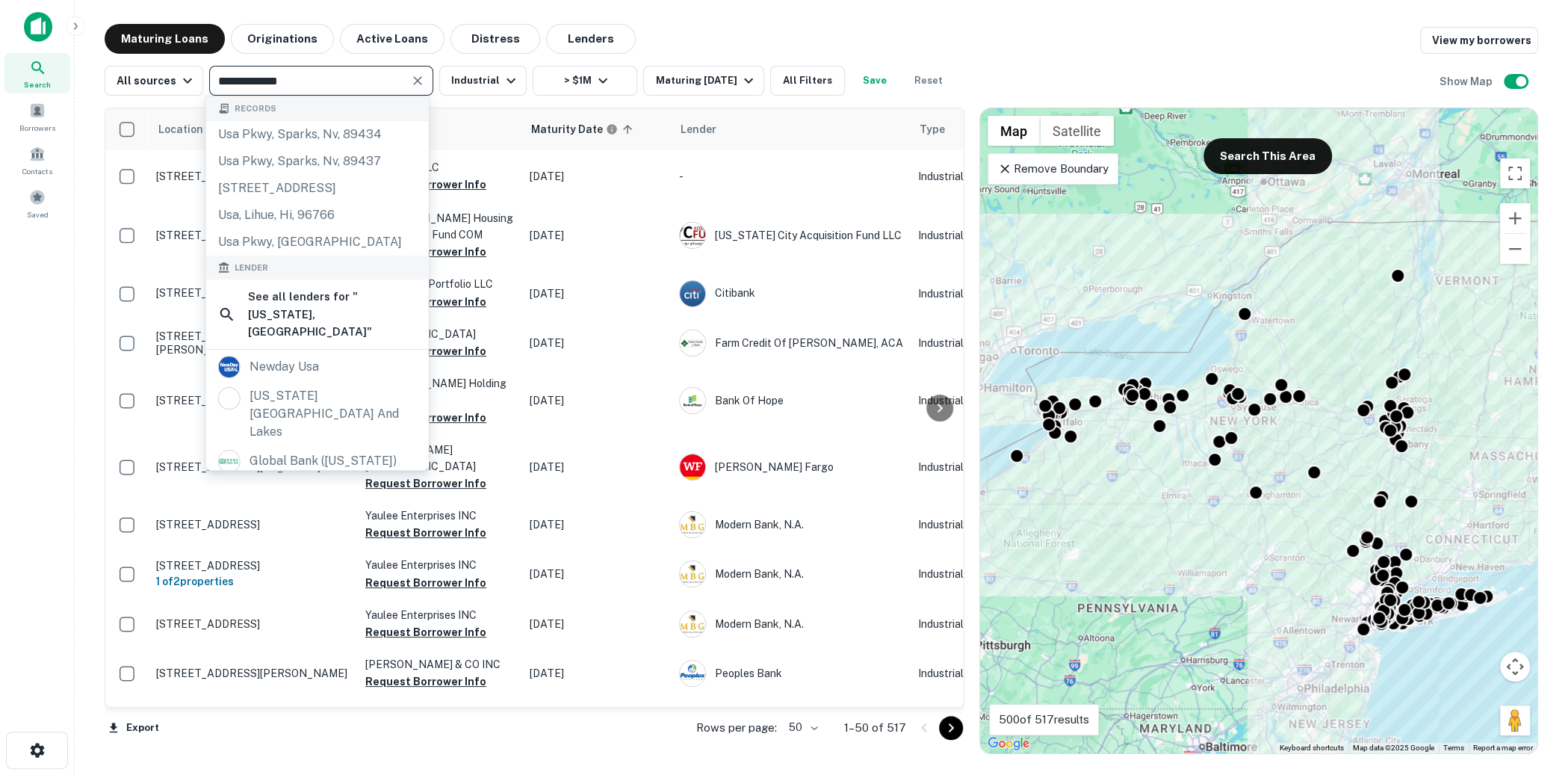
click at [365, 84] on input "**********" at bounding box center [308, 80] width 191 height 21
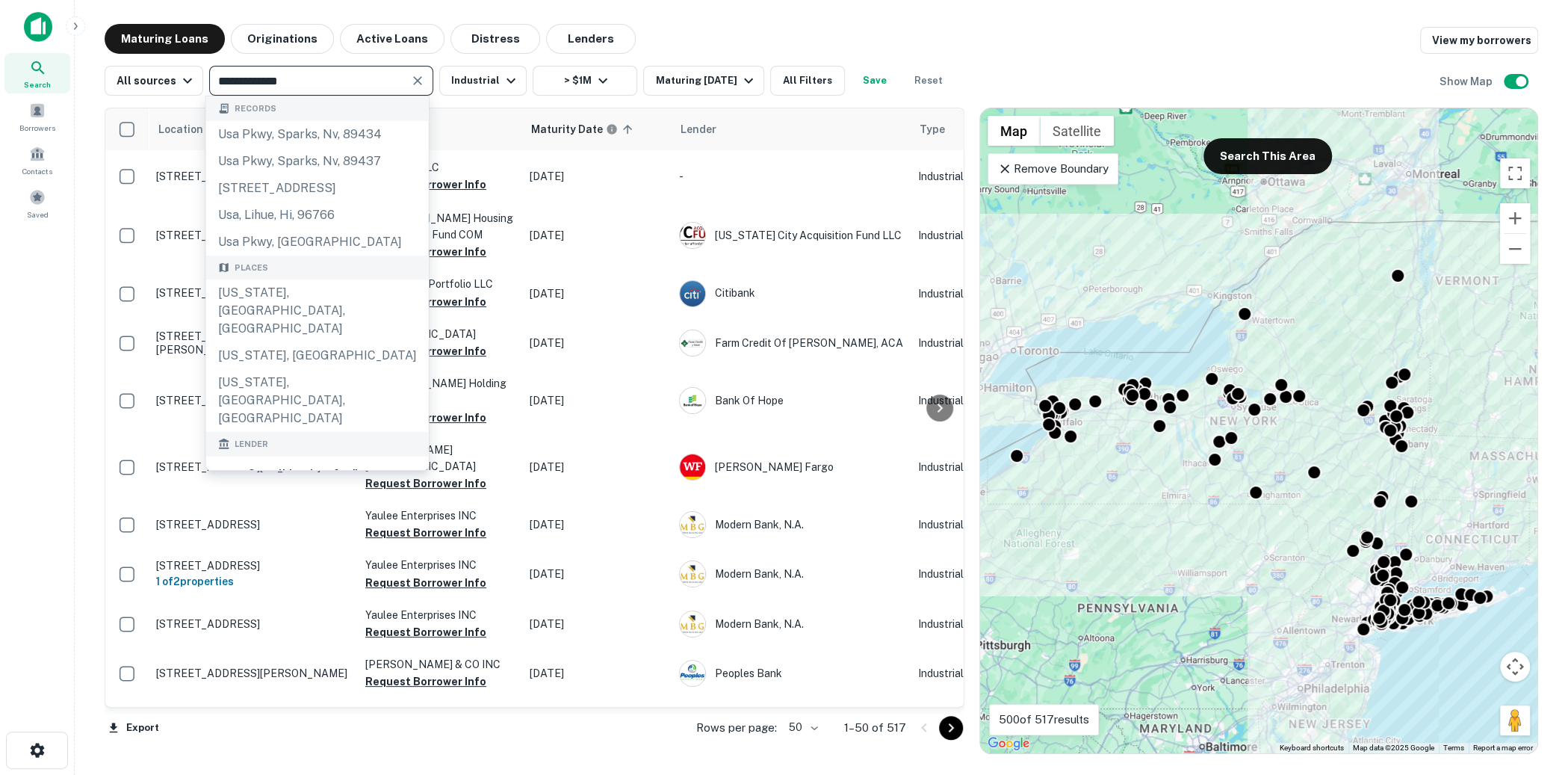
click at [365, 84] on input "**********" at bounding box center [308, 80] width 191 height 21
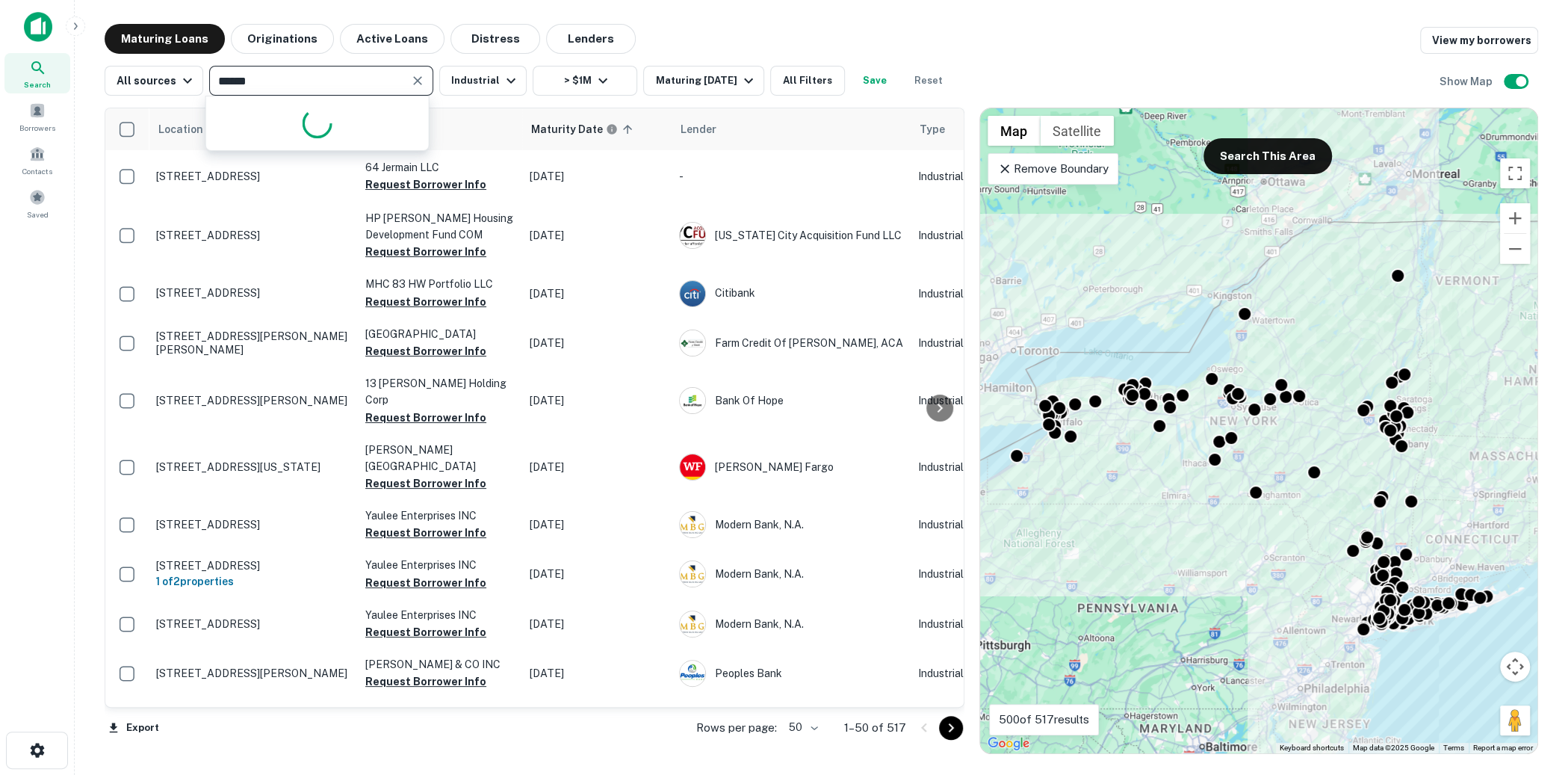
type input "*******"
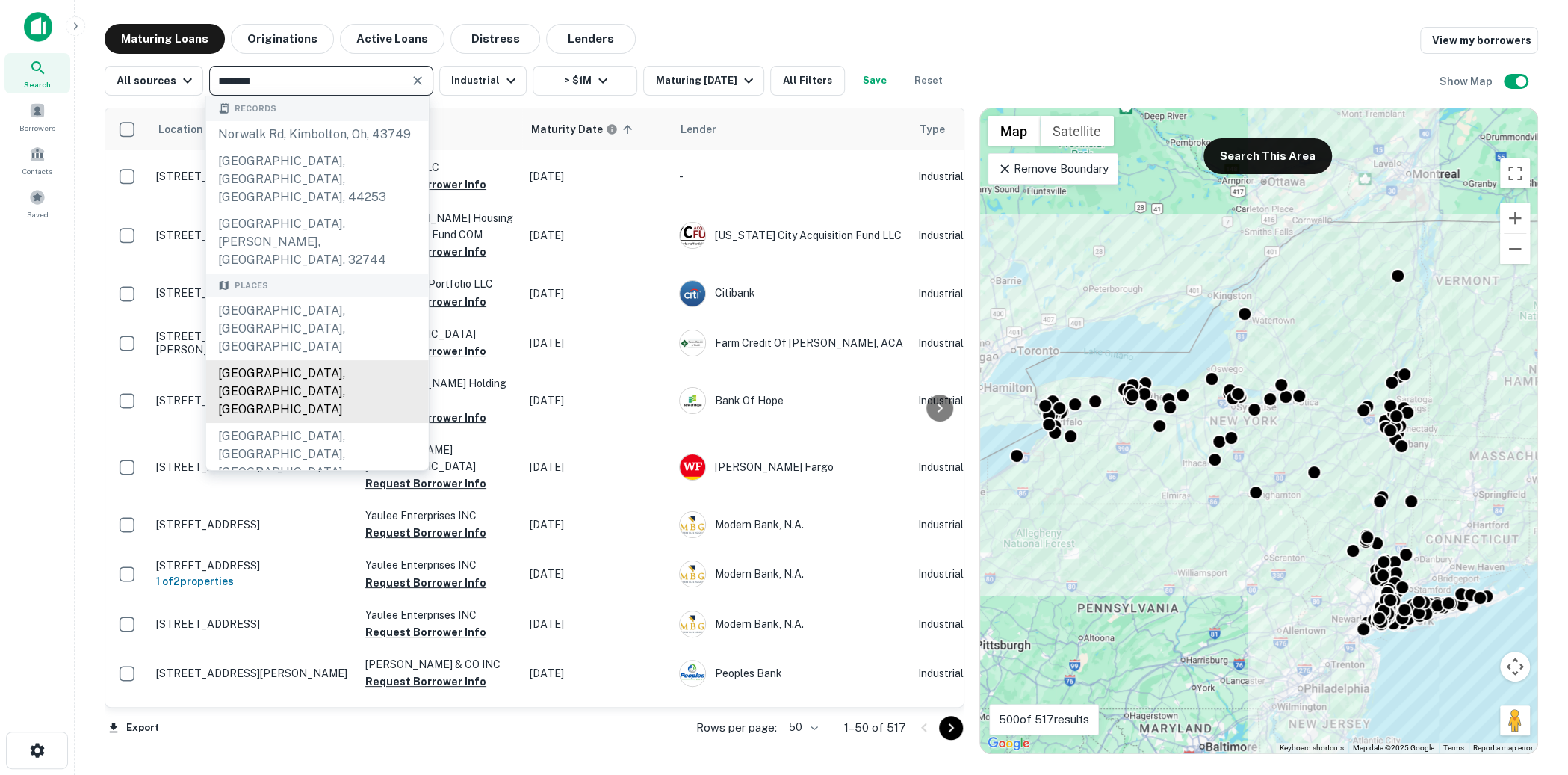
click at [345, 360] on div "Norwalk, CT, USA" at bounding box center [317, 391] width 222 height 62
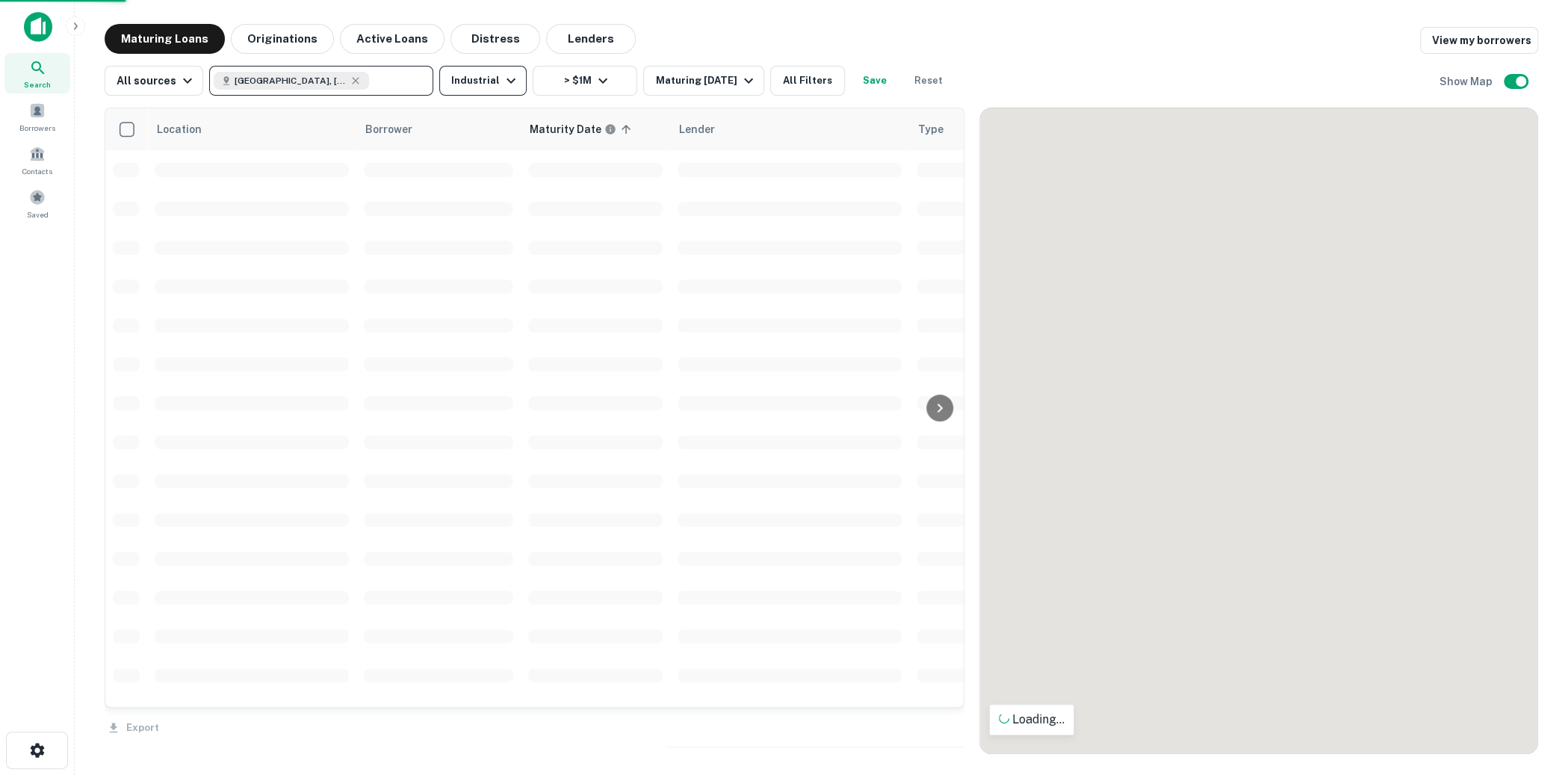
click at [512, 84] on button "Industrial" at bounding box center [482, 81] width 87 height 30
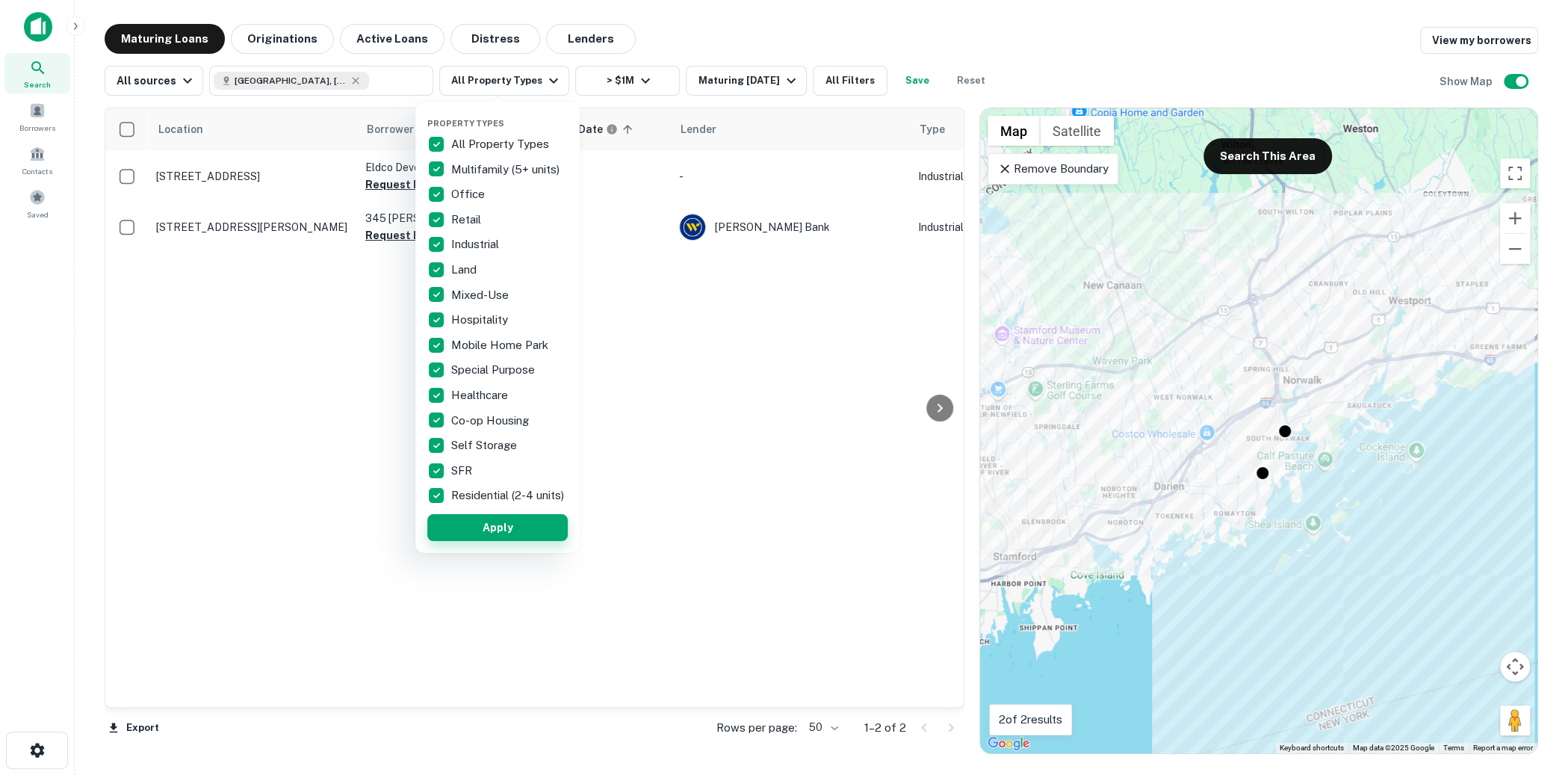
click at [467, 538] on button "Apply" at bounding box center [497, 528] width 141 height 27
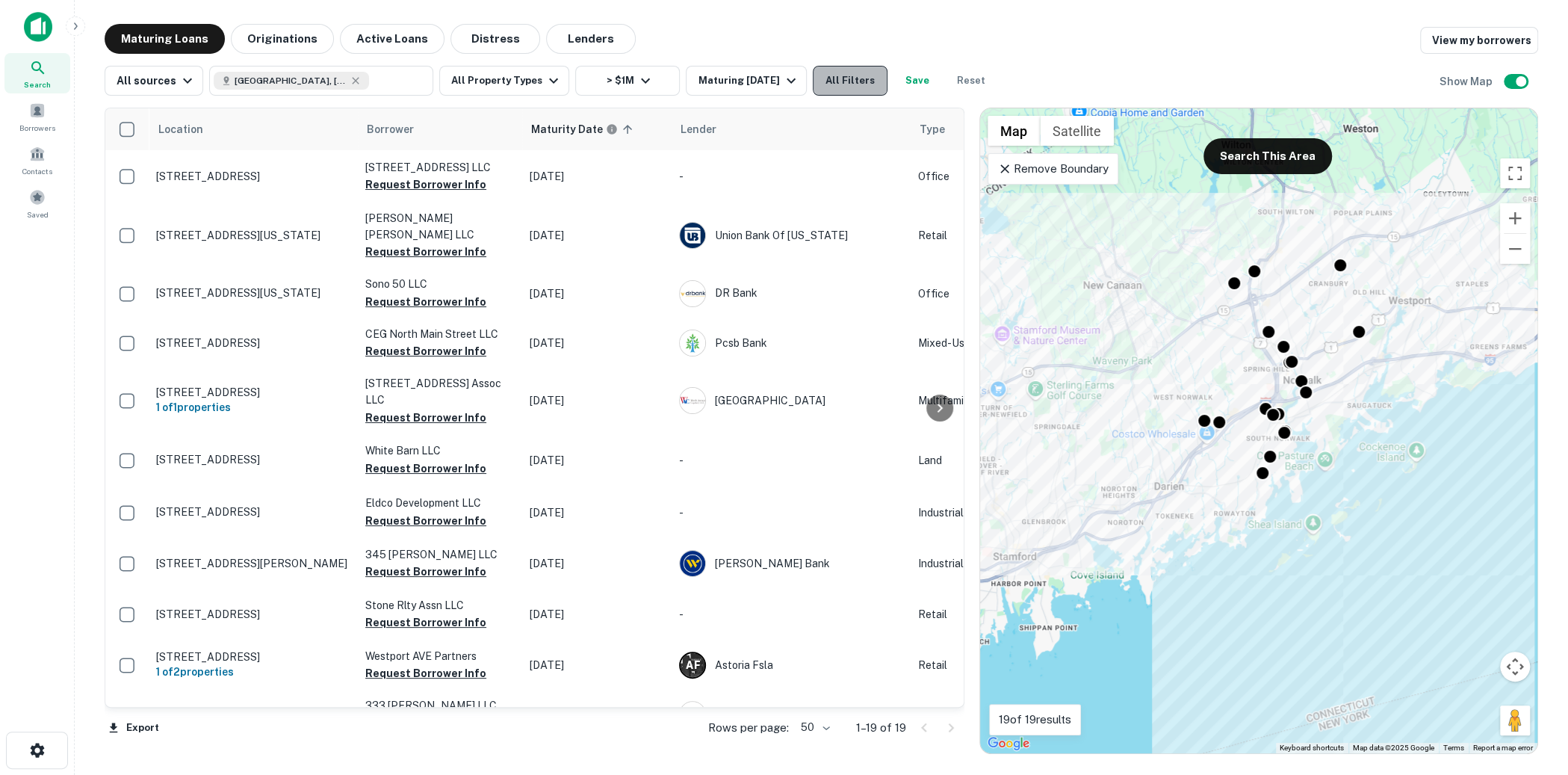
click at [829, 87] on button "All Filters" at bounding box center [851, 81] width 75 height 30
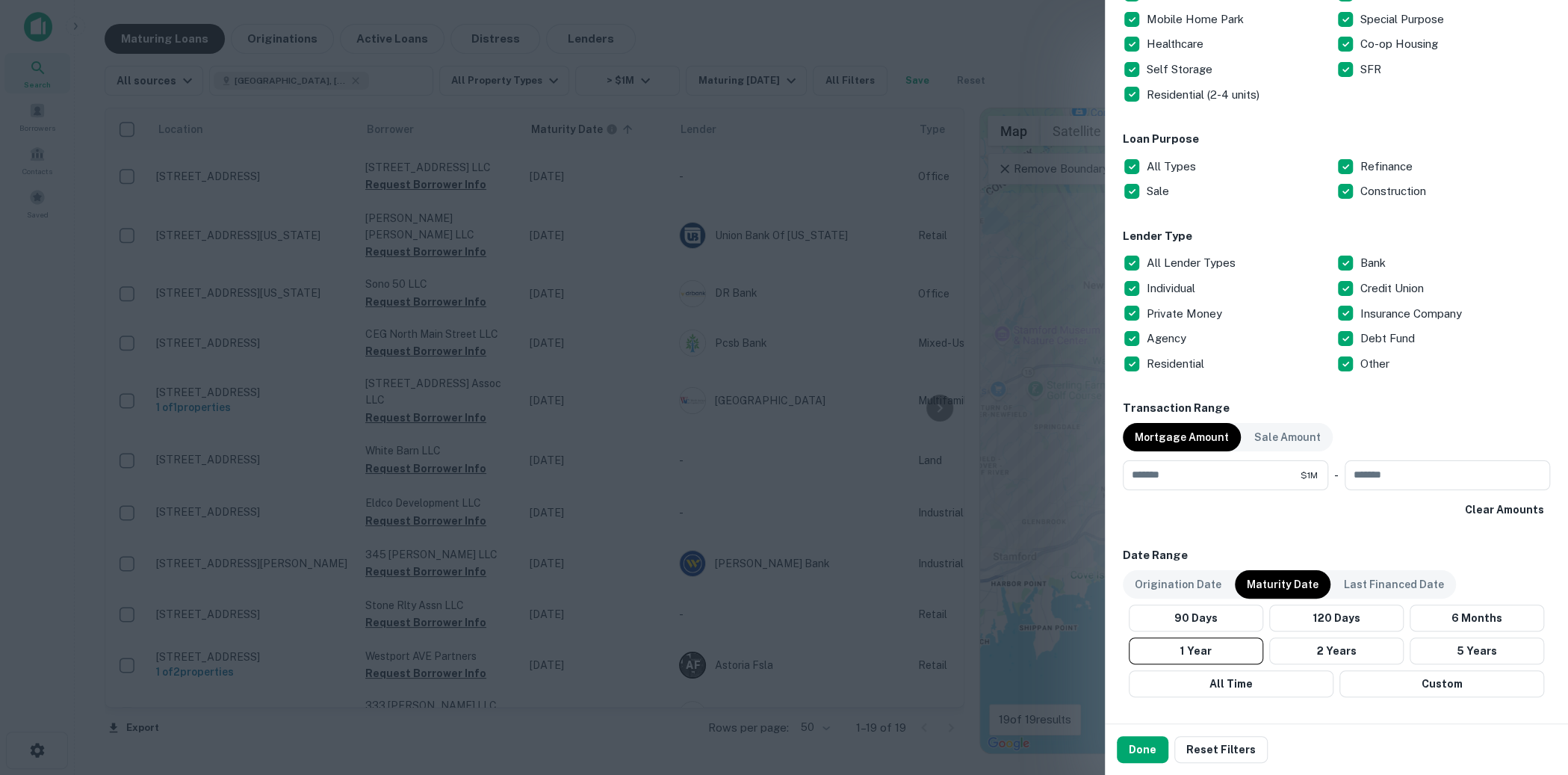
scroll to position [871, 0]
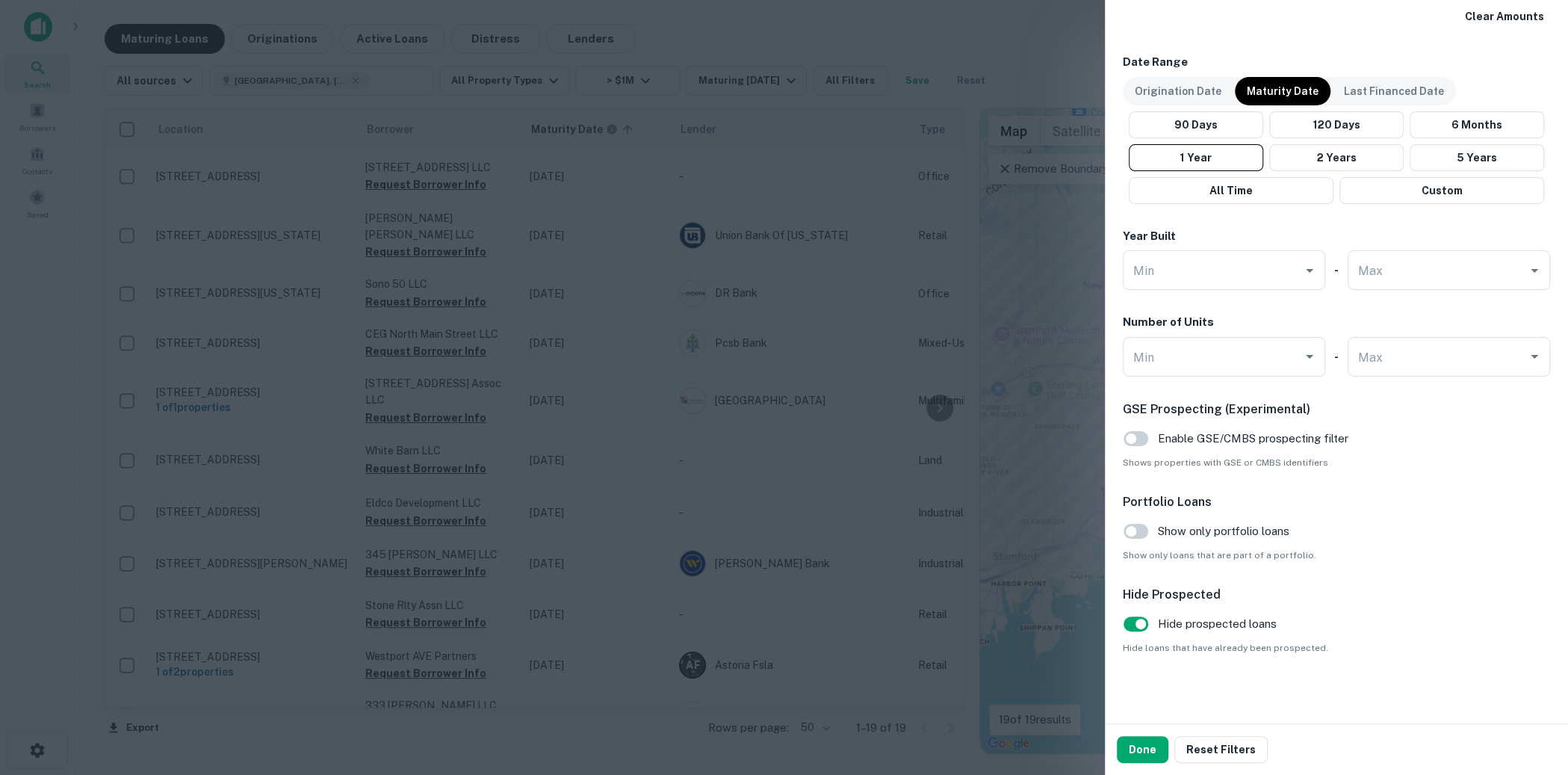
click at [960, 388] on div at bounding box center [784, 388] width 1568 height 775
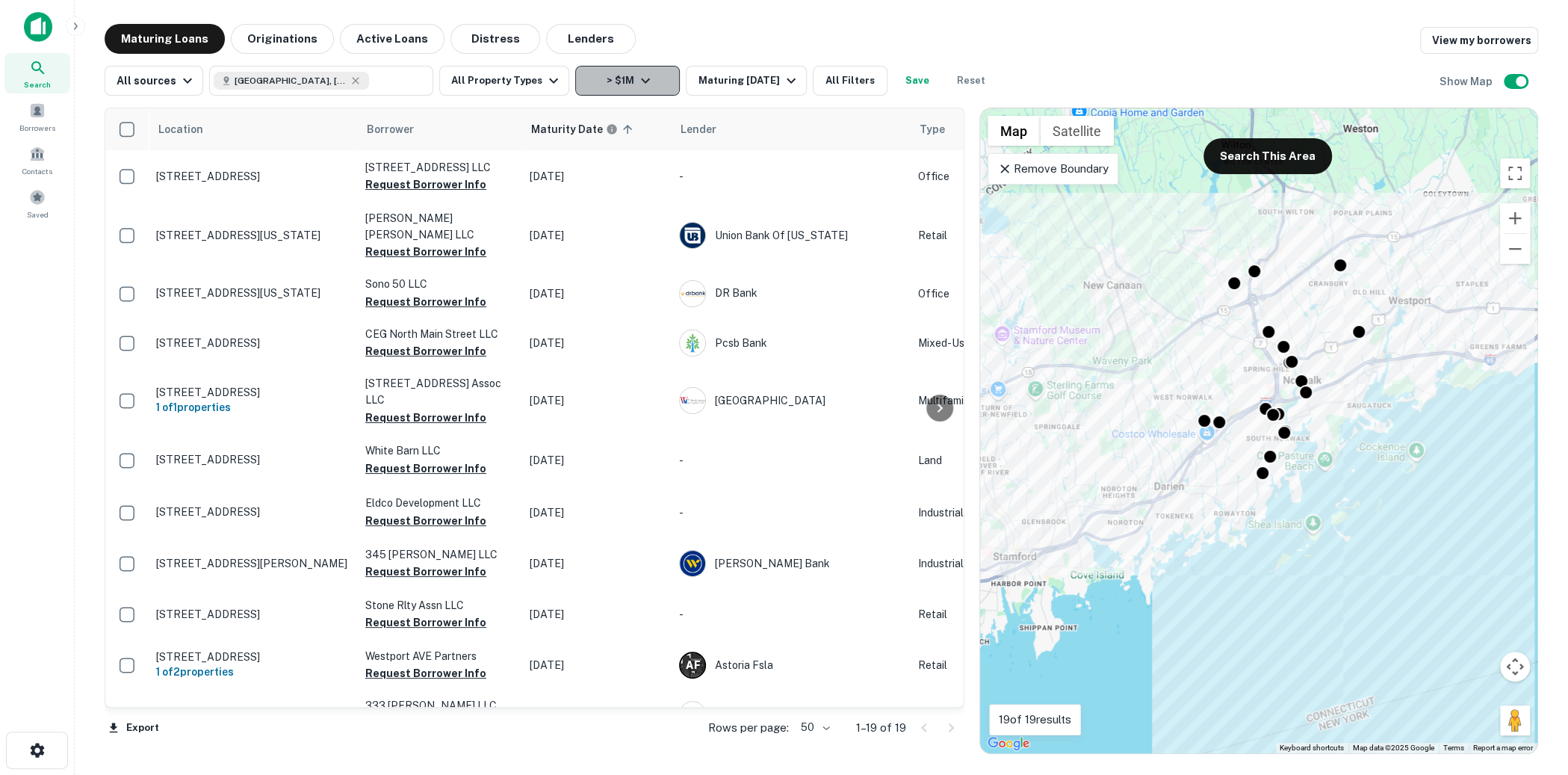
click at [642, 70] on button "> $1M" at bounding box center [627, 81] width 105 height 30
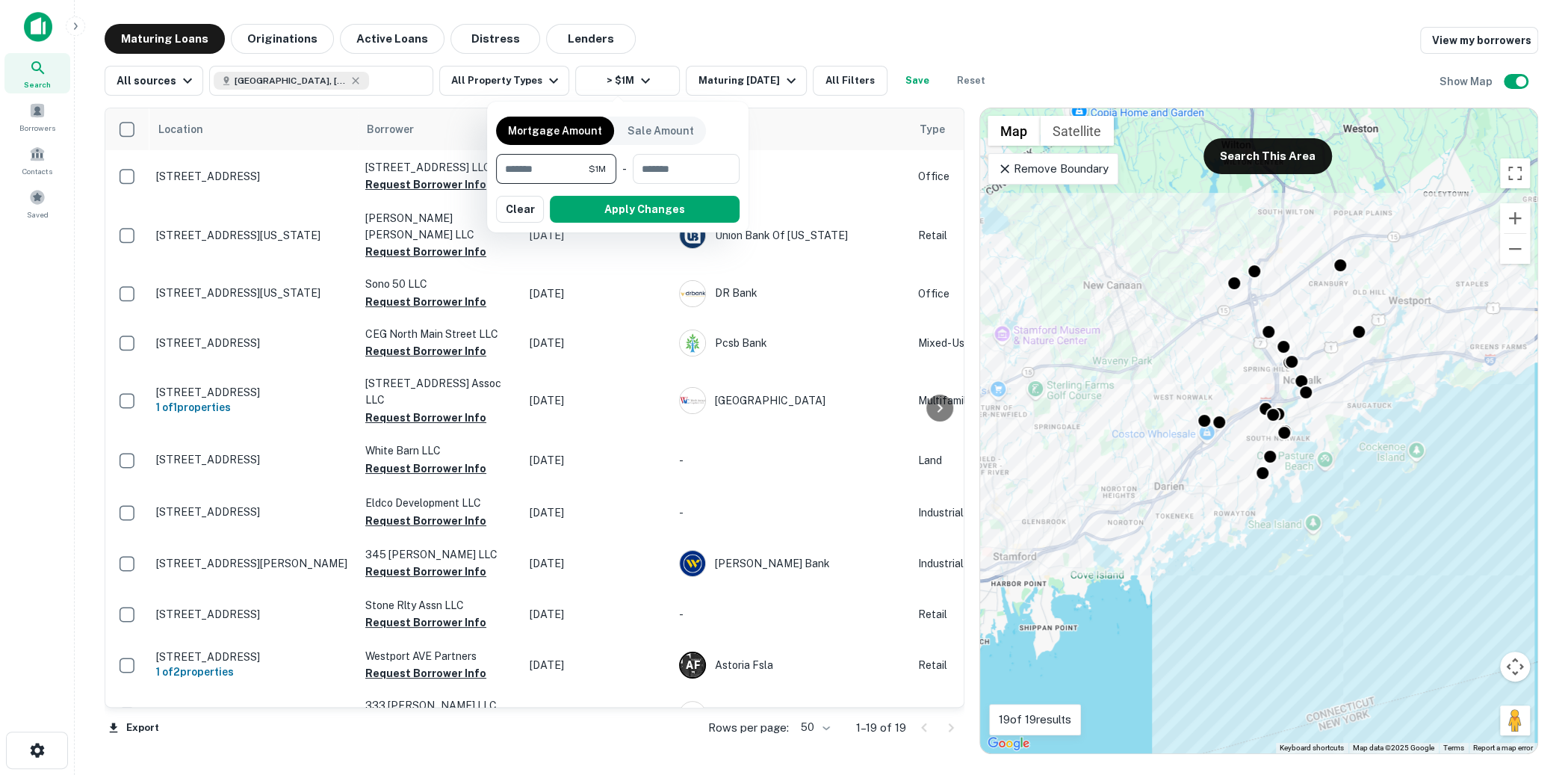
click at [552, 162] on input "*******" at bounding box center [542, 169] width 92 height 30
click at [576, 216] on button "Apply Changes" at bounding box center [617, 209] width 243 height 27
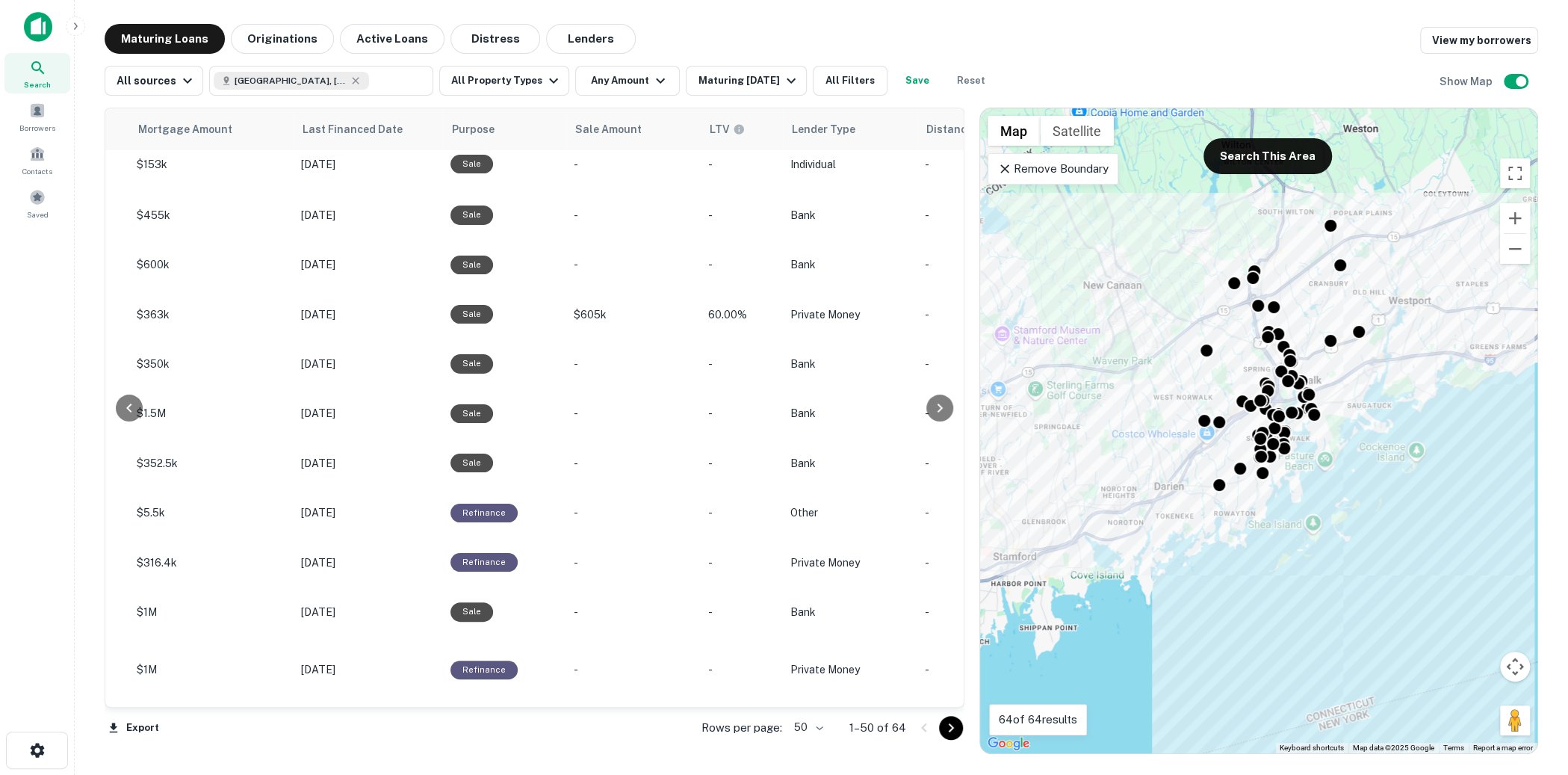
scroll to position [0, 871]
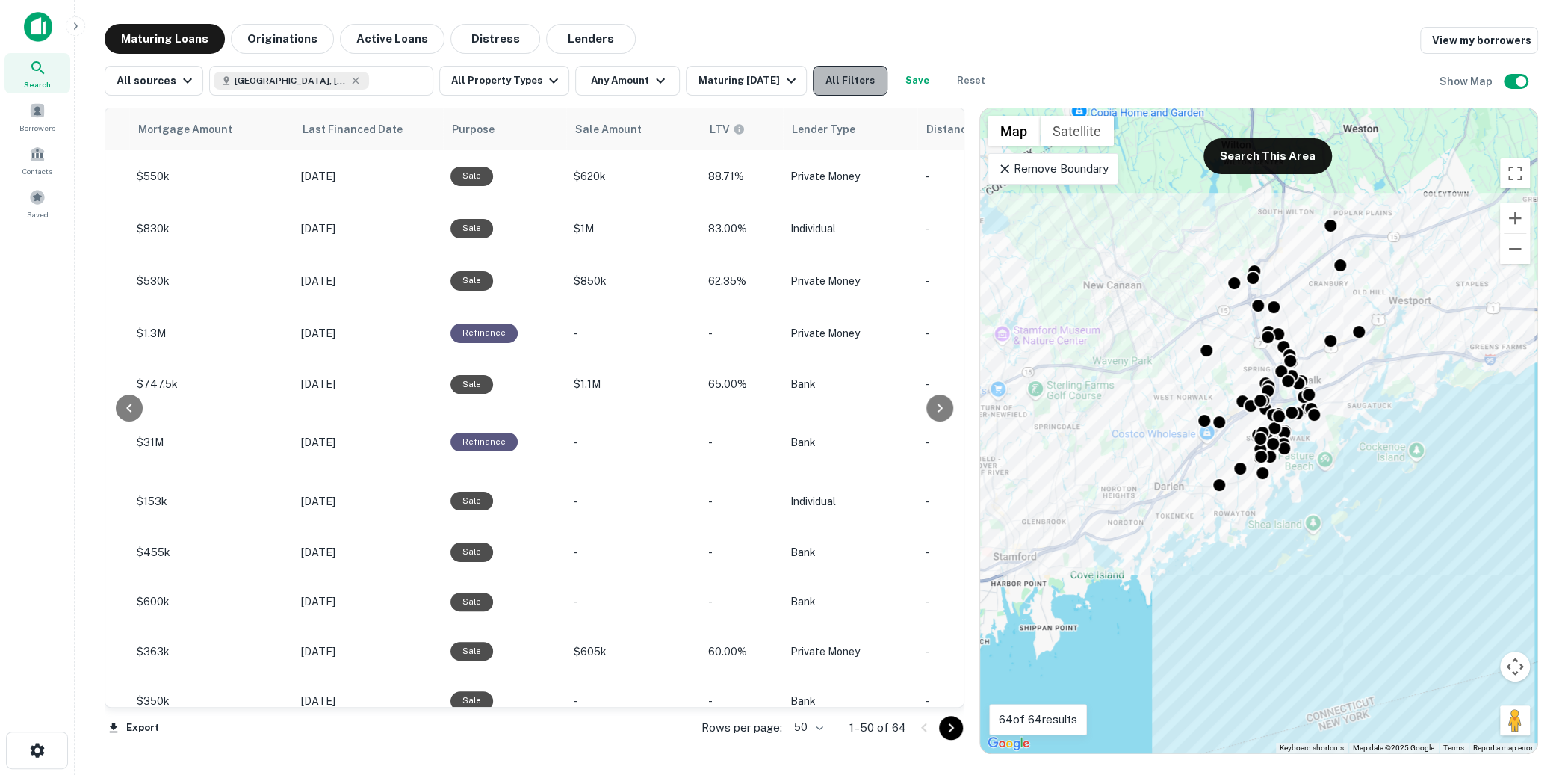
click at [846, 87] on button "All Filters" at bounding box center [851, 81] width 75 height 30
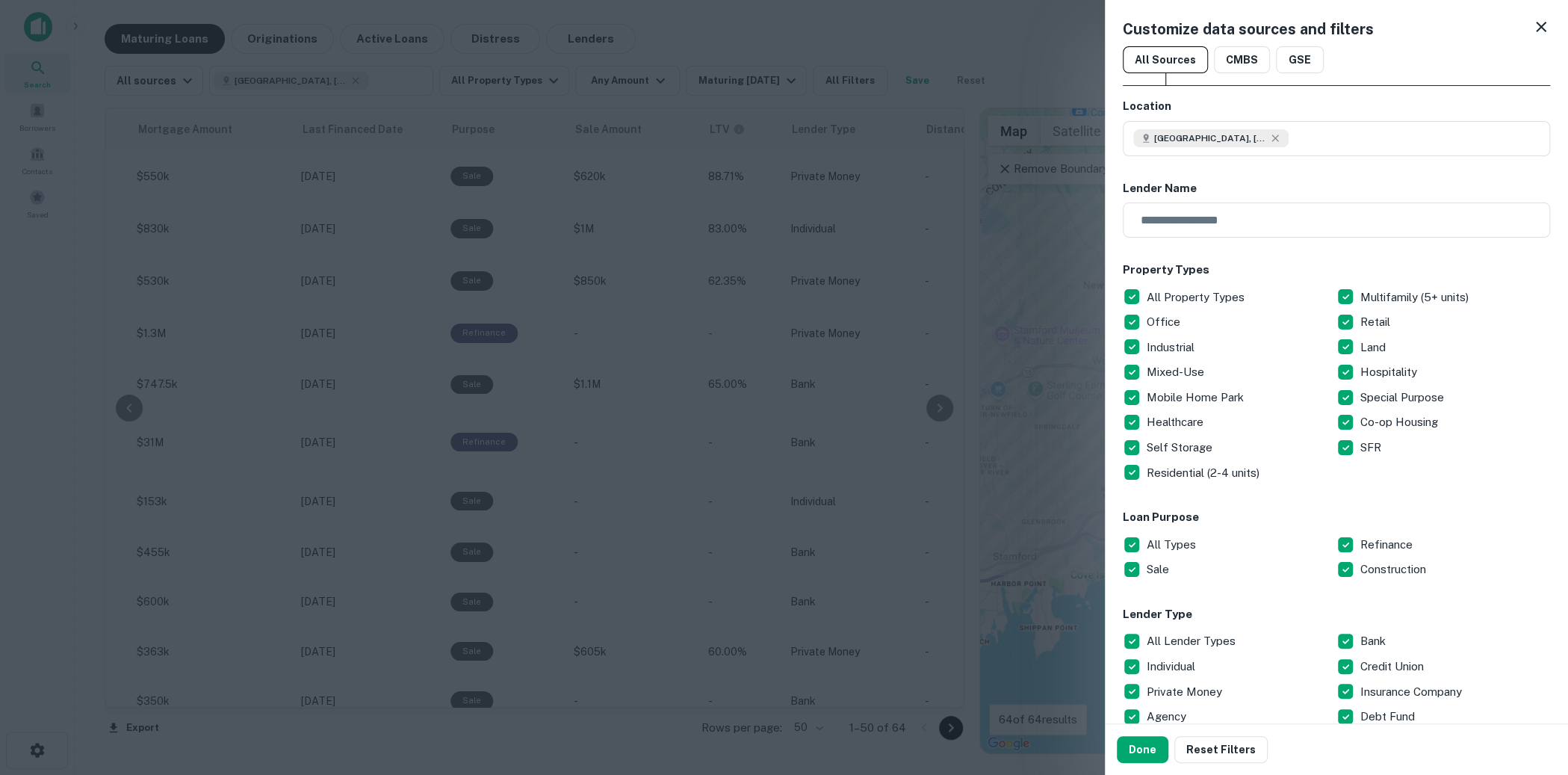
scroll to position [9, 0]
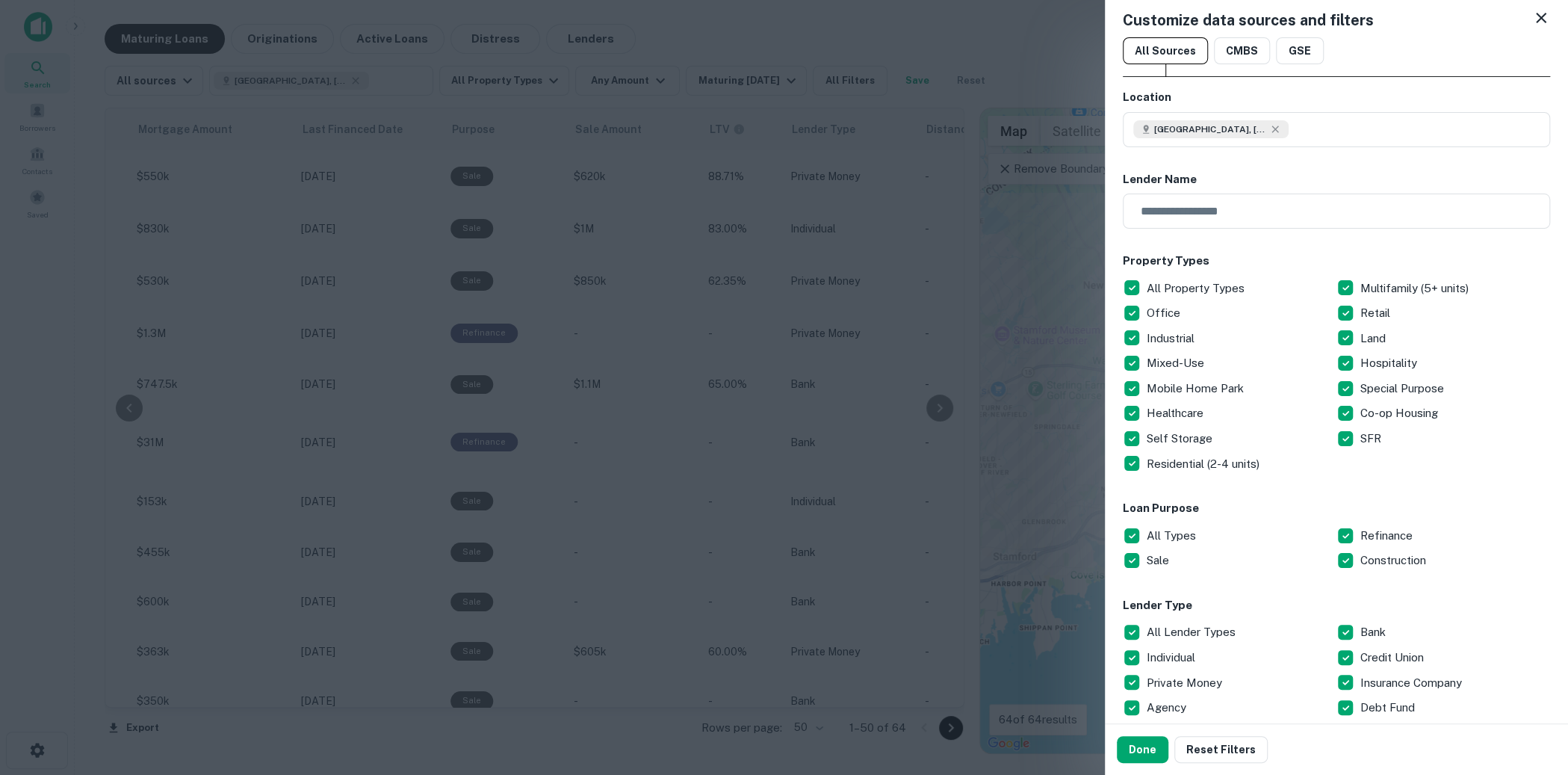
click at [795, 376] on div at bounding box center [784, 388] width 1568 height 775
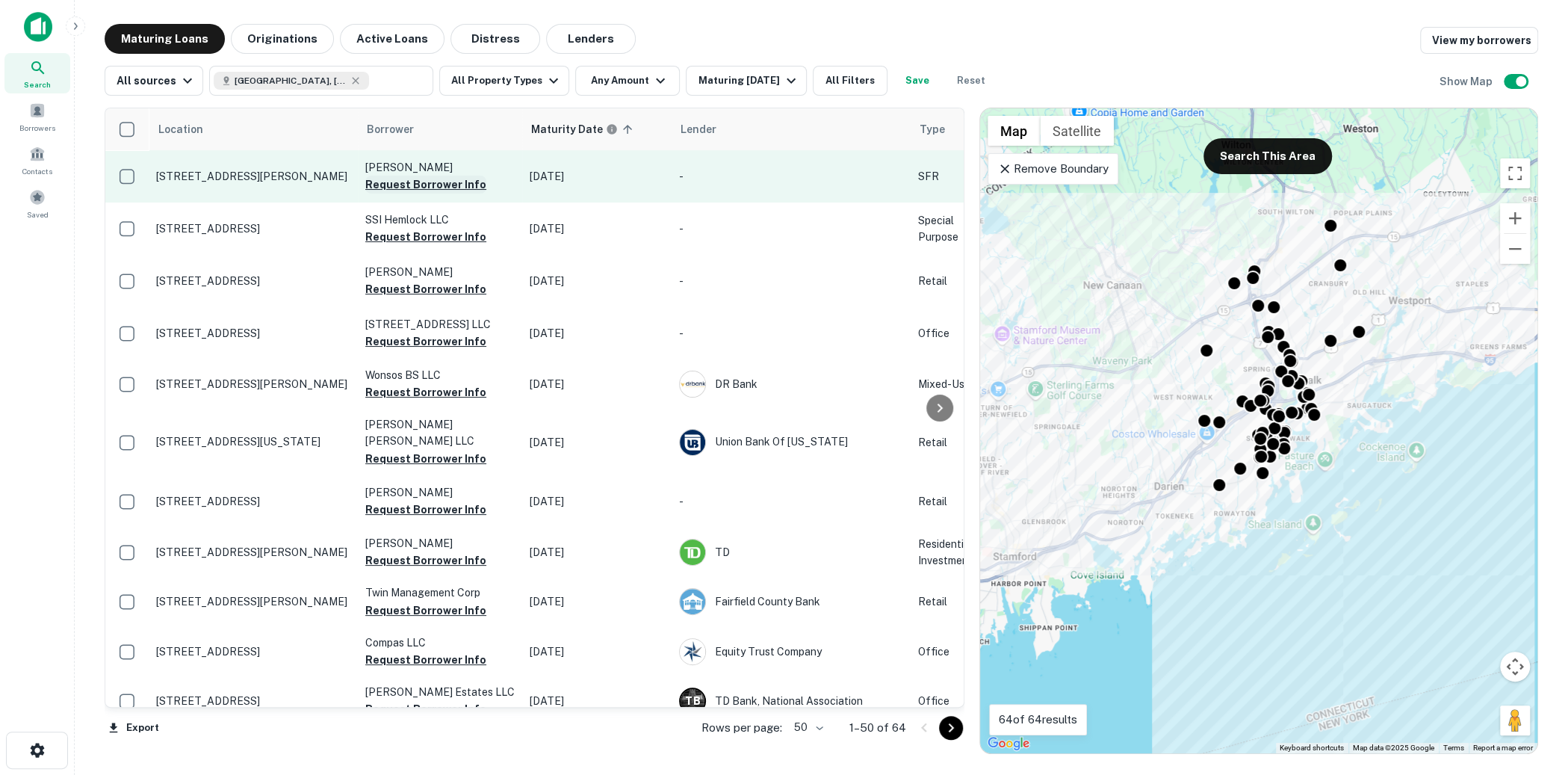
click at [449, 180] on button "Request Borrower Info" at bounding box center [425, 185] width 121 height 18
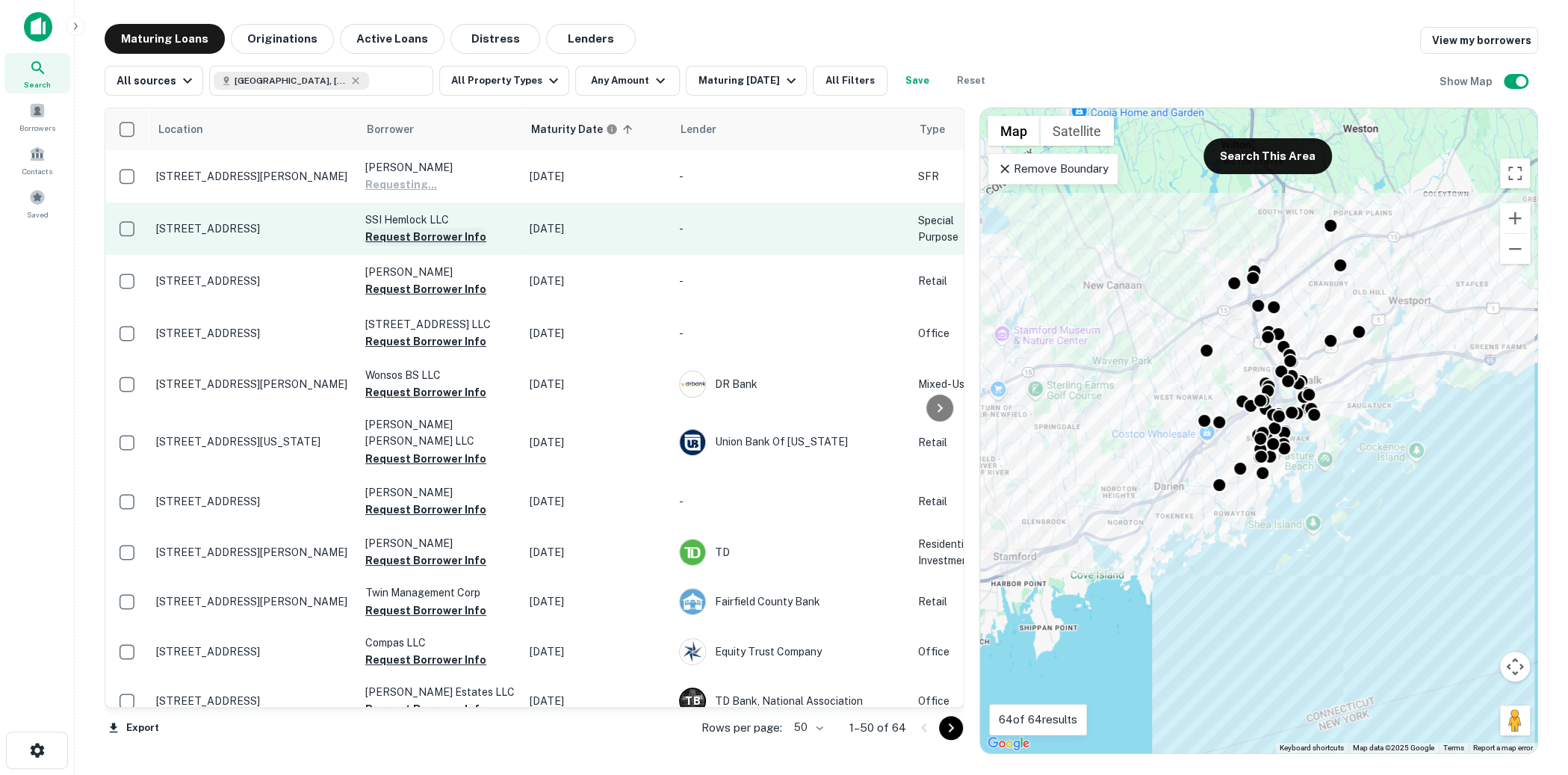
click at [447, 242] on button "Request Borrower Info" at bounding box center [425, 237] width 121 height 18
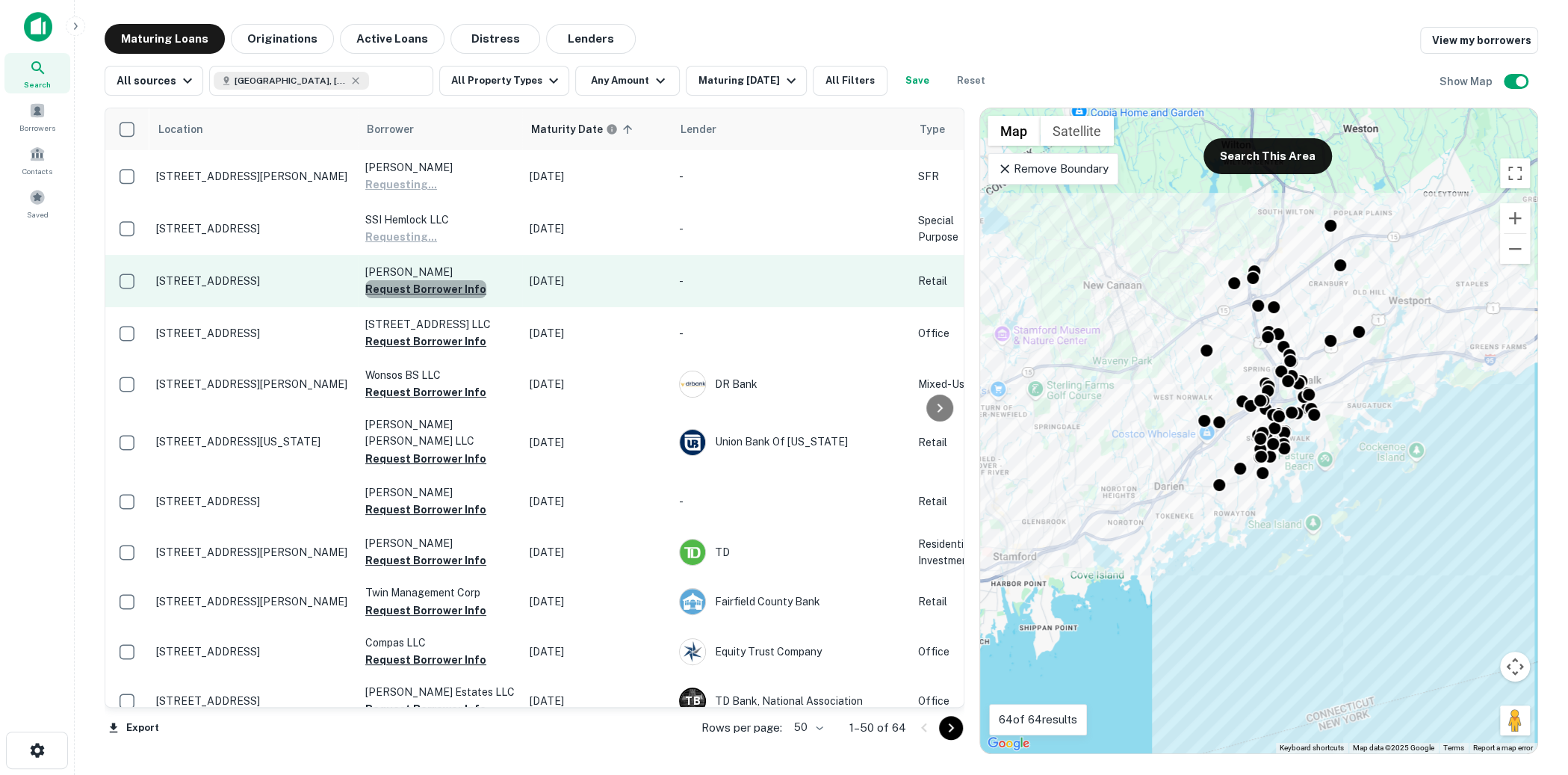
click at [445, 292] on button "Request Borrower Info" at bounding box center [425, 289] width 121 height 18
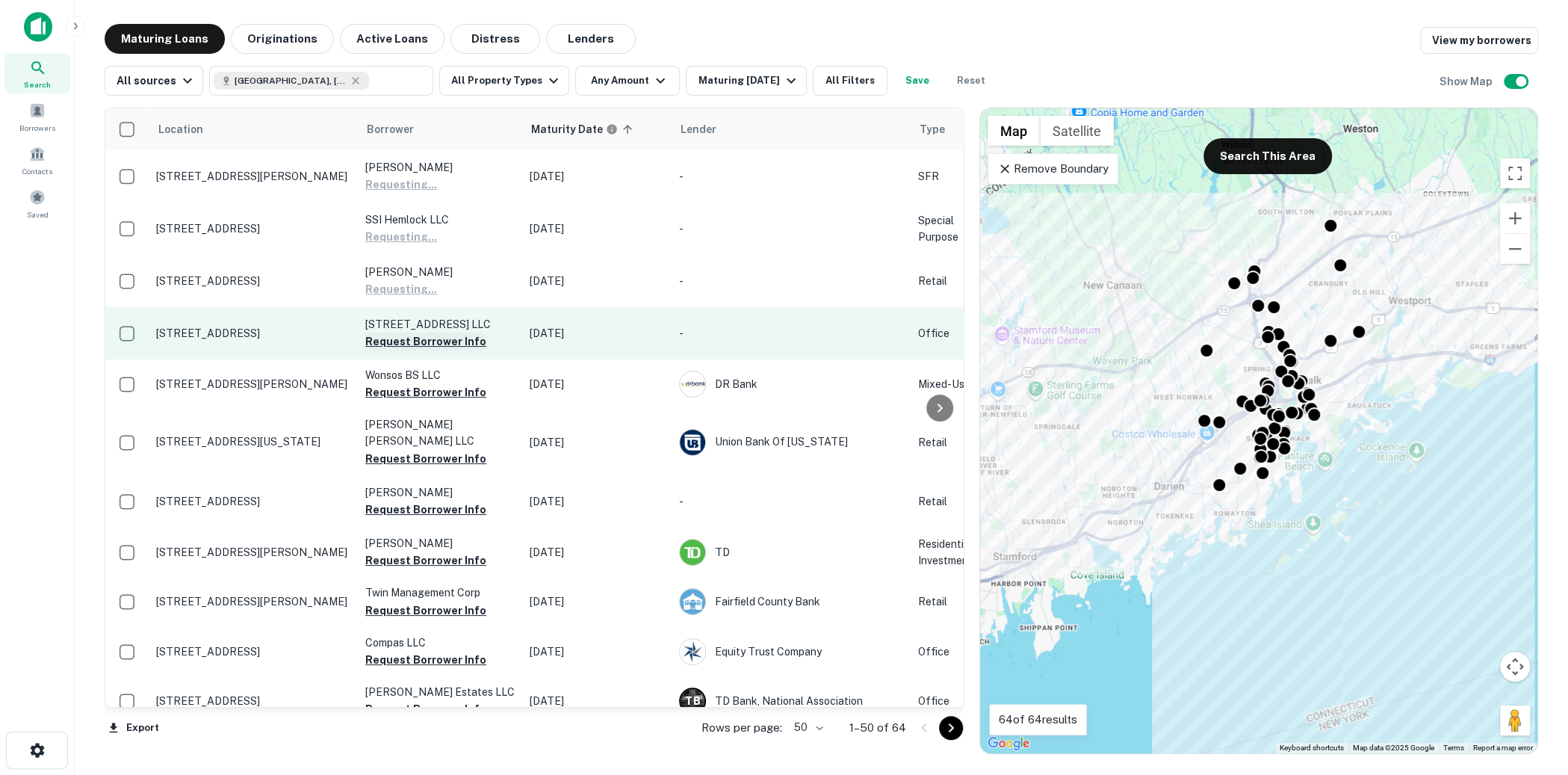
click at [438, 337] on button "Request Borrower Info" at bounding box center [425, 342] width 121 height 18
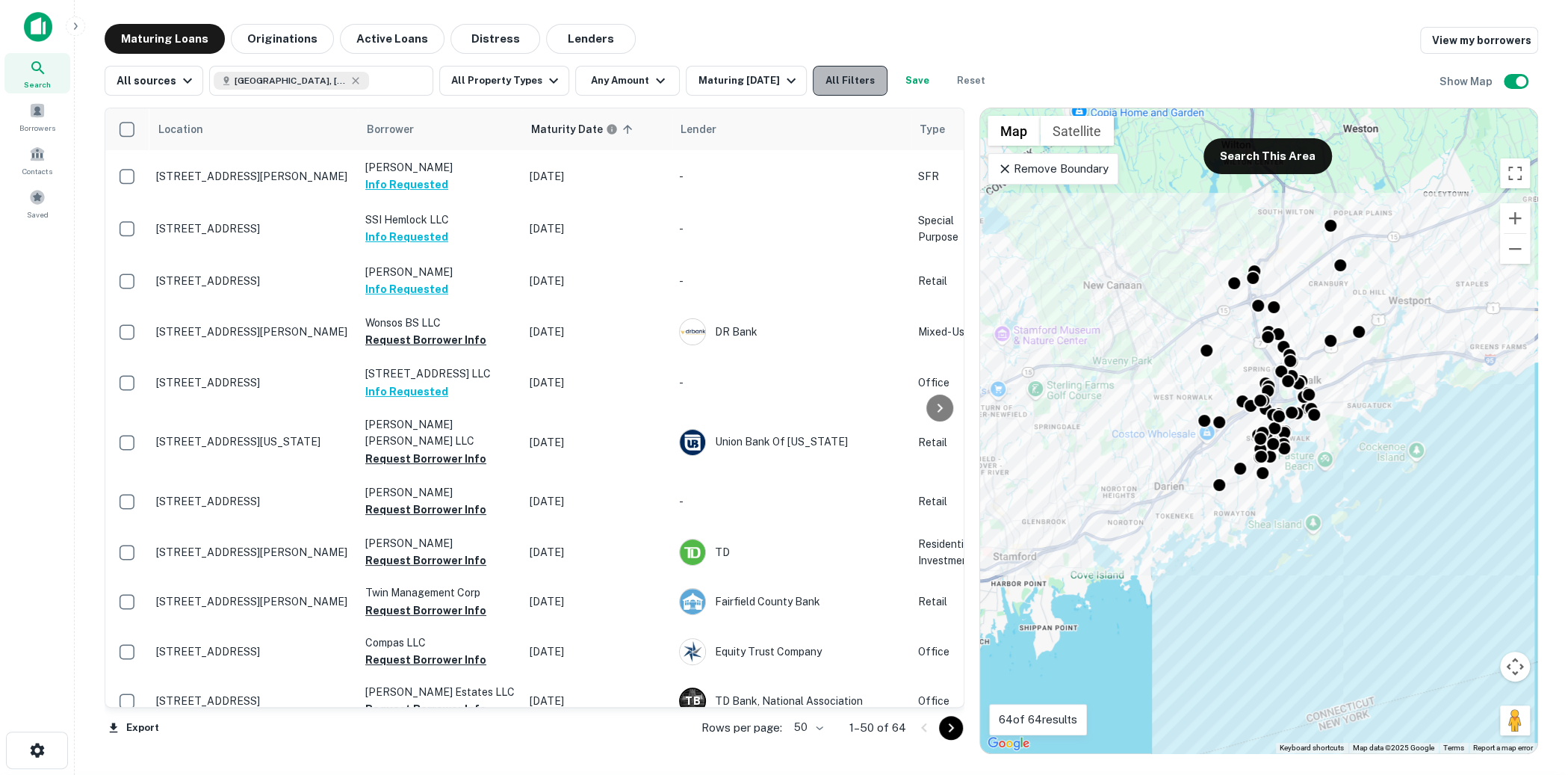
click at [851, 90] on button "All Filters" at bounding box center [851, 81] width 75 height 30
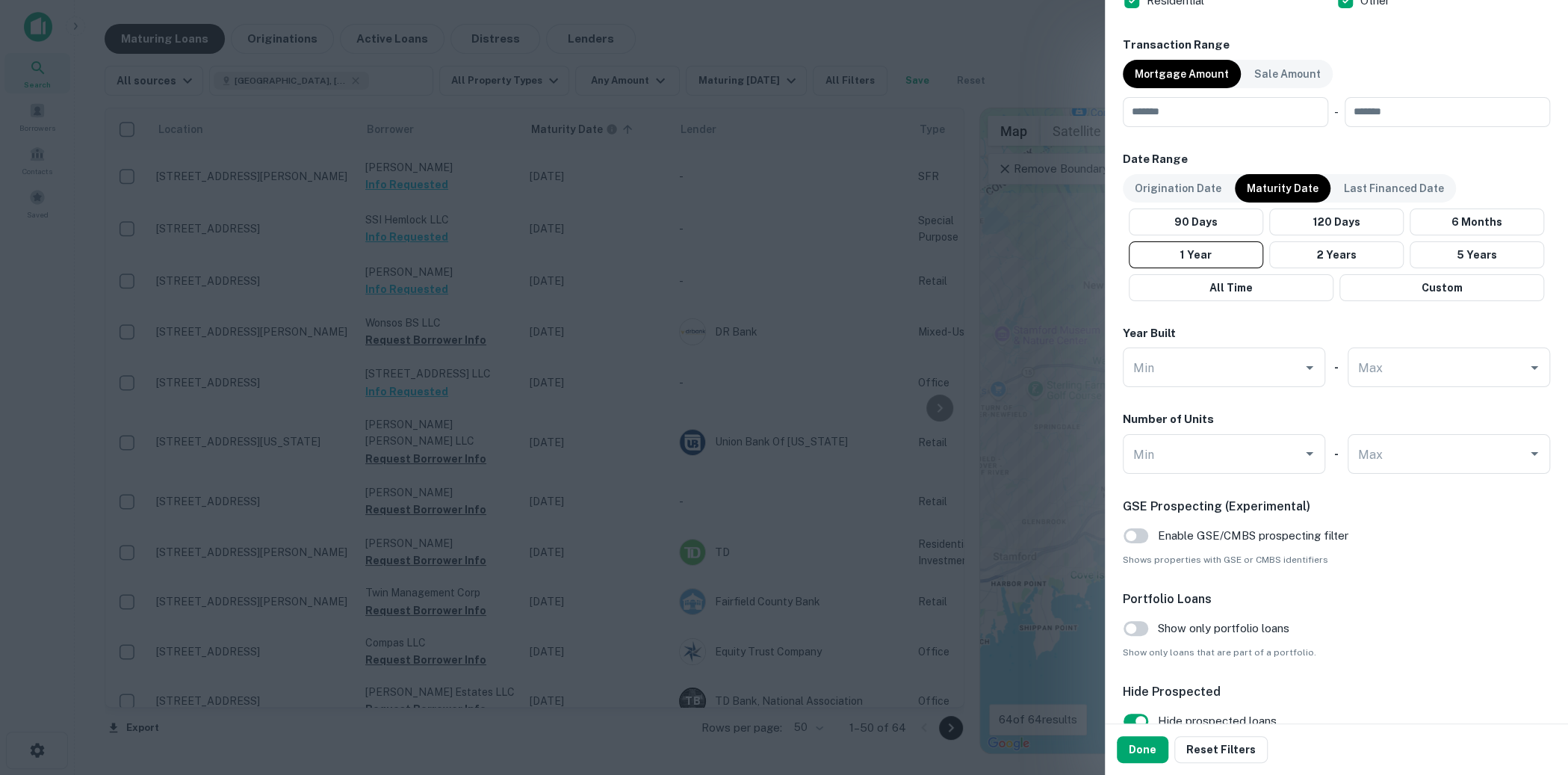
scroll to position [838, 0]
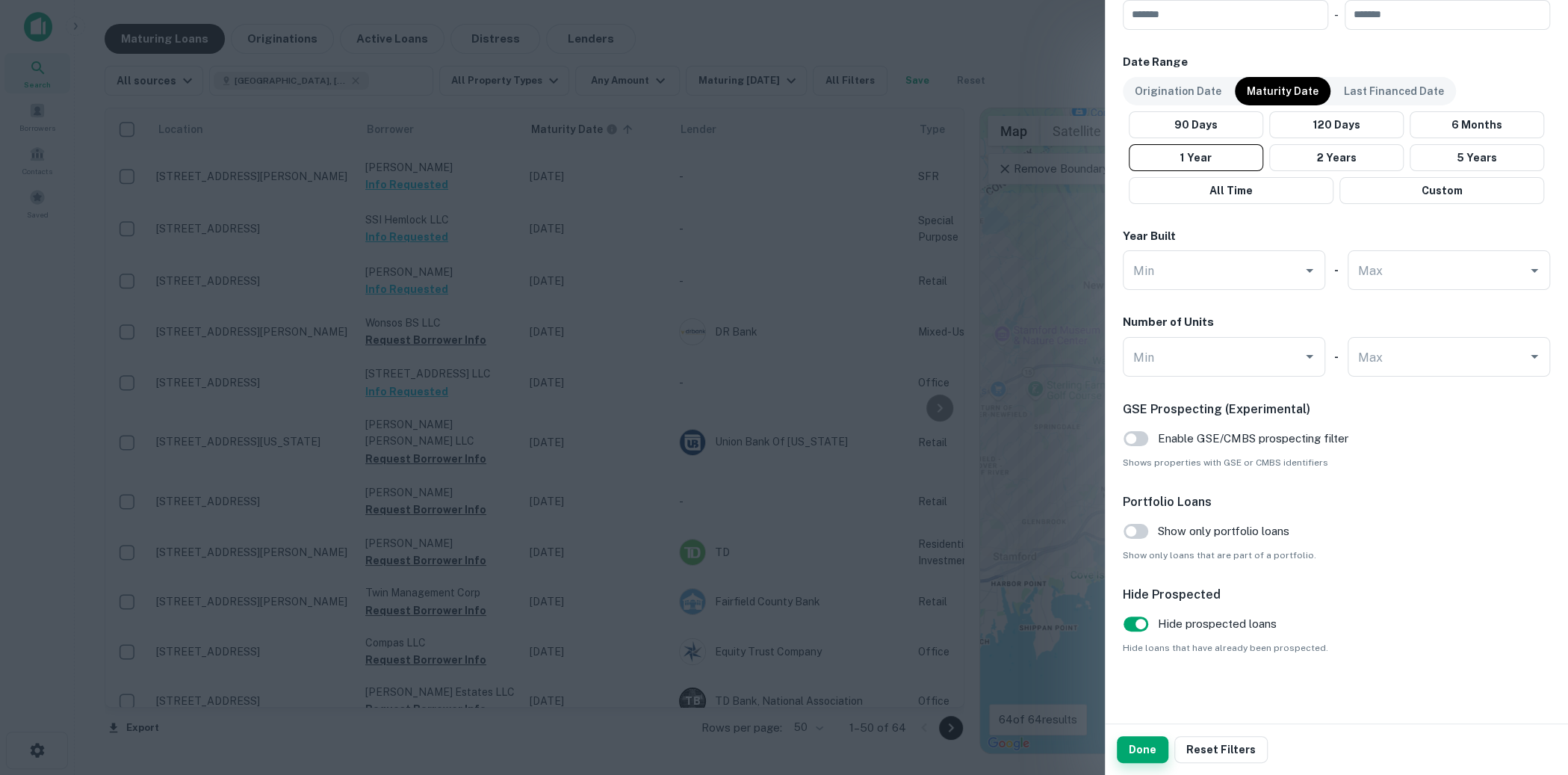
click at [1131, 751] on button "Done" at bounding box center [1142, 749] width 52 height 27
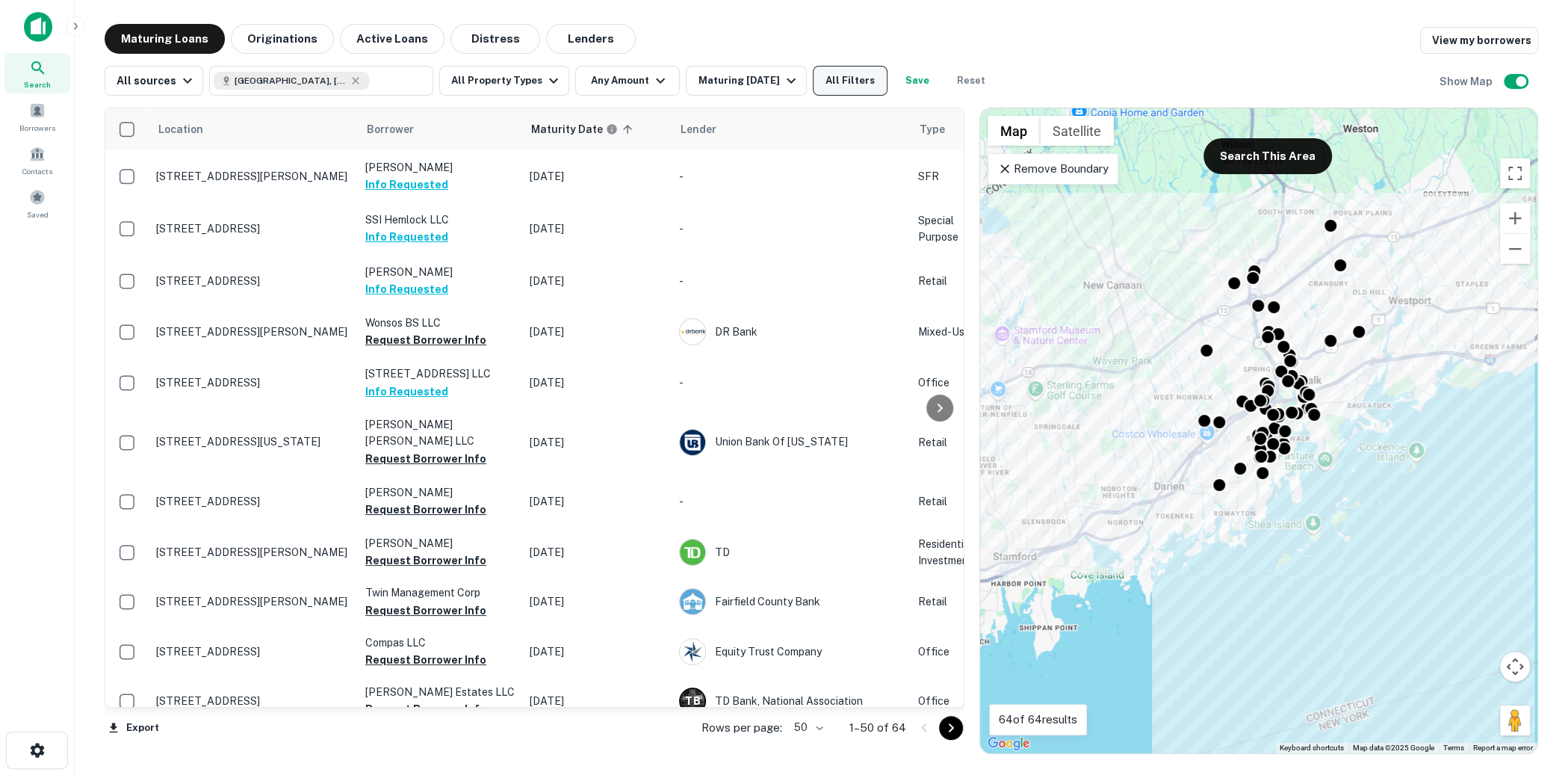
click at [833, 88] on button "All Filters" at bounding box center [851, 81] width 75 height 30
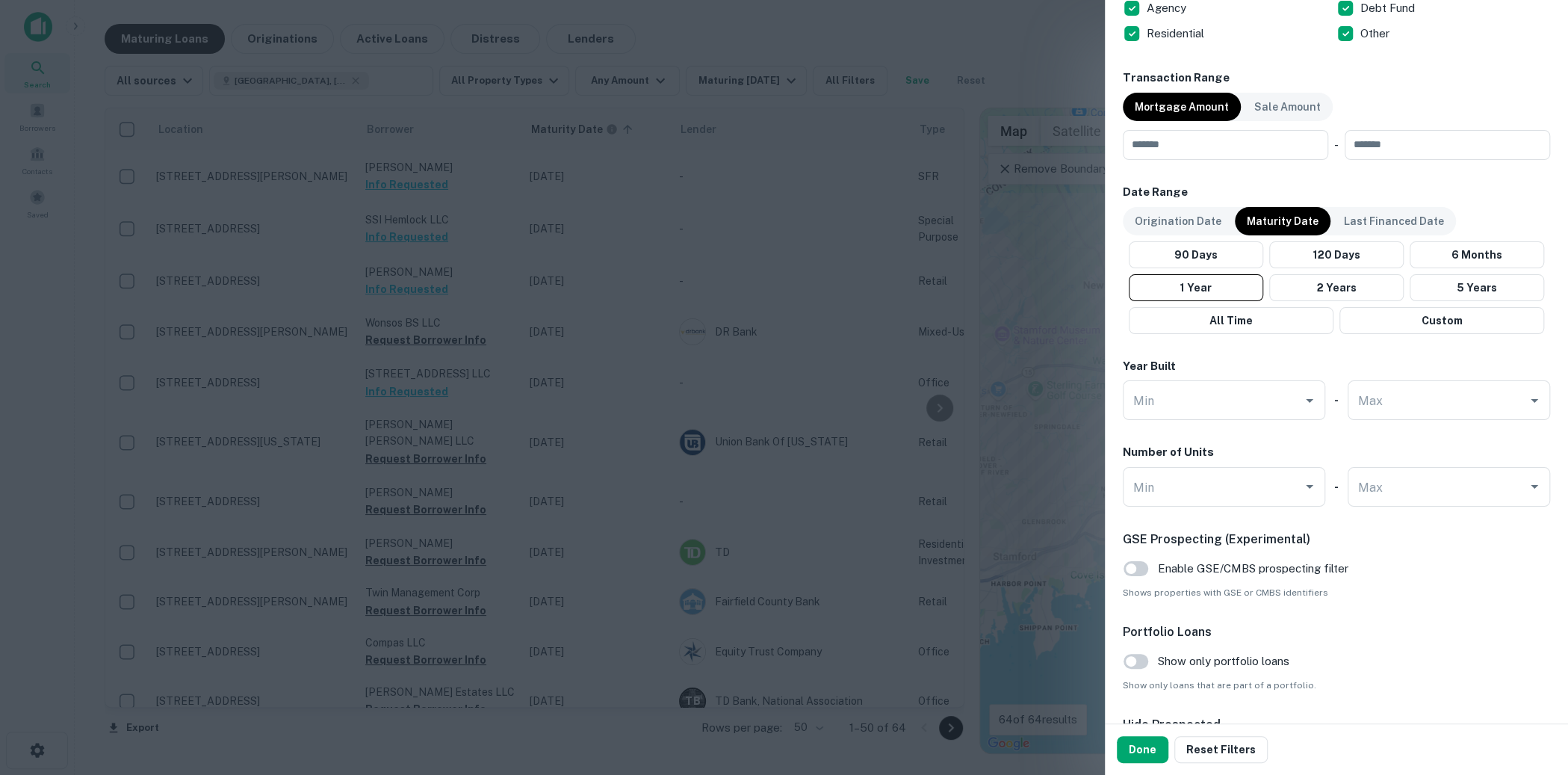
scroll to position [838, 0]
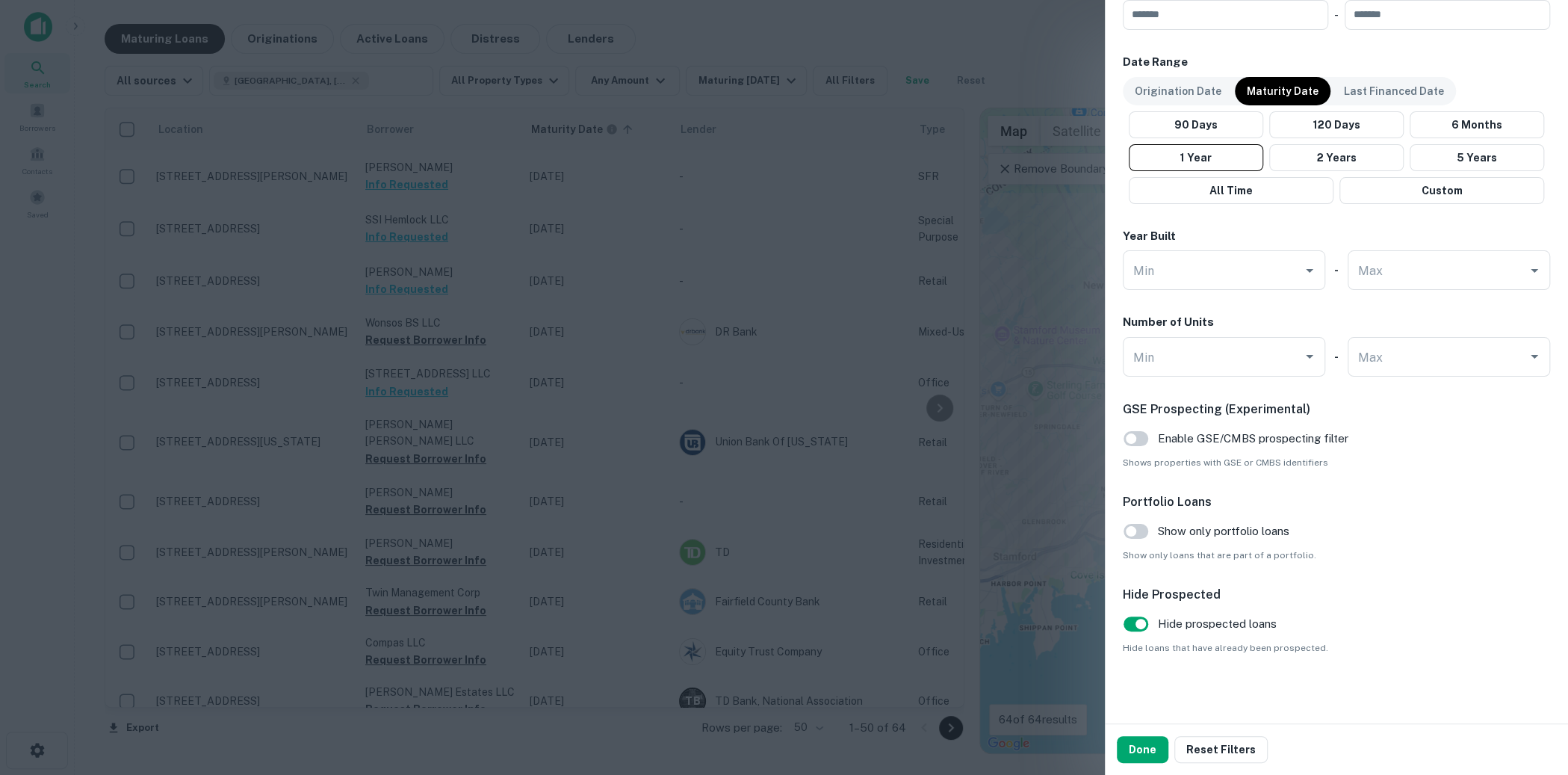
drag, startPoint x: 949, startPoint y: 176, endPoint x: 938, endPoint y: 170, distance: 12.5
click at [949, 176] on div at bounding box center [784, 388] width 1568 height 775
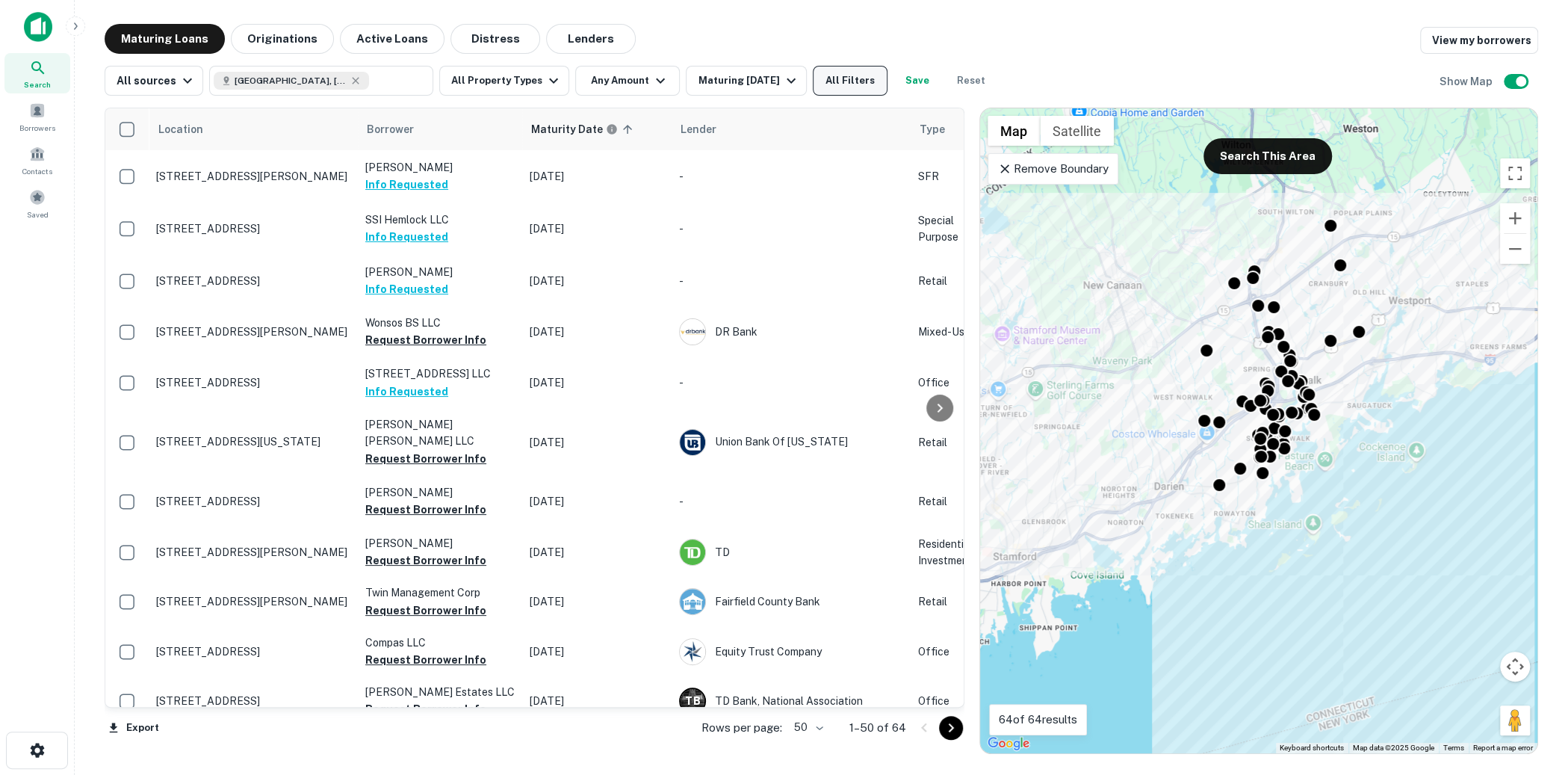
click at [840, 84] on button "All Filters" at bounding box center [851, 81] width 75 height 30
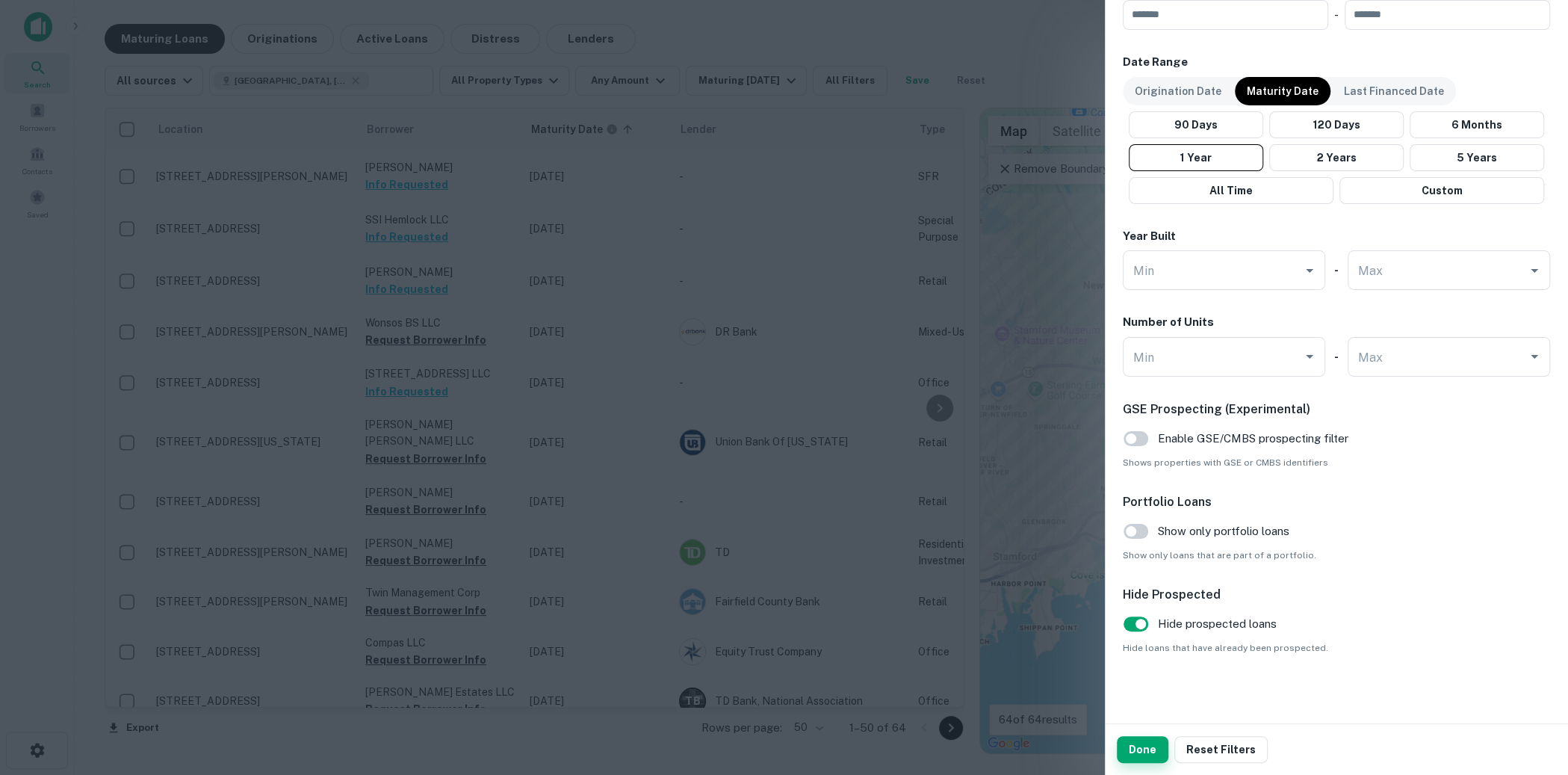
click at [1141, 747] on button "Done" at bounding box center [1142, 749] width 52 height 27
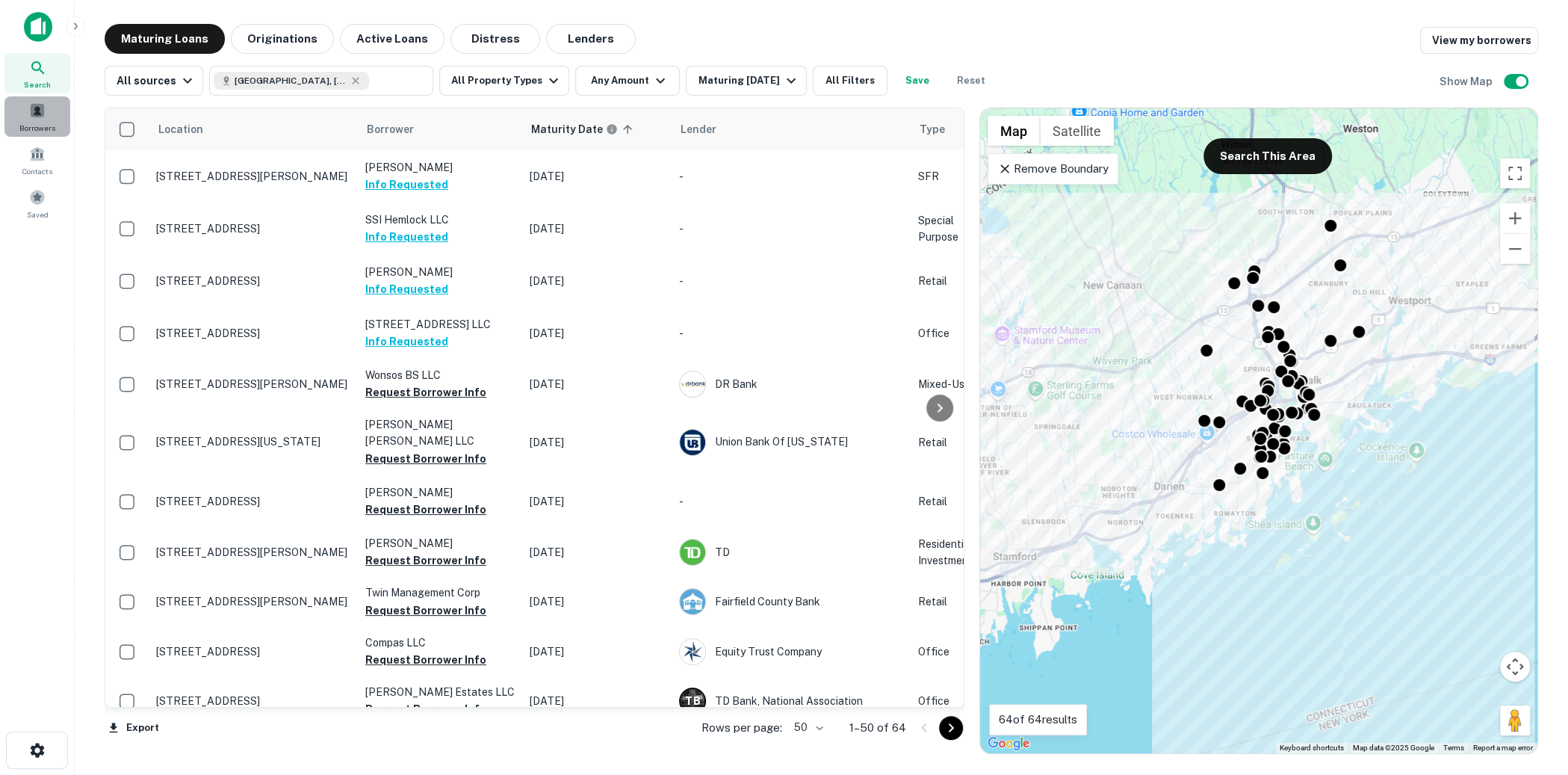
click at [24, 104] on div "Borrowers" at bounding box center [37, 117] width 66 height 40
